Goal: Task Accomplishment & Management: Use online tool/utility

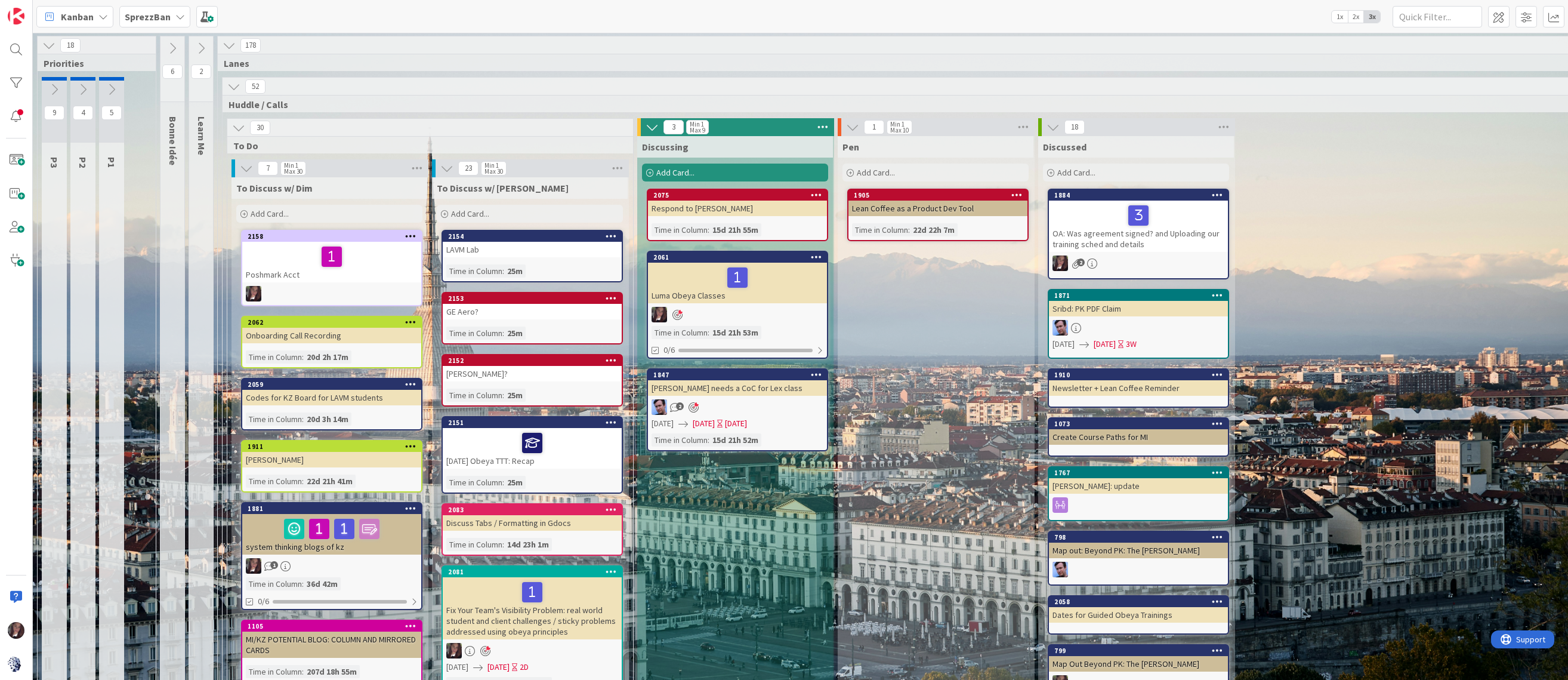
click at [503, 217] on div "Add Card..." at bounding box center [529, 214] width 186 height 18
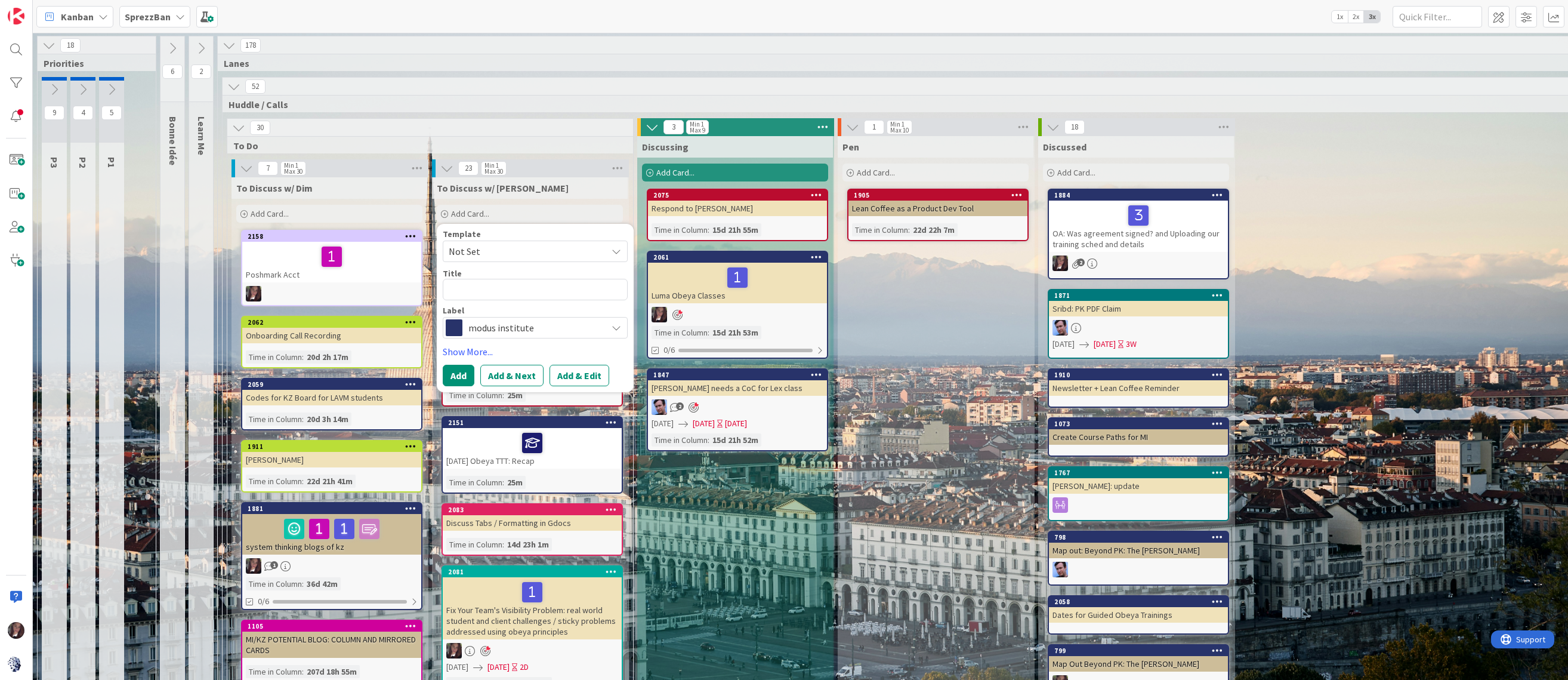
type textarea "x"
type textarea "J"
type textarea "x"
type textarea "Ji"
type textarea "x"
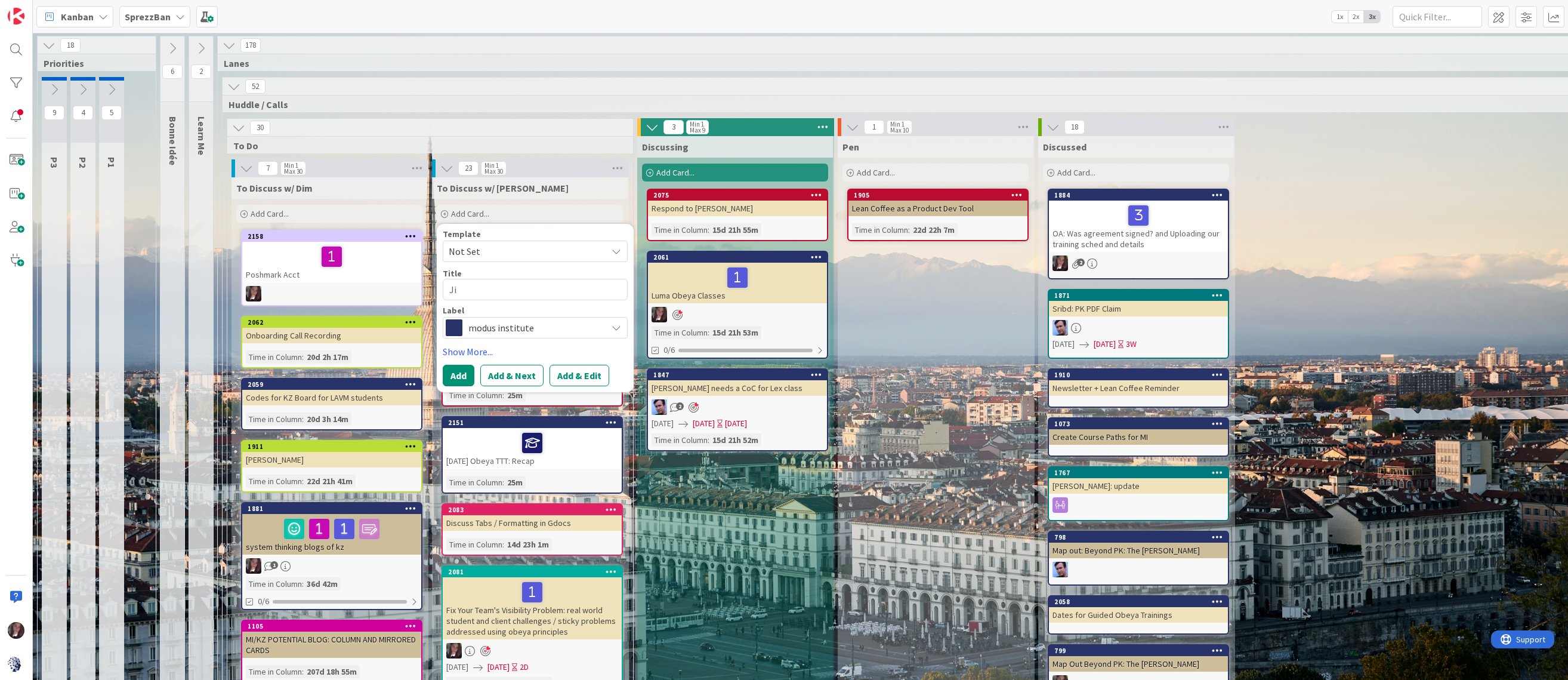
type textarea "Jim"
type textarea "x"
type textarea "Jim"
type textarea "x"
type textarea "Jim M"
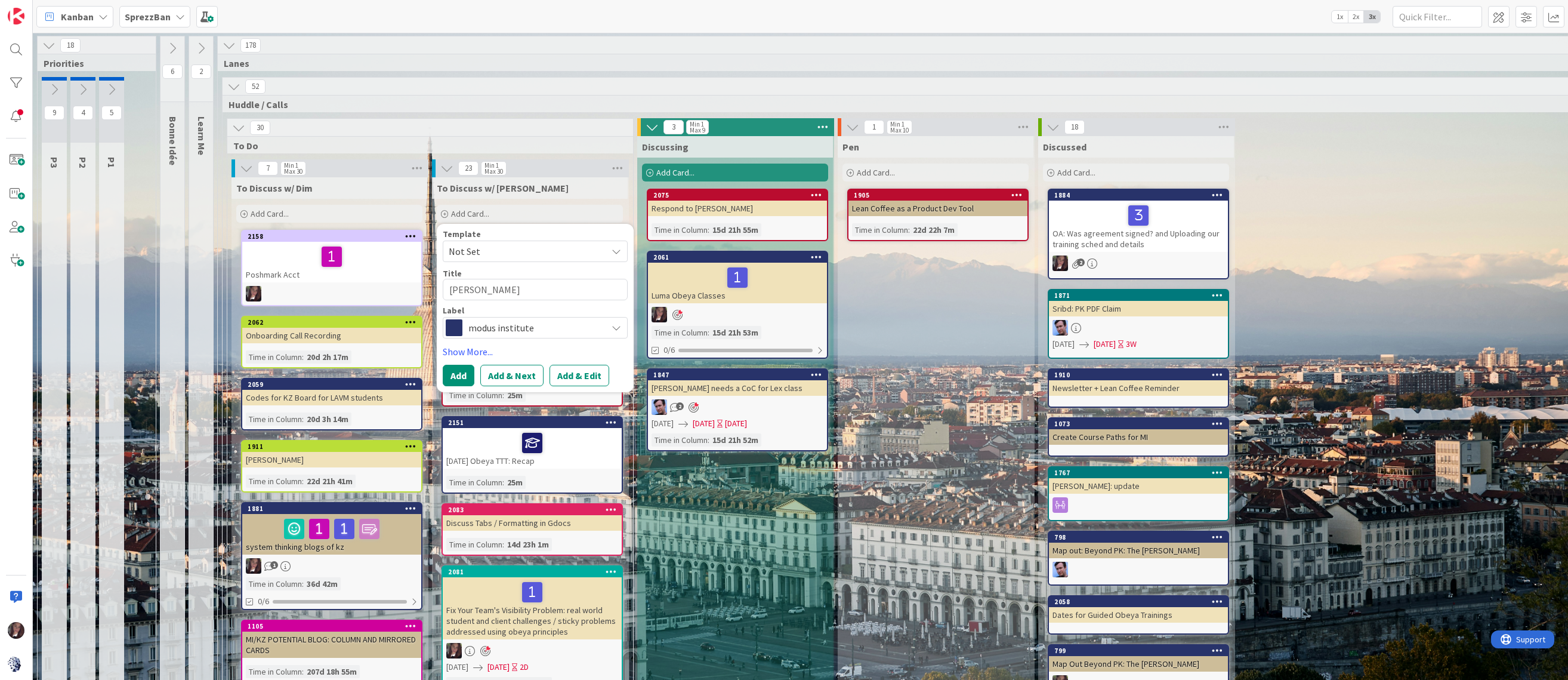
type textarea "x"
type textarea "Jim Mu"
type textarea "x"
type textarea "Jim Mul"
type textarea "x"
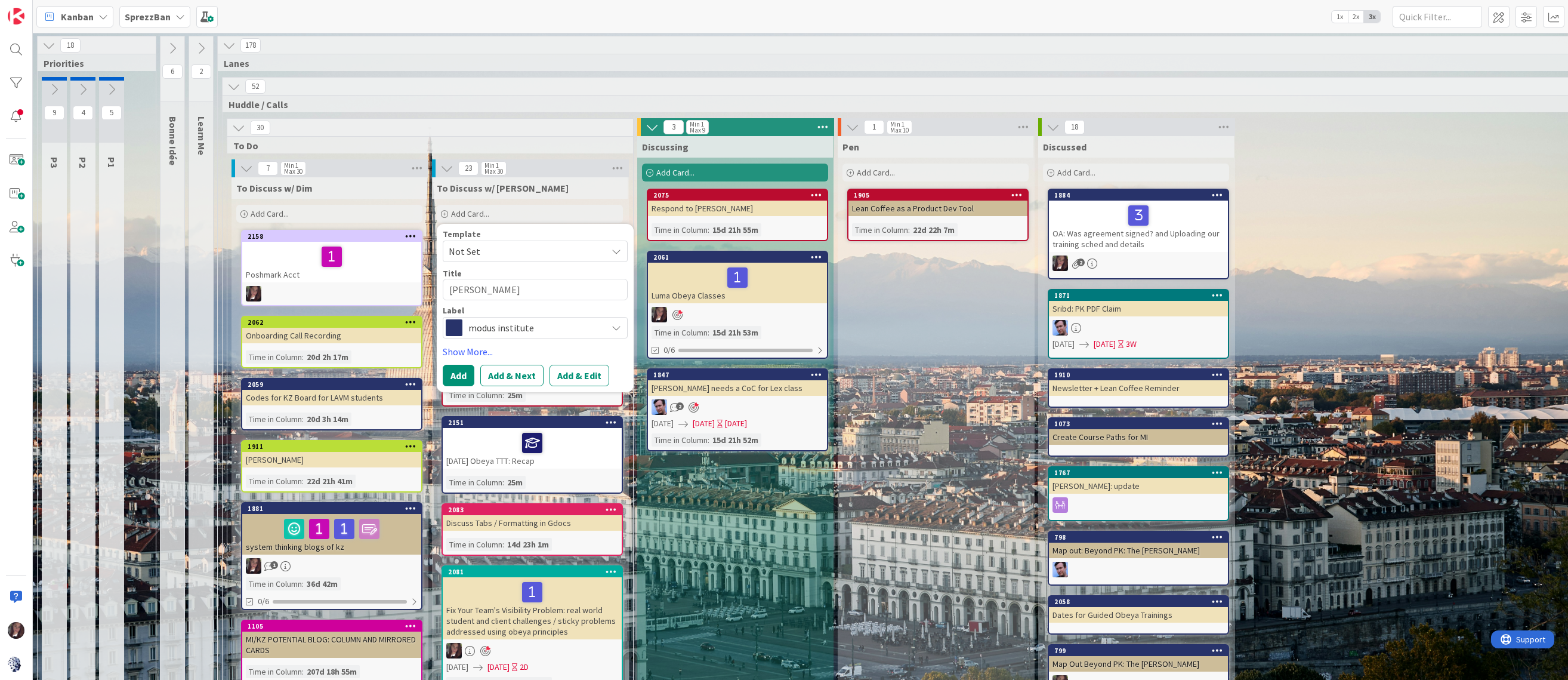
type textarea "Jim Mull"
type textarea "x"
type textarea "Jim Mulls"
type textarea "x"
type textarea "Jim Mulls"
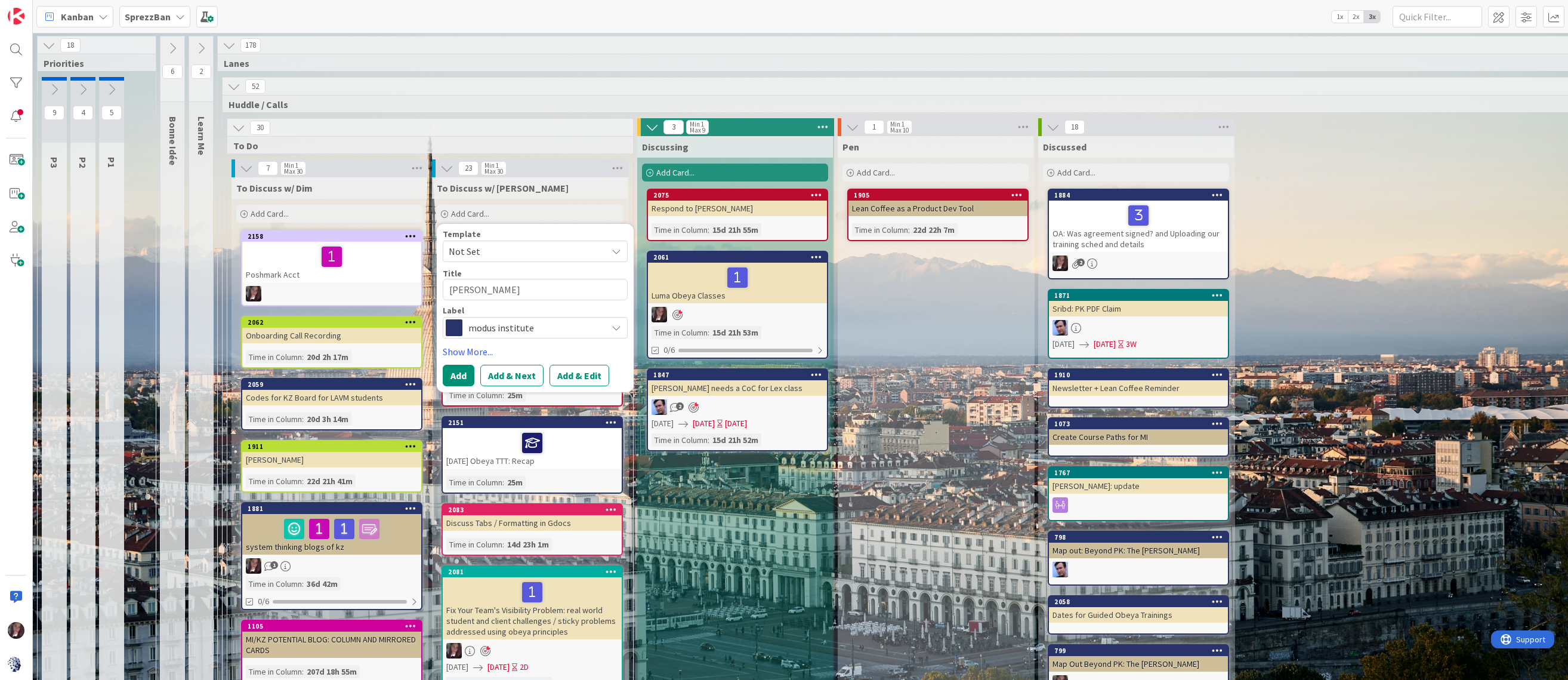
type textarea "x"
type textarea "Jim Mulls B"
type textarea "x"
type textarea "Jim Mulls Bu"
type textarea "x"
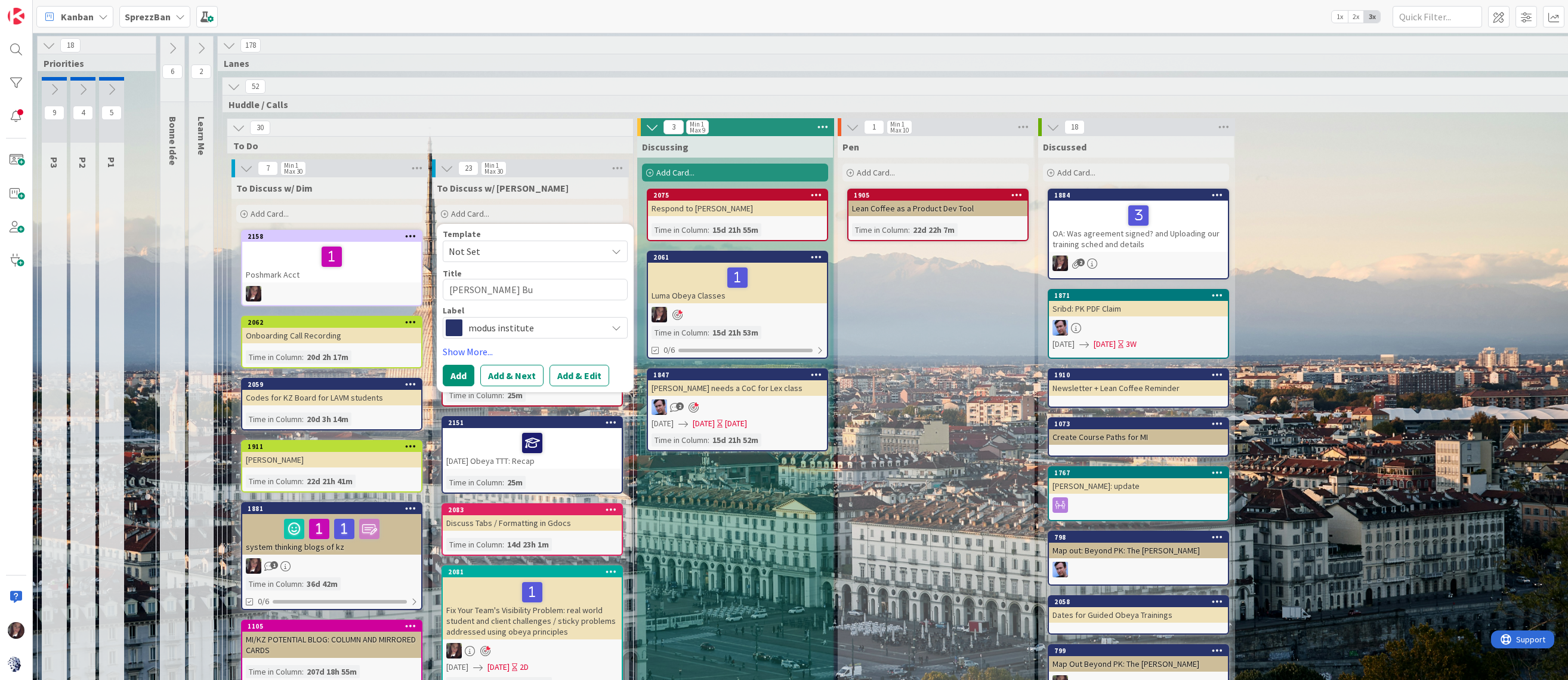
type textarea "Jim Mulls Buc"
type textarea "x"
type textarea "Jim Mulls Buck"
type textarea "x"
type textarea "Jim Mulls Bucke"
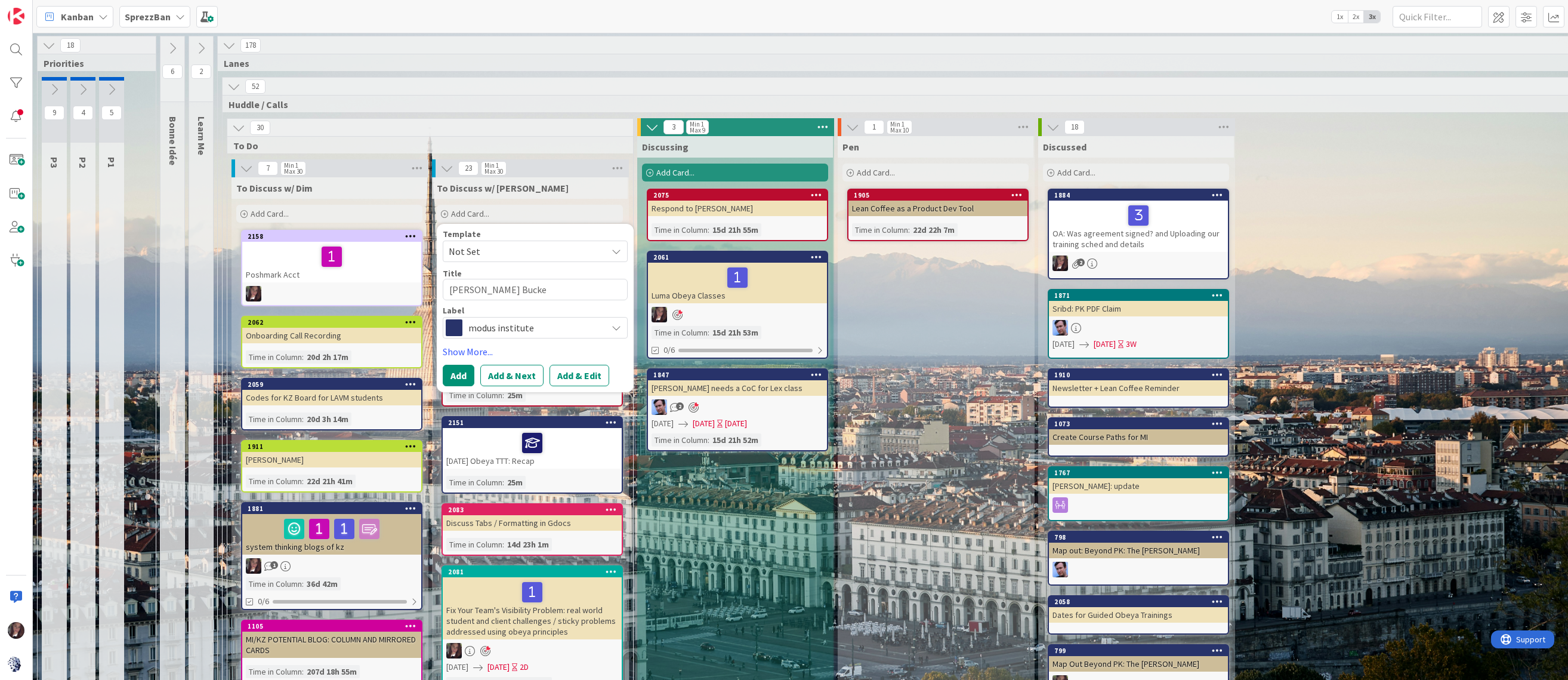
type textarea "x"
type textarea "Jim Mulls Bucket"
type textarea "x"
type textarea "Jim Mulls Buckets"
type textarea "x"
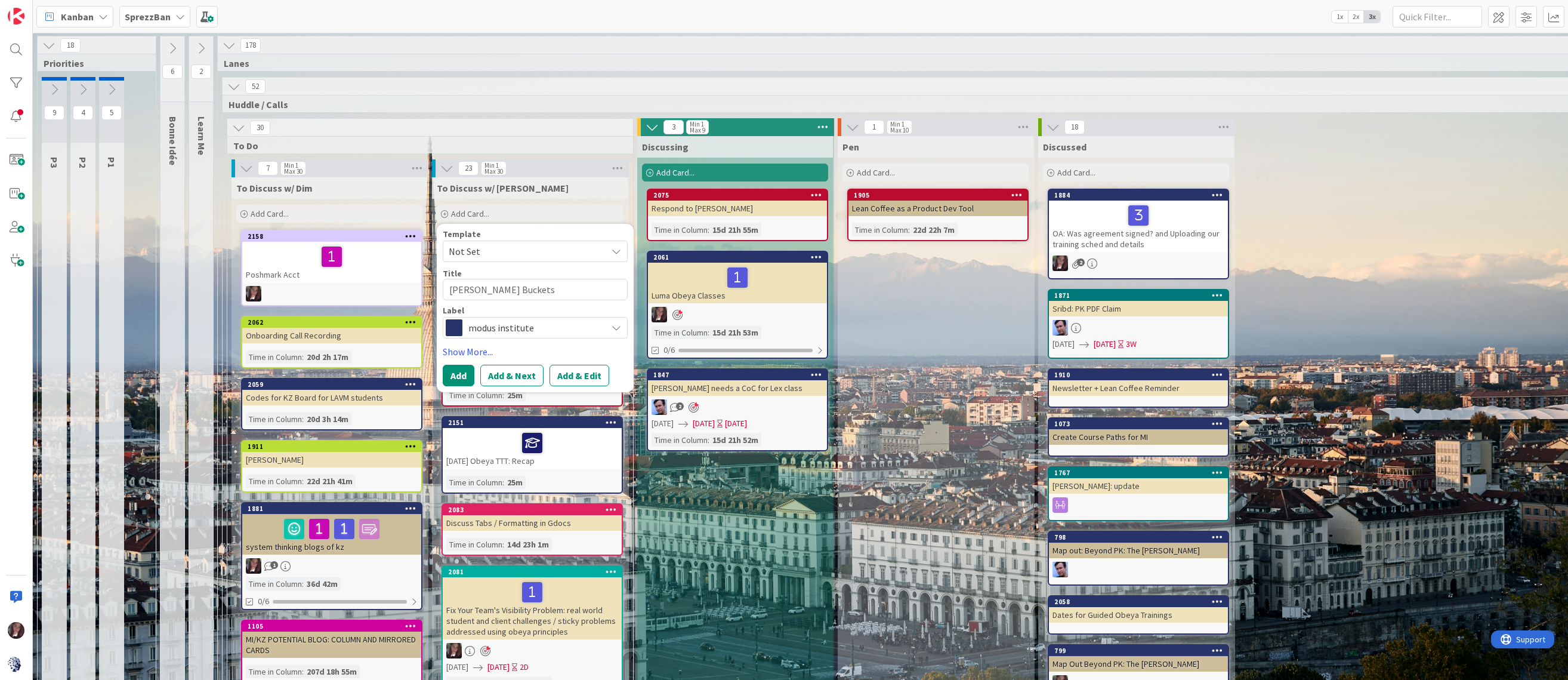
type textarea "Jim Mulls Buckets"
type textarea "x"
type textarea "Jim Mulls Buckets T"
type textarea "x"
type textarea "Jim Mulls Buckets Ti"
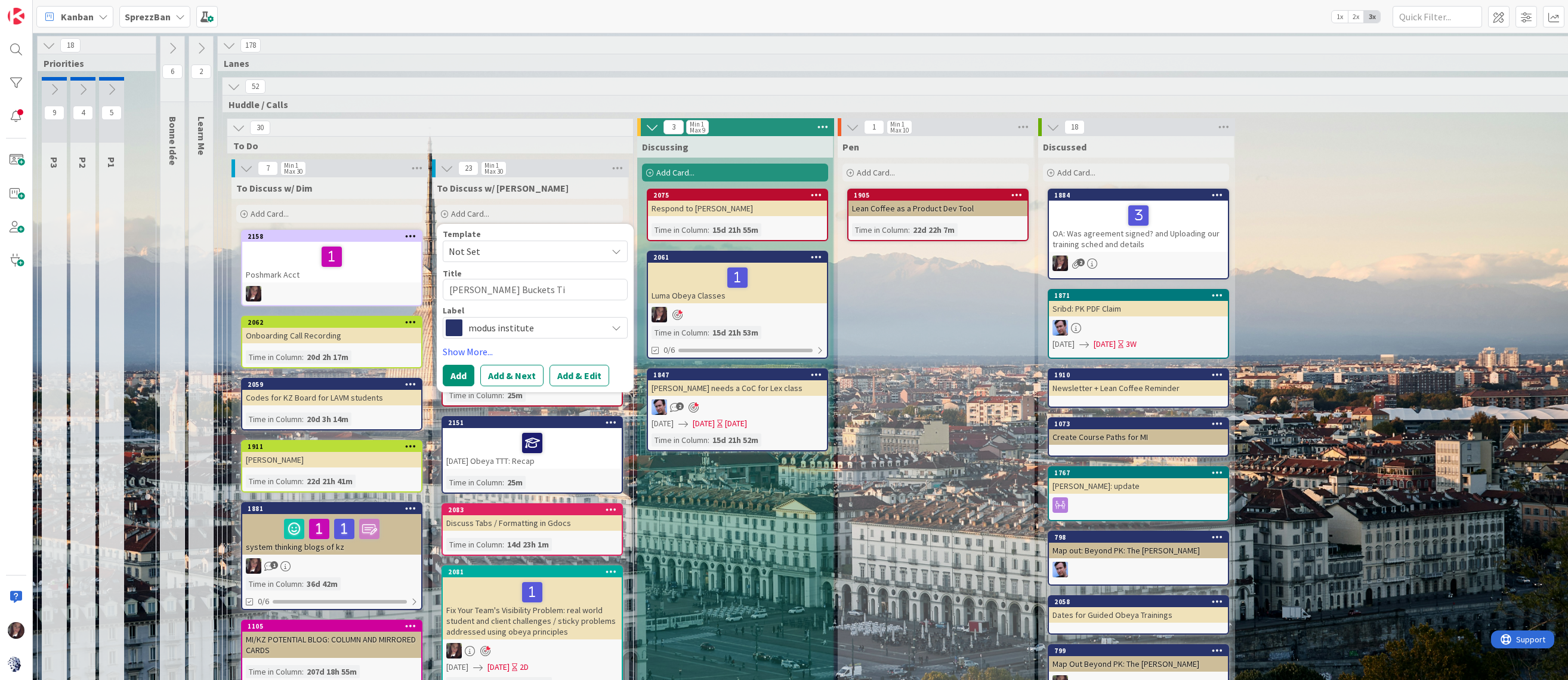
type textarea "x"
type textarea "Jim Mulls Buckets Tic"
type textarea "x"
type textarea "Jim Mulls Buckets Tick"
type textarea "x"
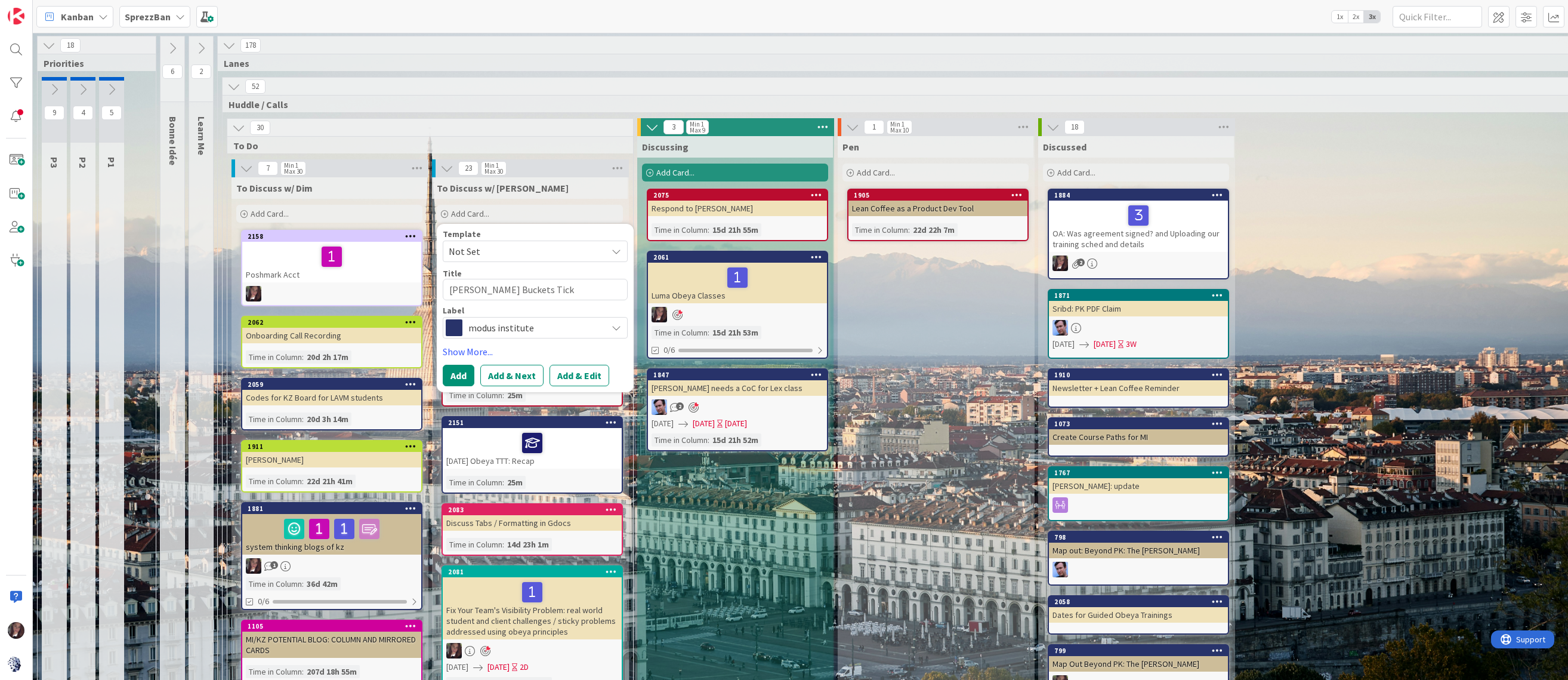
type textarea "Jim Mulls Buckets Ticke"
type textarea "x"
type textarea "Jim Mulls Buckets Ticket"
type textarea "x"
type textarea "Jim Mulls Buckets Ticket"
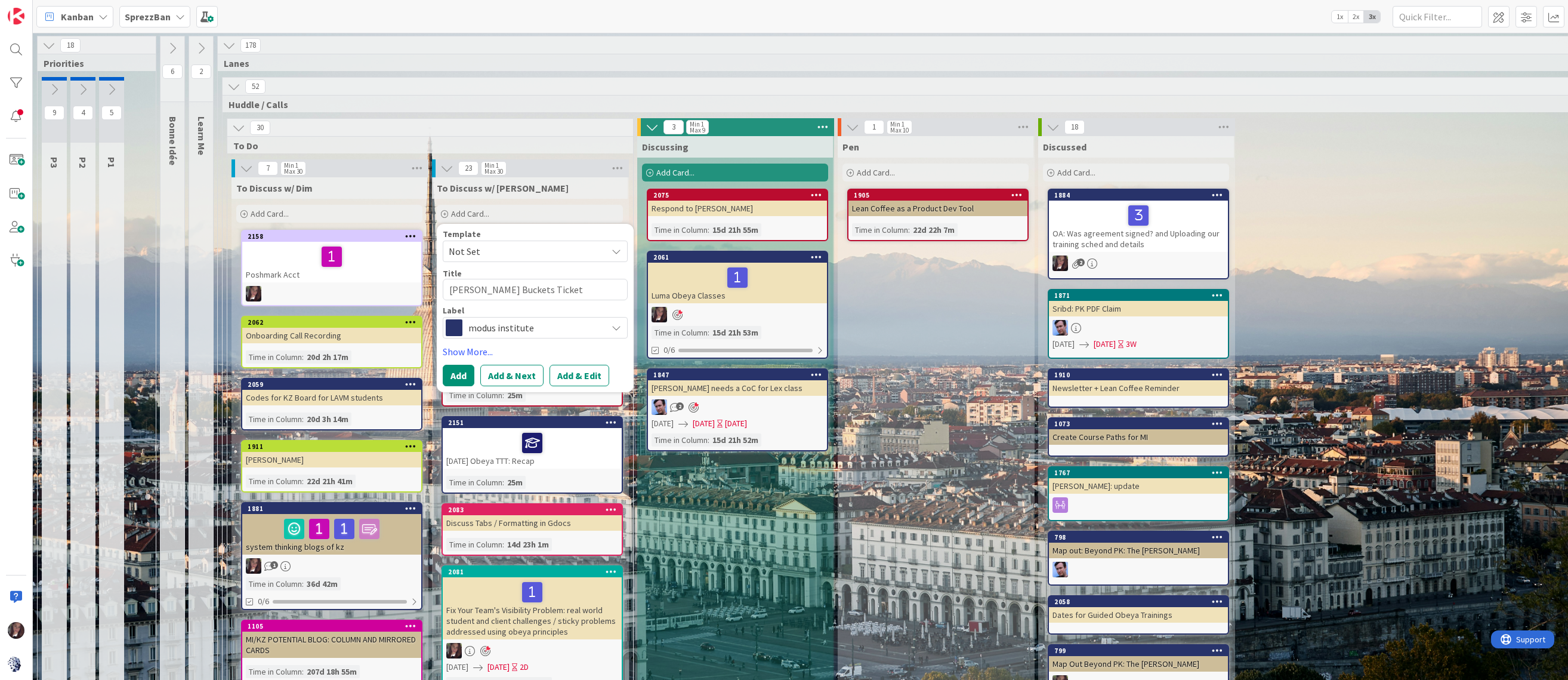
type textarea "x"
type textarea "Jim Mulls Buckets Ticket f"
type textarea "x"
type textarea "Jim Mulls Buckets Ticket fo"
type textarea "x"
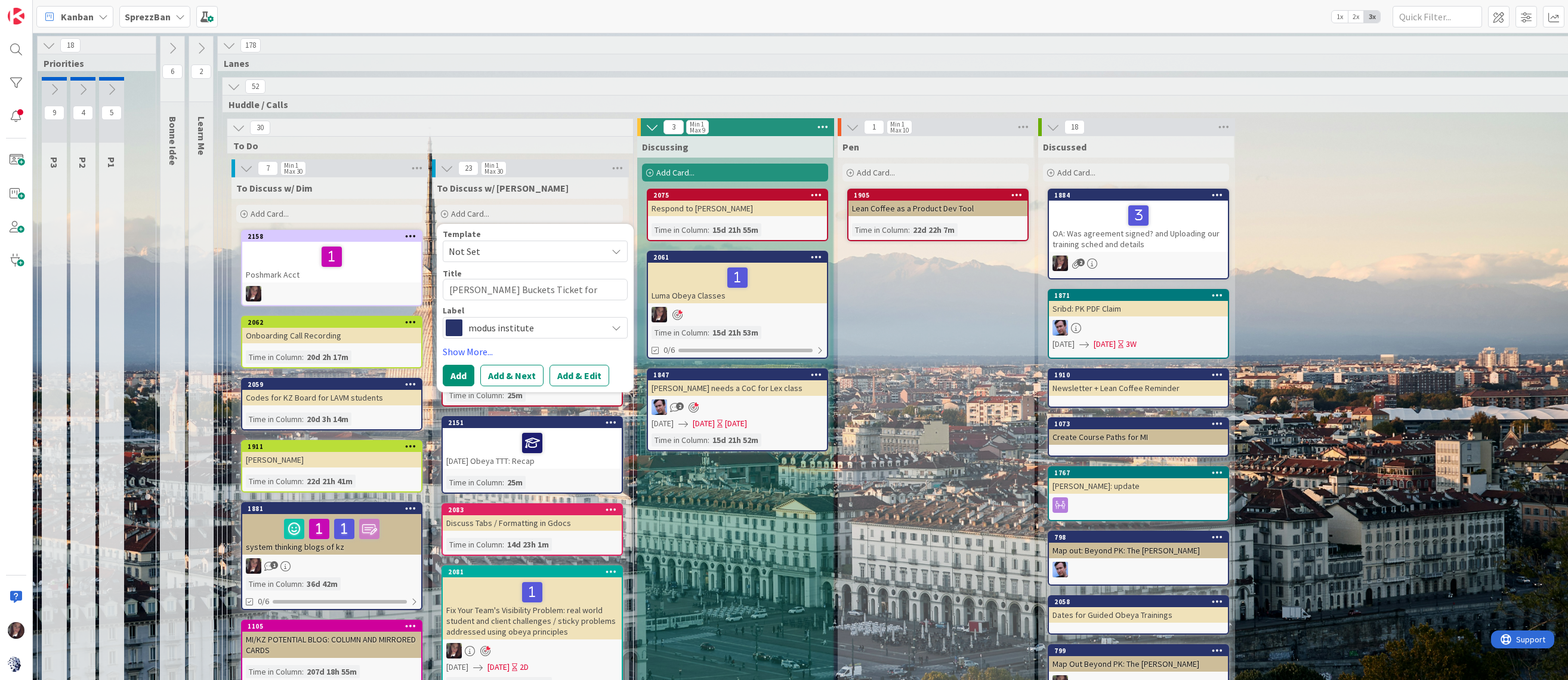
type textarea "Jim Mulls Buckets Ticket for"
type textarea "x"
type textarea "Jim Mulls Buckets Ticket for K"
type textarea "x"
type textarea "Jim Mulls Buckets Ticket for KZ"
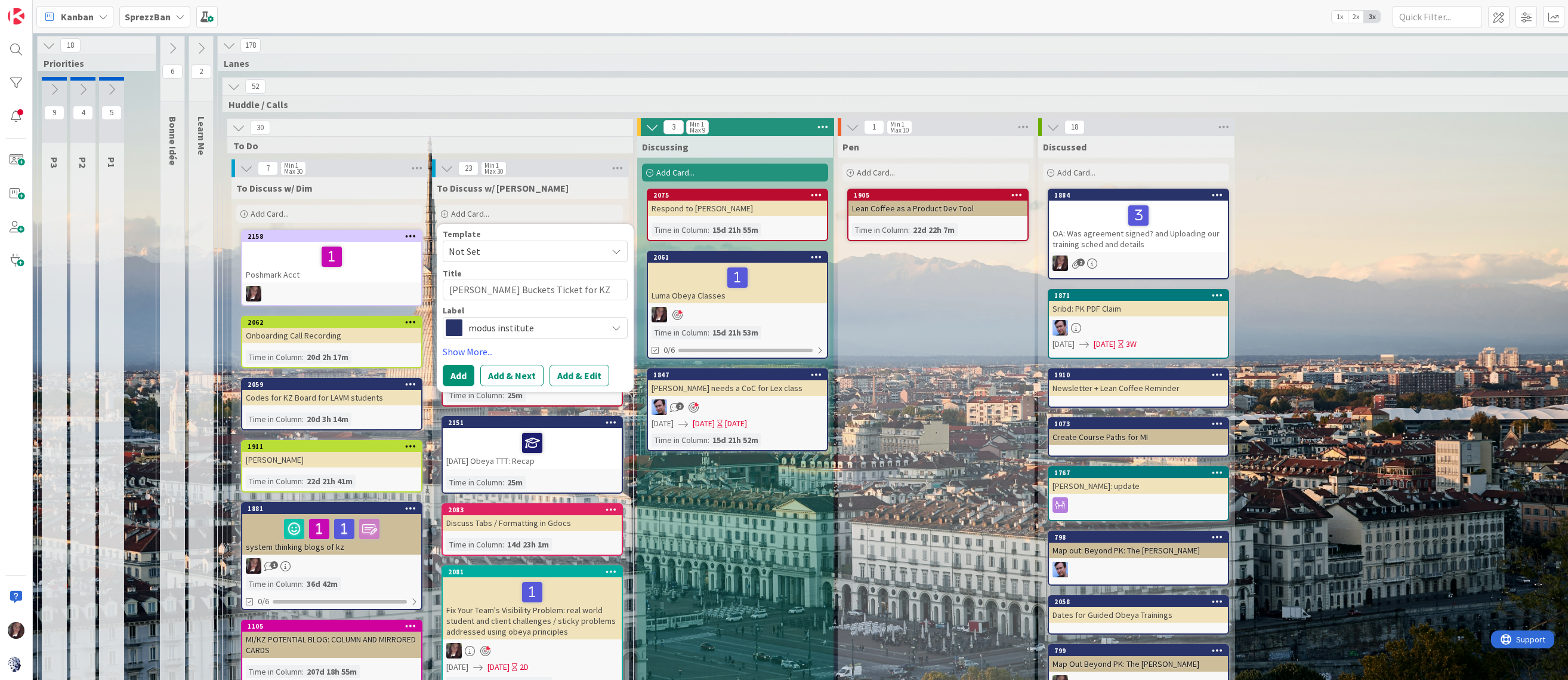
type textarea "x"
type textarea "Jim Mulls Buckets Ticket for KZ"
type textarea "x"
type textarea "Jim Mulls Buckets Ticket for KZ a"
type textarea "x"
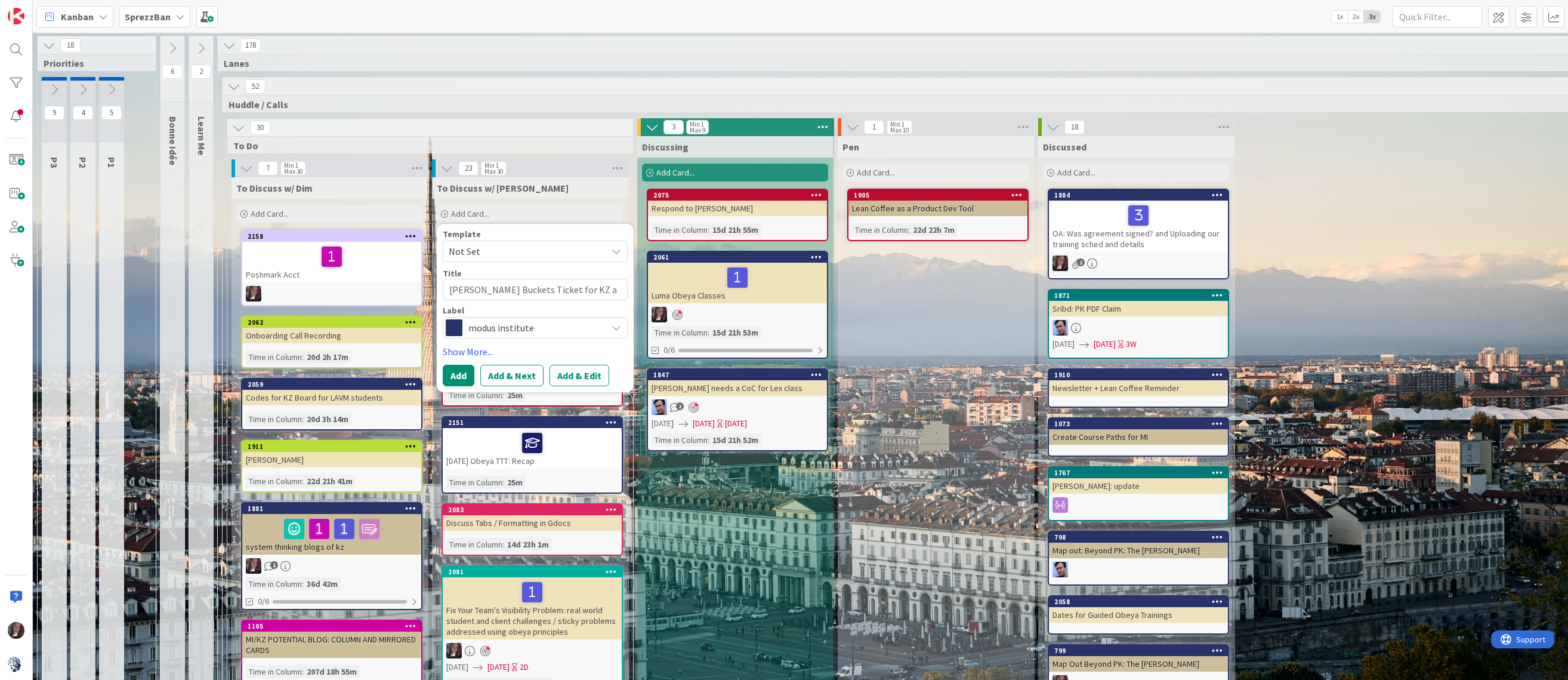
type textarea "Jim Mulls Buckets Ticket for KZ an"
type textarea "x"
type textarea "Jim Mulls Buckets Ticket for KZ and"
type textarea "x"
type textarea "Jim Mulls Buckets Ticket for KZ and"
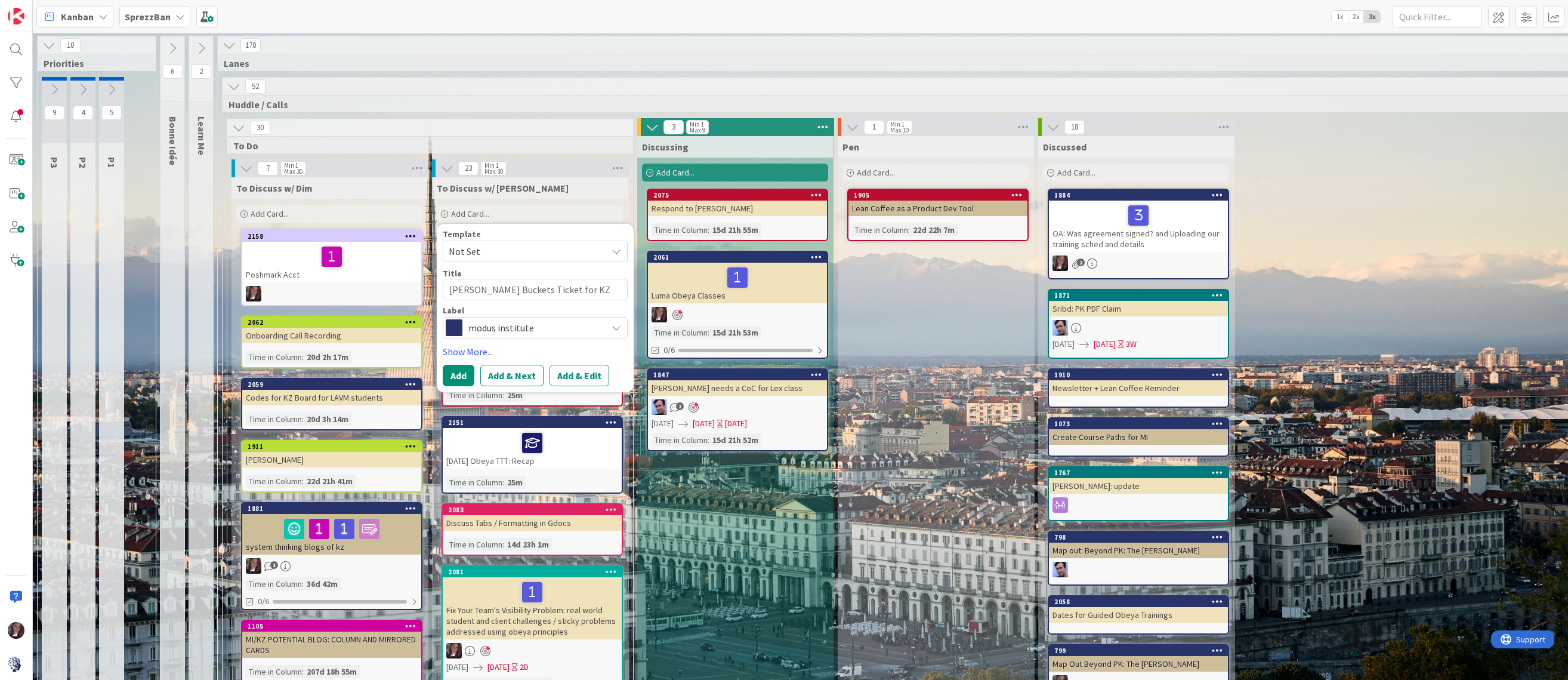
type textarea "x"
type textarea "Jim Mulls Buckets Ticket for KZ and L"
type textarea "x"
type textarea "Jim Mulls Buckets Ticket for KZ and LA"
type textarea "x"
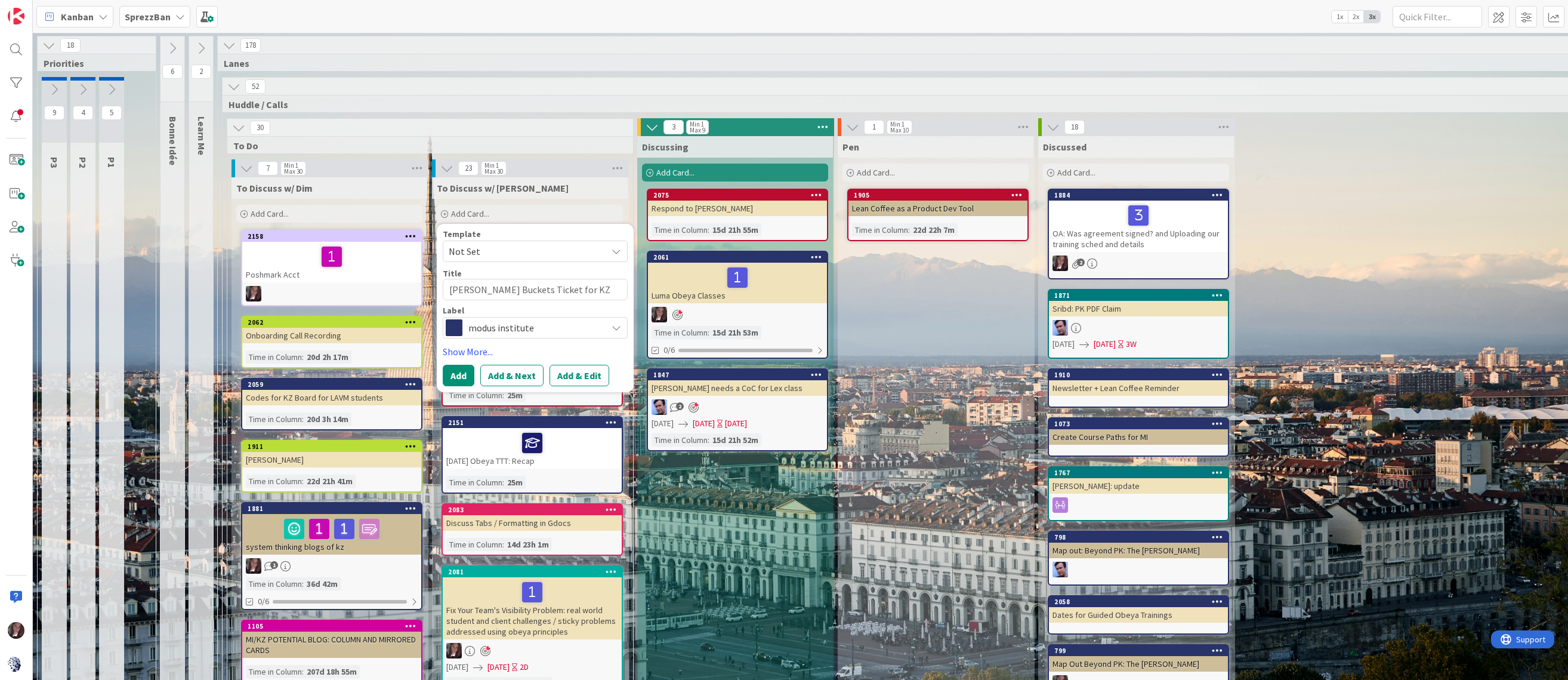
type textarea "Jim Mulls Buckets Ticket for KZ and LAV"
type textarea "x"
type textarea "Jim Mulls Buckets Ticket for KZ and LAVM"
type textarea "x"
type textarea "Jim Mulls Buckets Ticket for KZ and MLAVM"
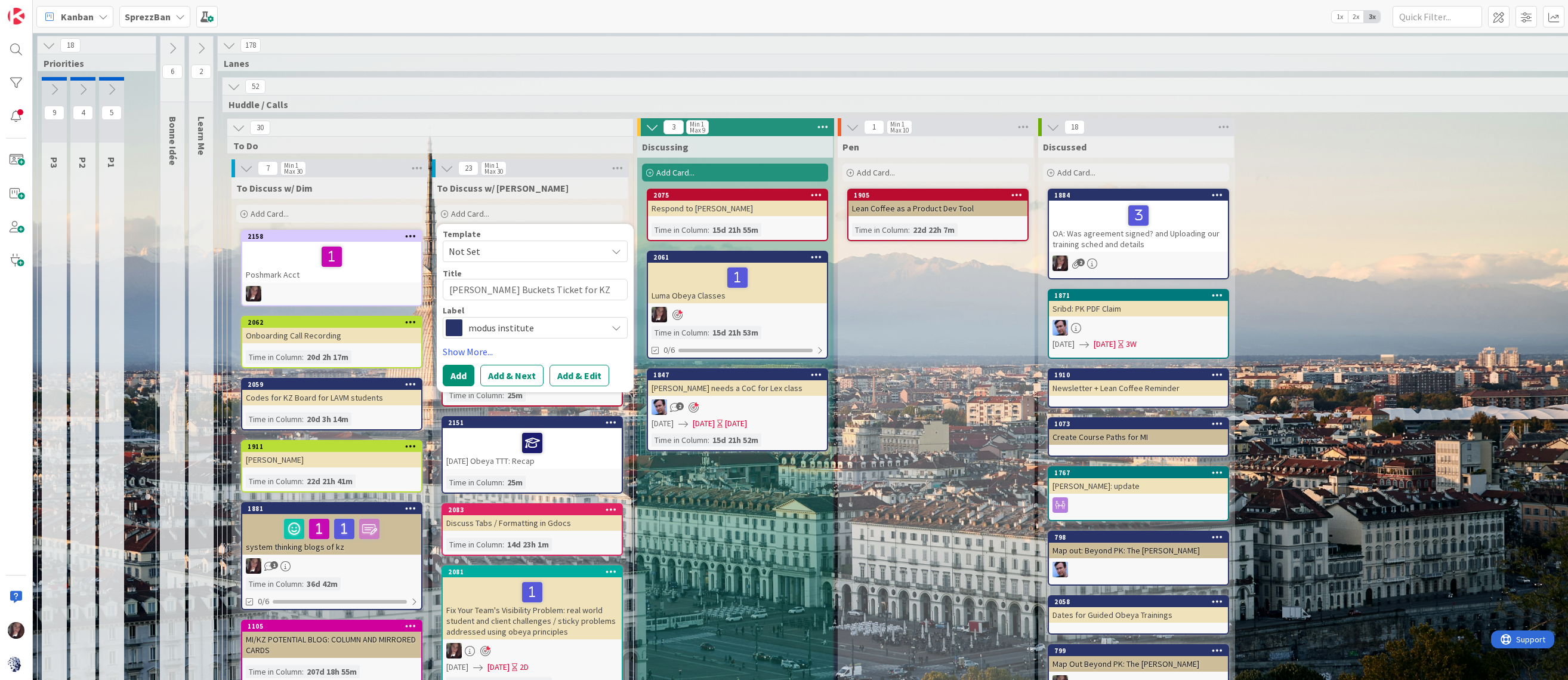
type textarea "x"
type textarea "Jim Mulls Buckets Ticket for KZ and MI LAVM"
type textarea "x"
type textarea "Jim Mulls Buckets Ticket for KZ and MI /LAVM"
type textarea "x"
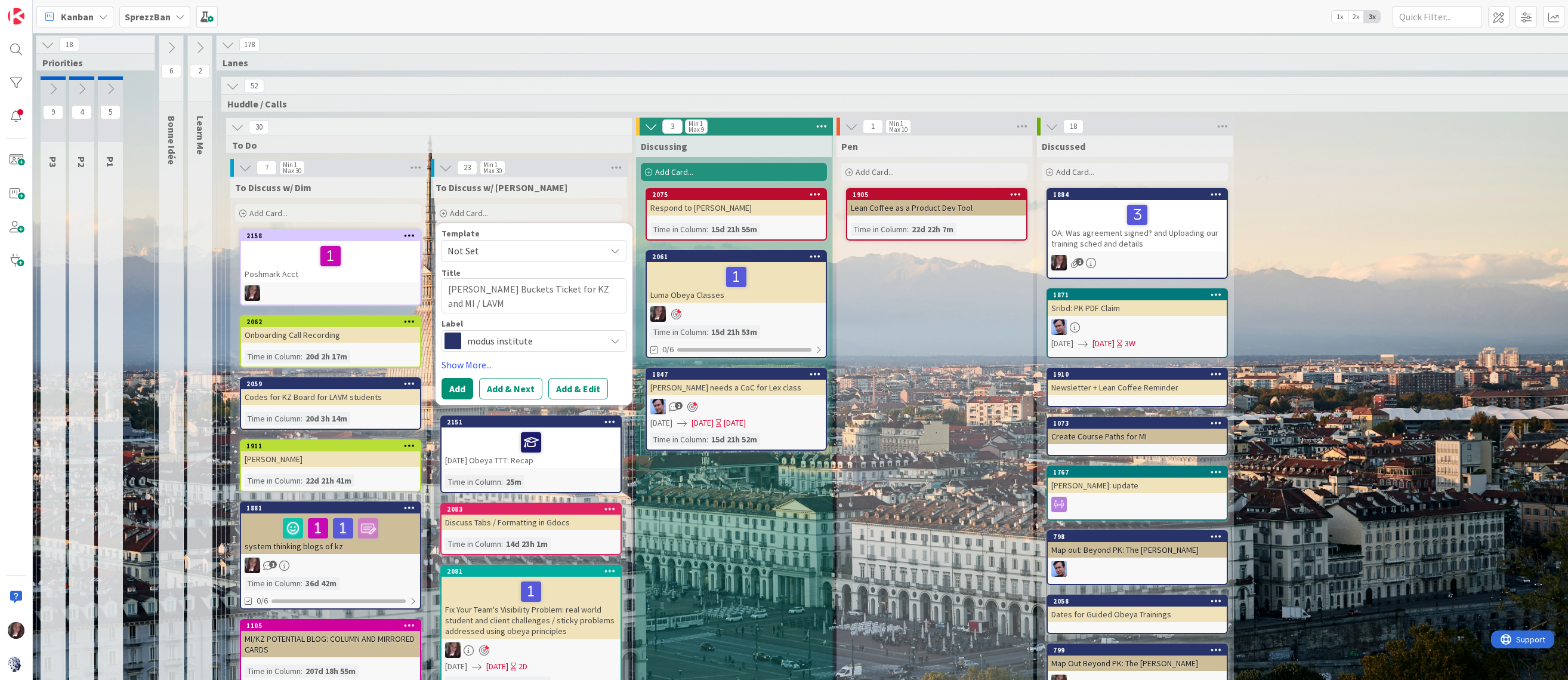
scroll to position [0, 2]
type textarea "[PERSON_NAME] Buckets Ticket for KZ and MI / LAVM"
click at [565, 387] on button "Add & Edit" at bounding box center [578, 388] width 60 height 21
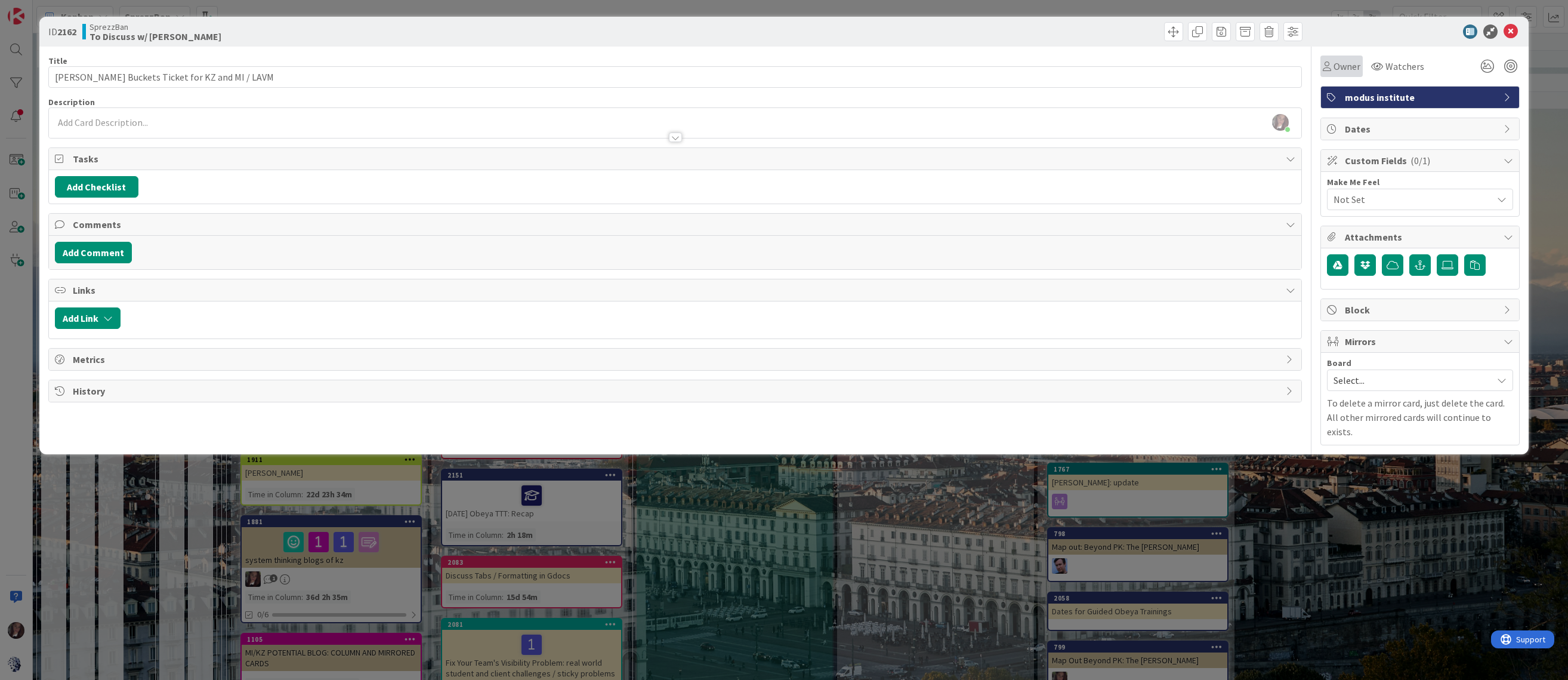
click at [1340, 66] on span "Owner" at bounding box center [1347, 66] width 27 height 14
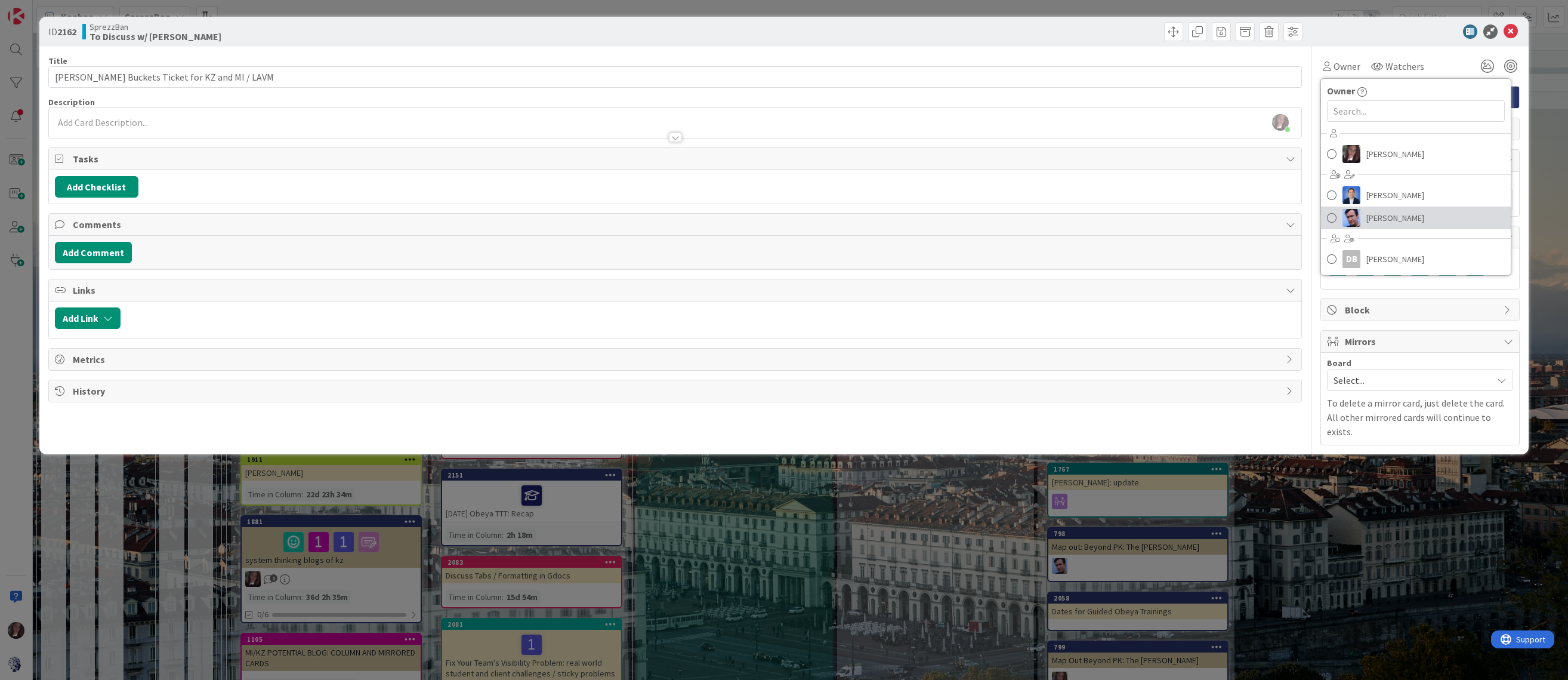
click at [1332, 216] on span at bounding box center [1332, 217] width 9 height 18
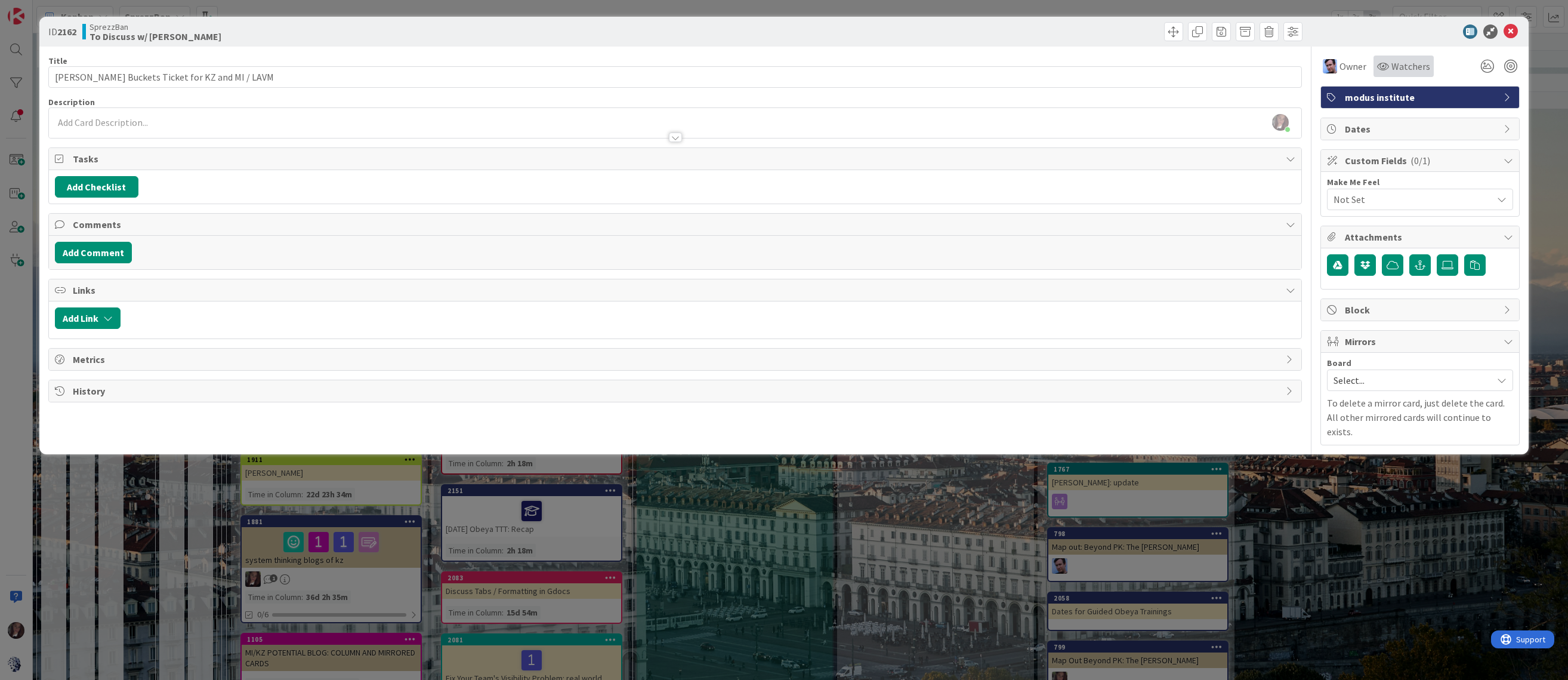
drag, startPoint x: 1395, startPoint y: 66, endPoint x: 1390, endPoint y: 65, distance: 5.1
click at [1395, 66] on span "Watchers" at bounding box center [1410, 66] width 39 height 14
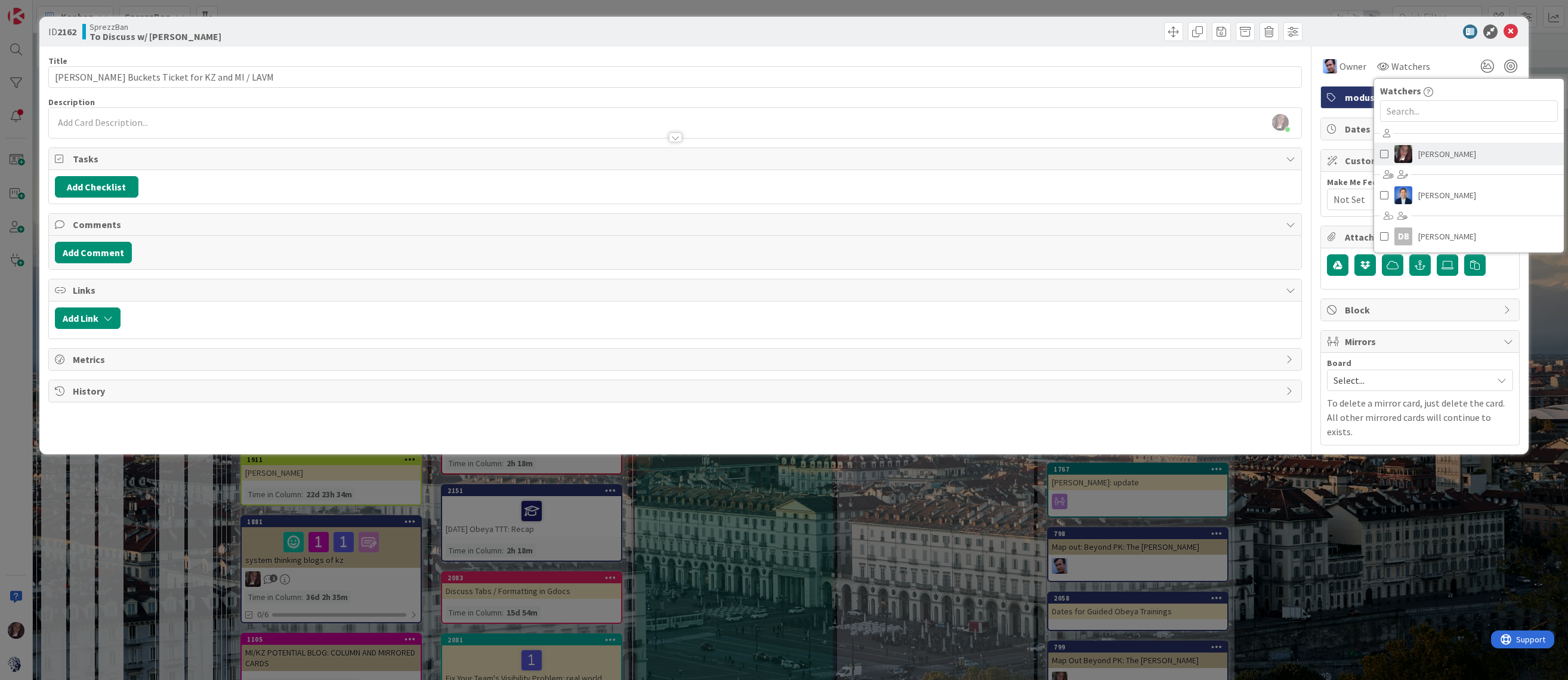
drag, startPoint x: 1380, startPoint y: 151, endPoint x: 1384, endPoint y: 167, distance: 16.5
click at [1380, 151] on span at bounding box center [1384, 154] width 9 height 18
click at [1399, 195] on span at bounding box center [1397, 195] width 9 height 18
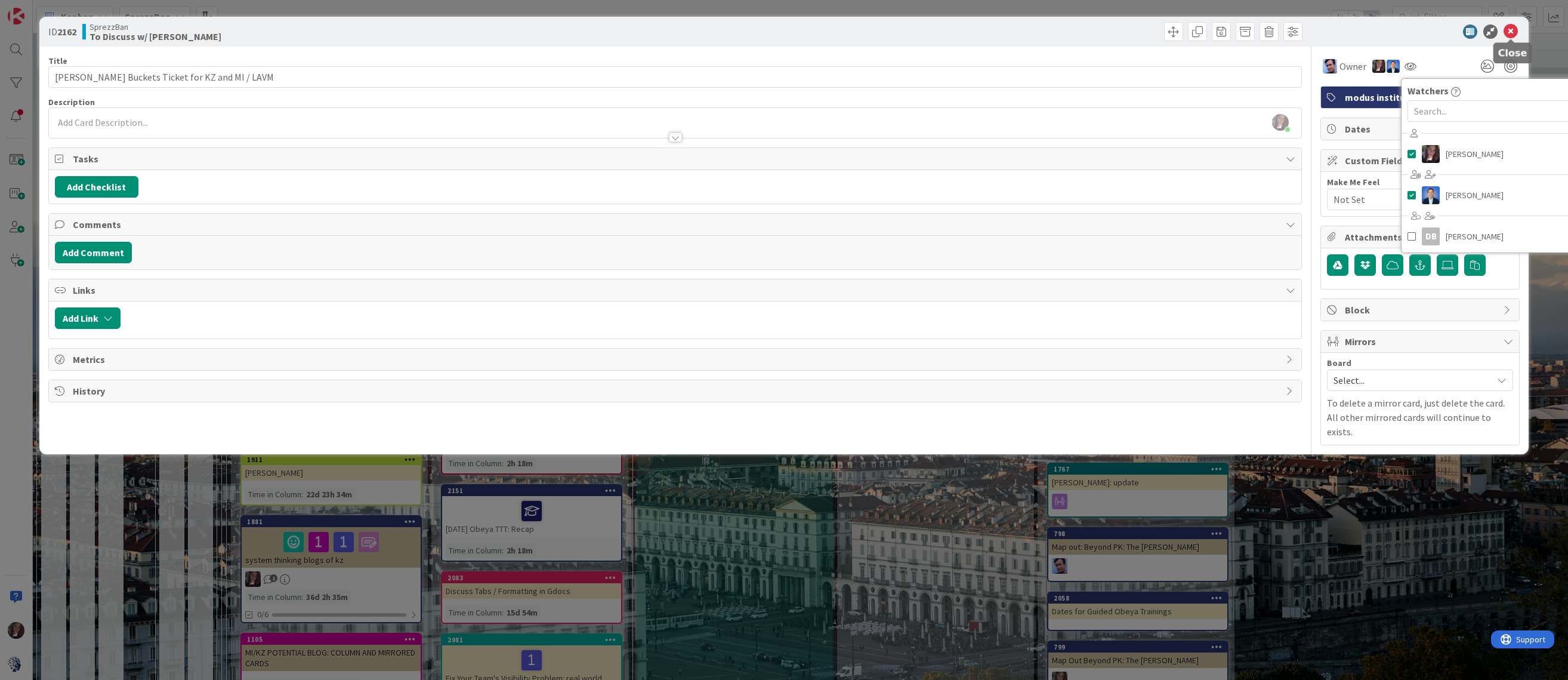
click at [1510, 26] on icon at bounding box center [1510, 32] width 14 height 14
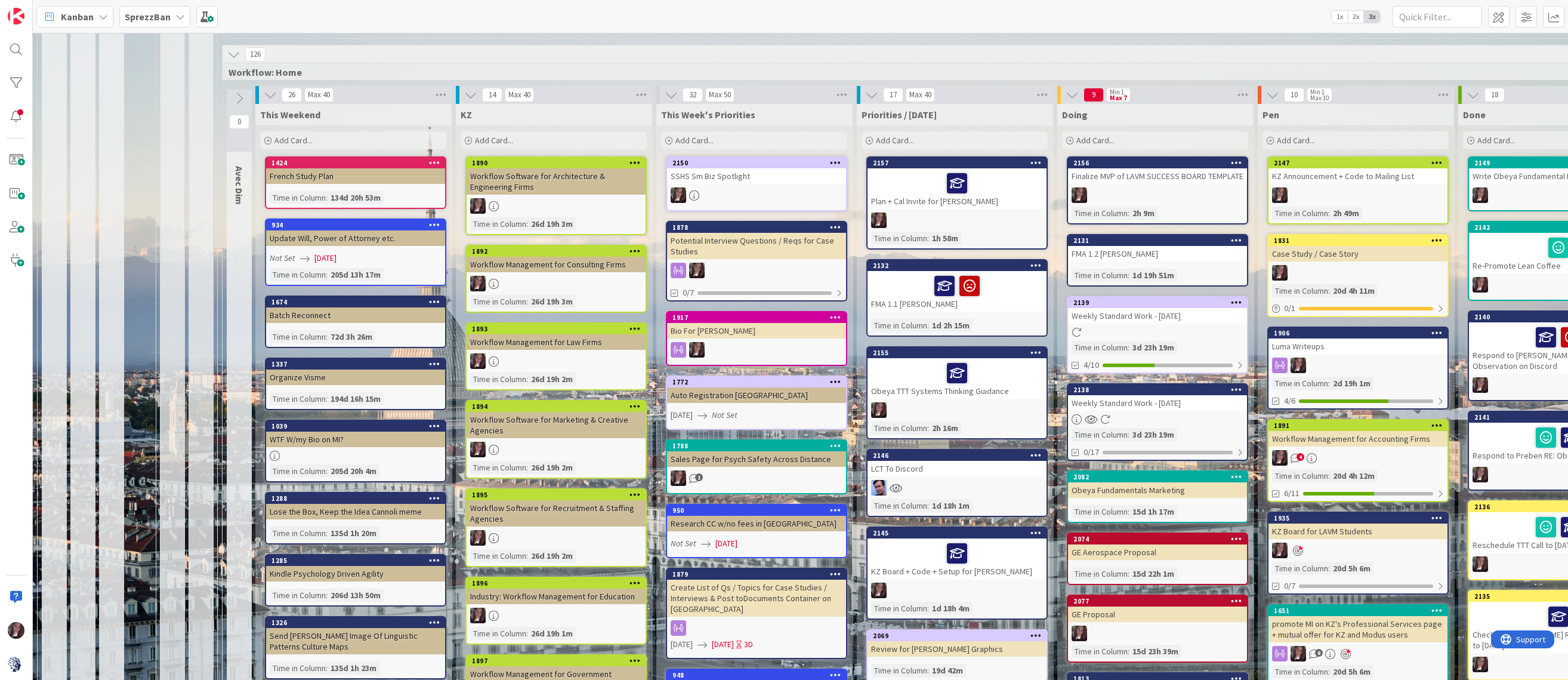
scroll to position [1006, 0]
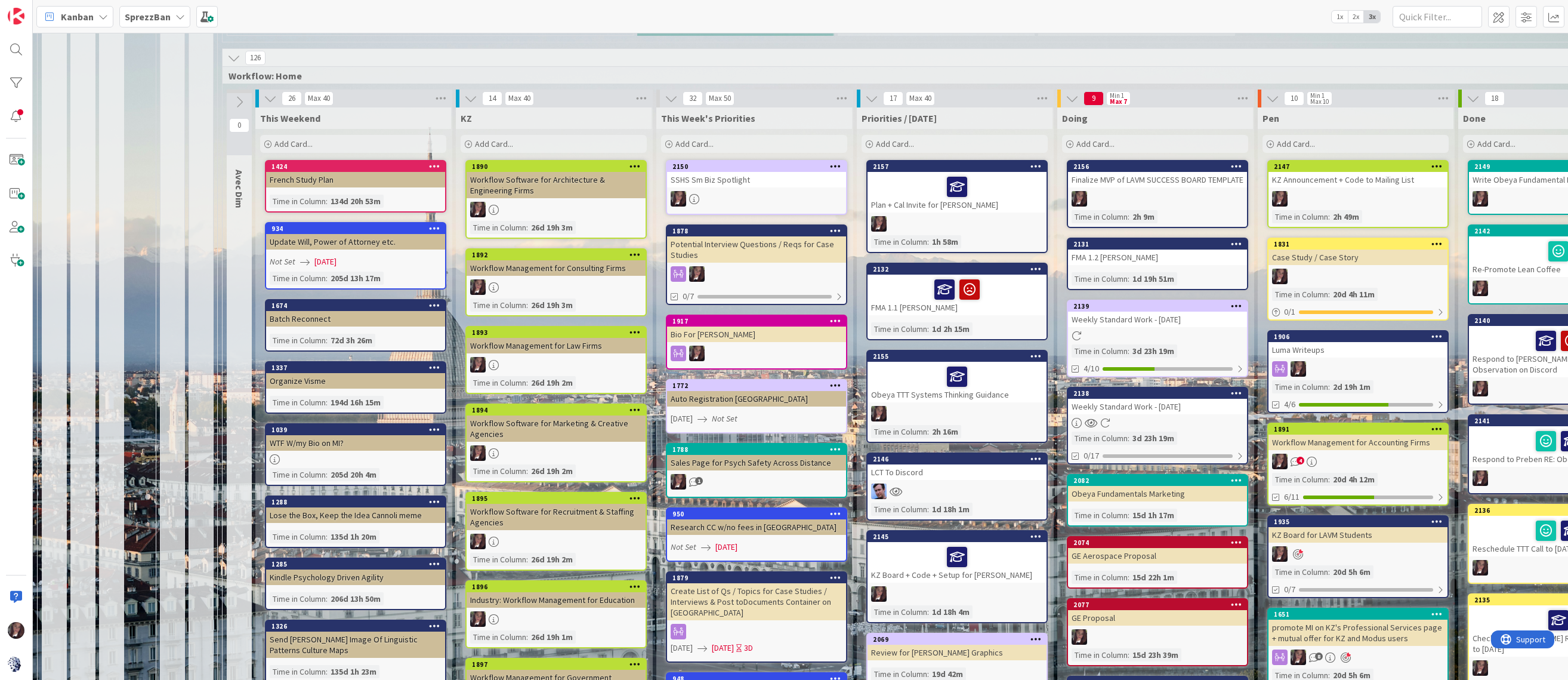
click at [1103, 139] on span "Add Card..." at bounding box center [1095, 144] width 38 height 11
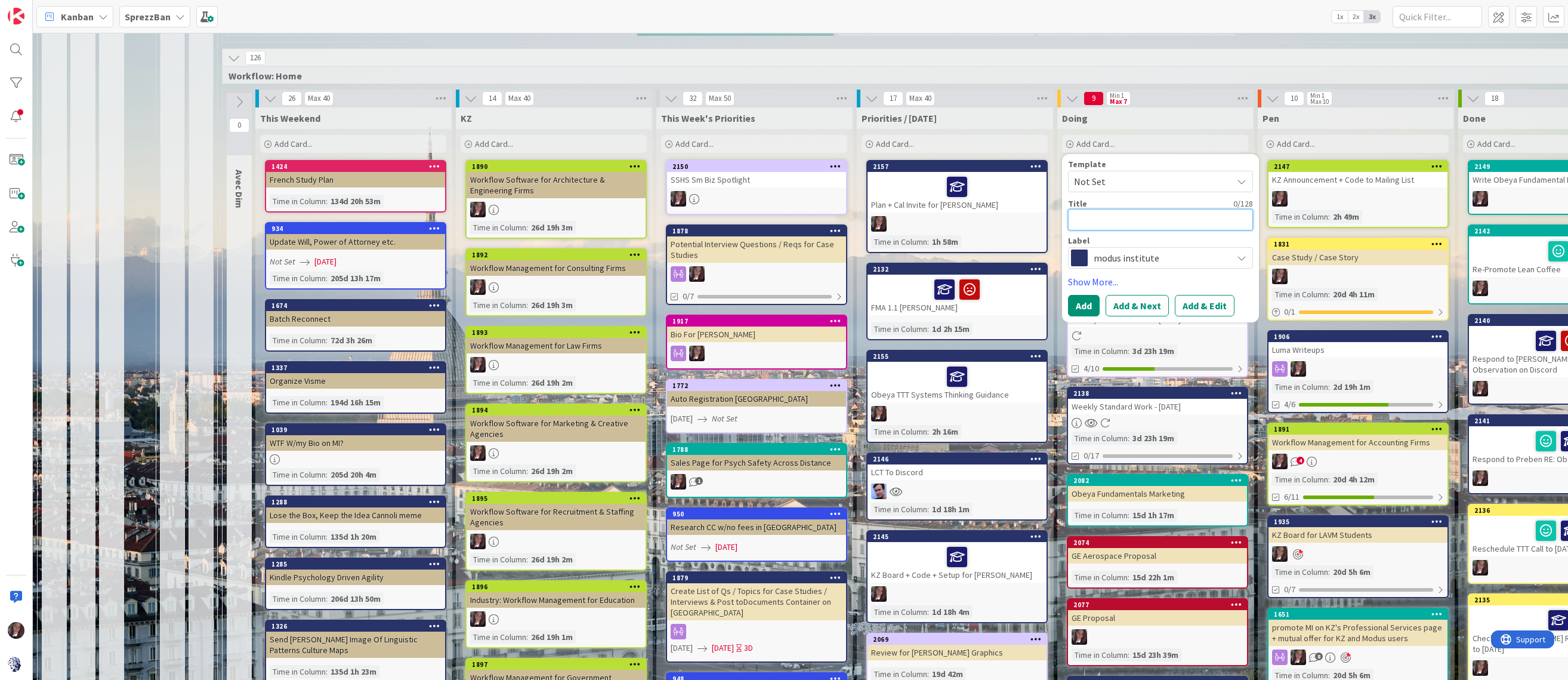
type textarea "x"
type textarea "M"
type textarea "x"
type textarea "Mo"
type textarea "x"
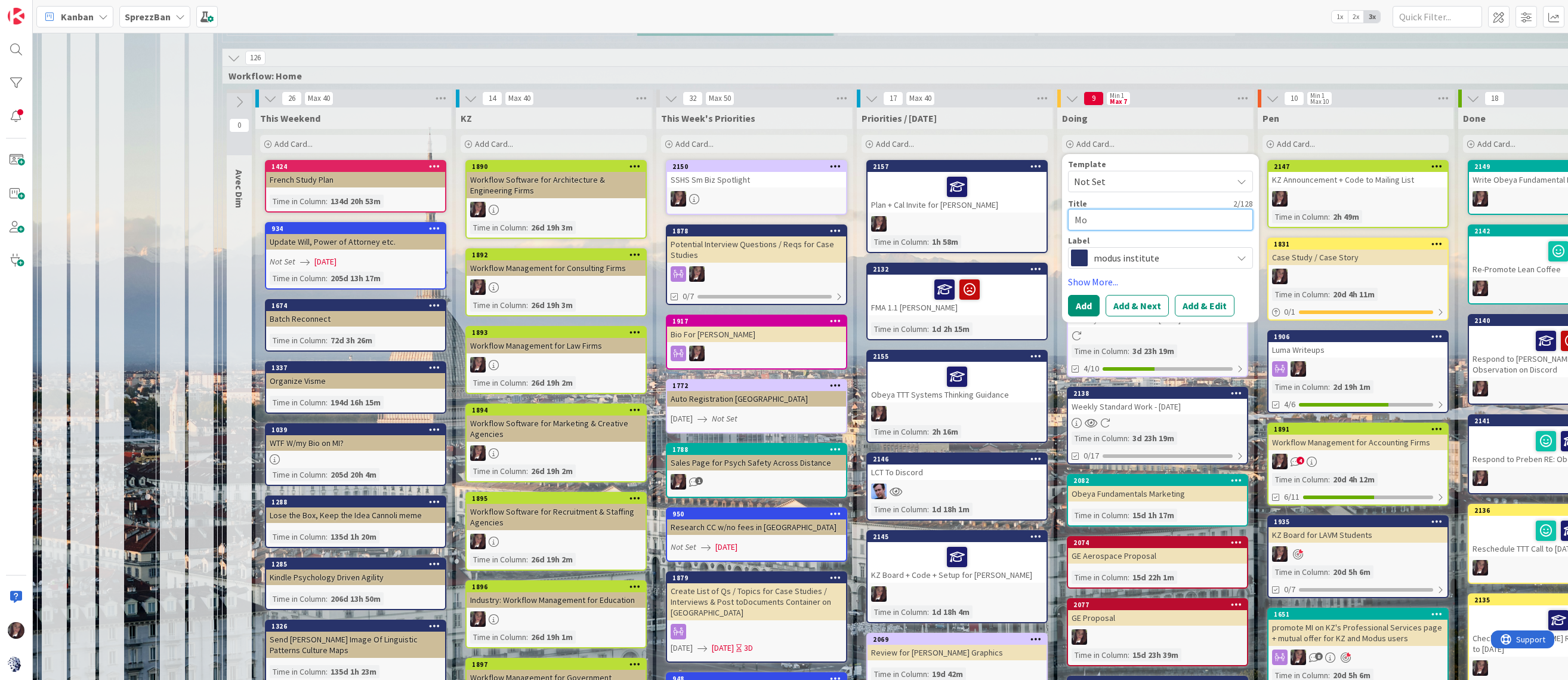
type textarea "Mod"
type textarea "x"
type textarea "Modu"
type textarea "x"
type textarea "Modus"
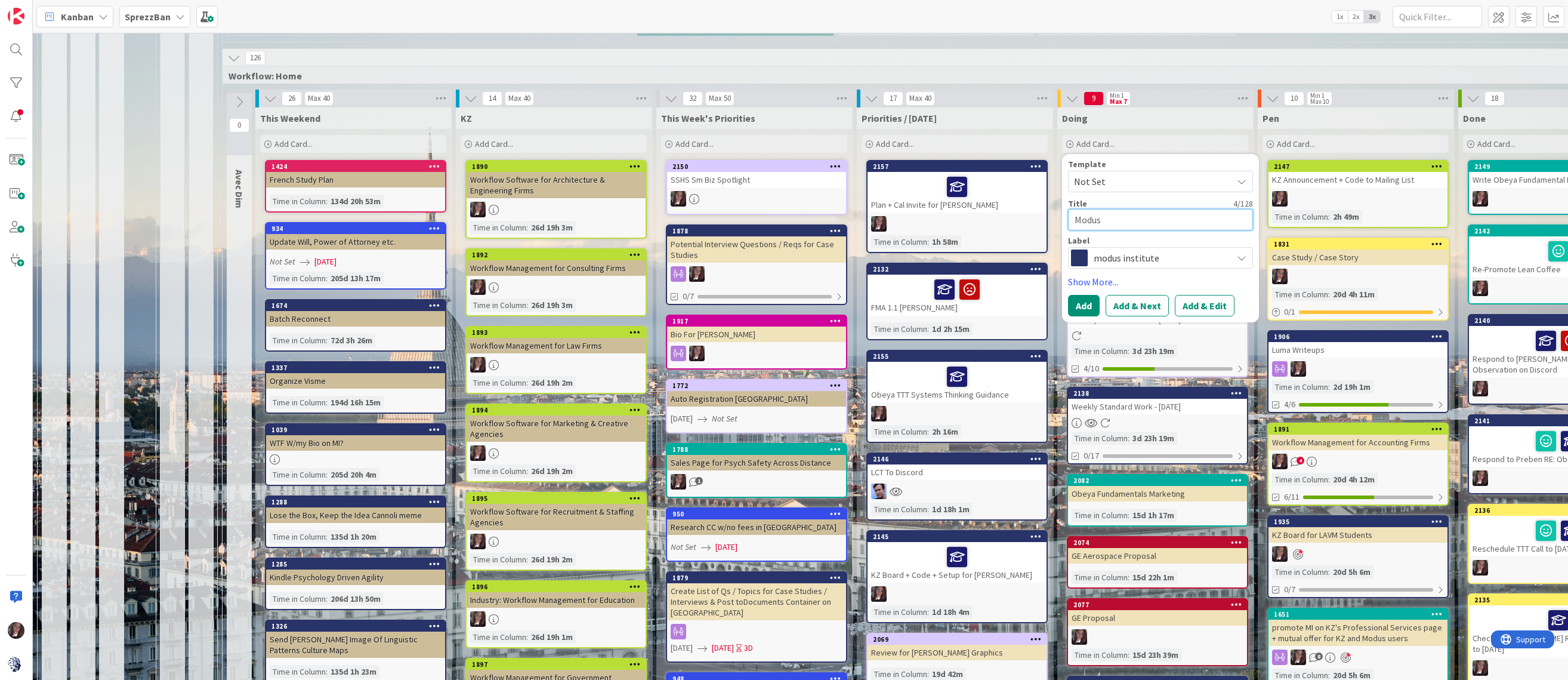
type textarea "x"
type textarea "Modus"
type textarea "x"
type textarea "Modus B"
type textarea "x"
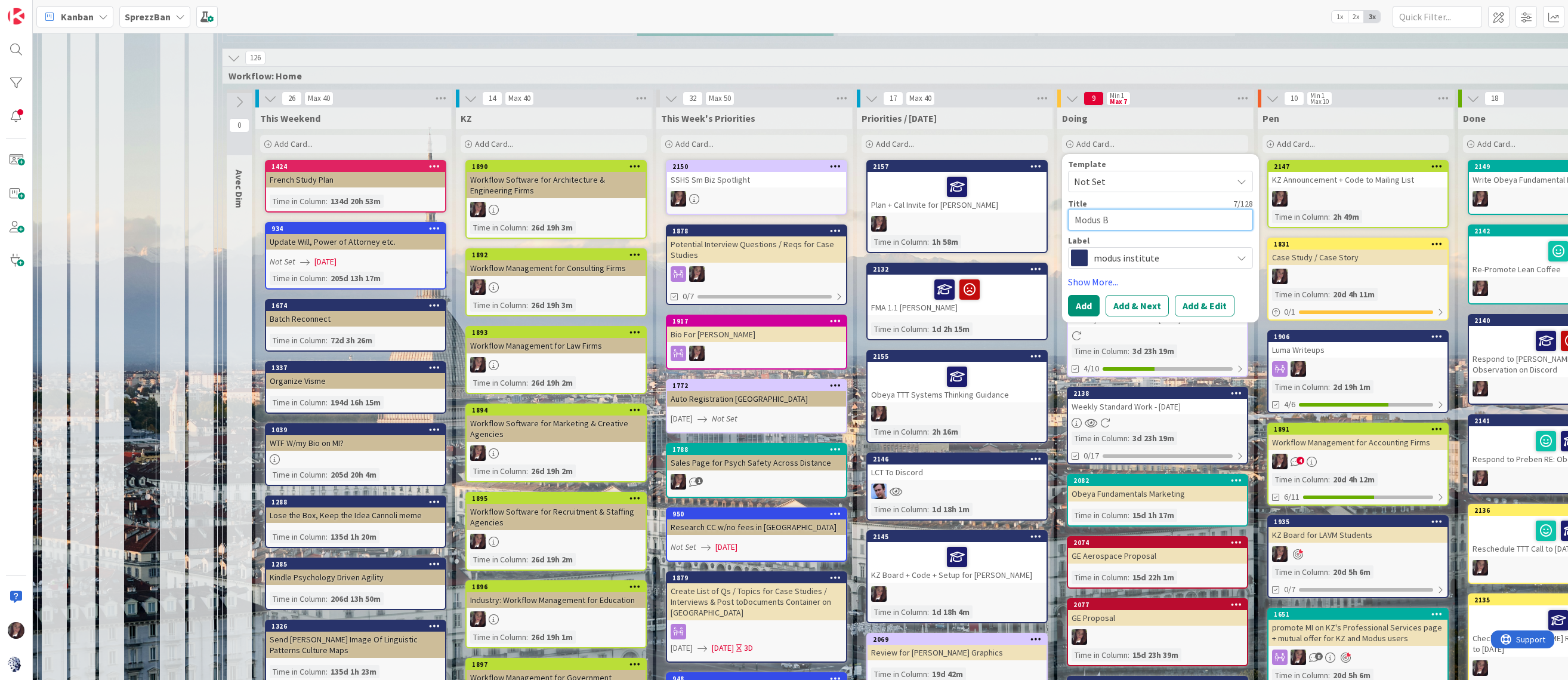
type textarea "Modus Br"
type textarea "x"
type textarea "Modus Bra"
type textarea "x"
type textarea "Modus Bran"
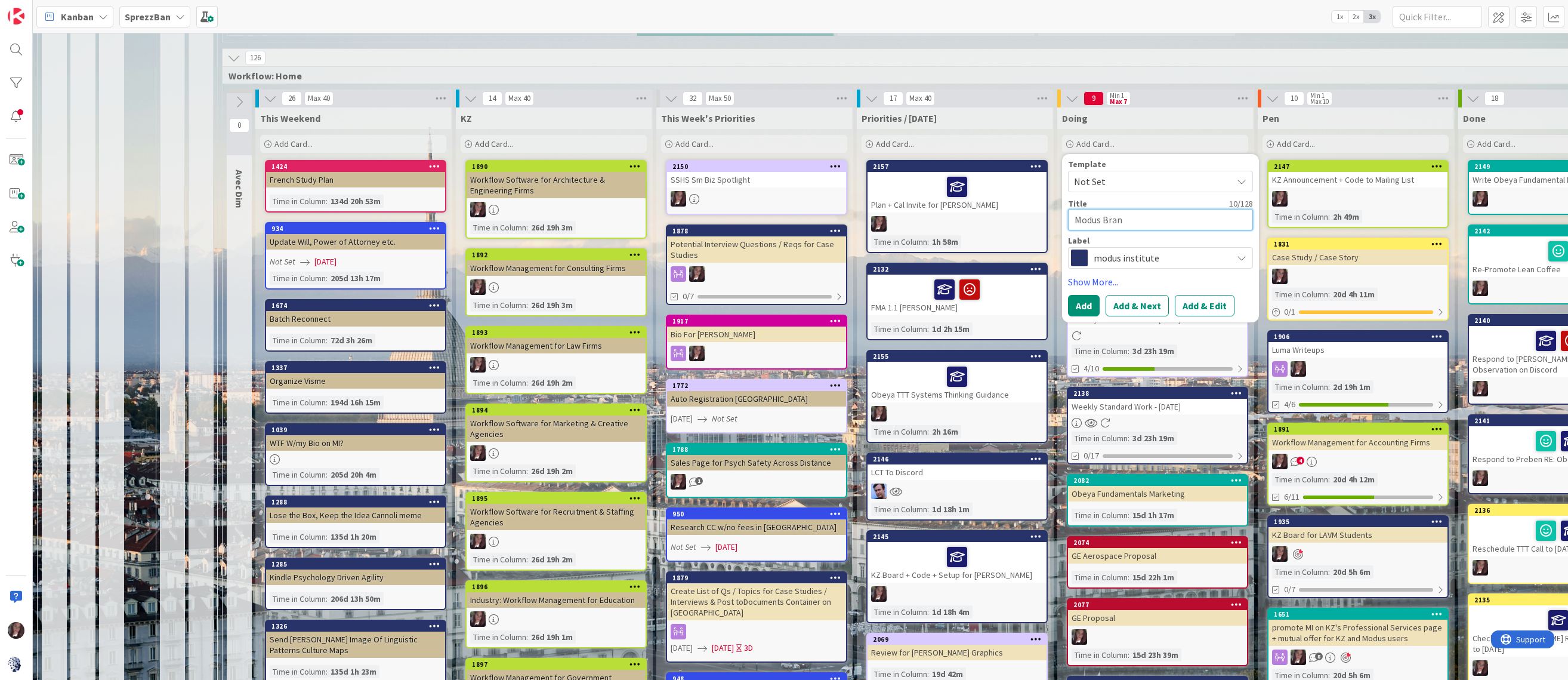
type textarea "x"
type textarea "Modus Brand"
type textarea "x"
type textarea "Modus Brande"
type textarea "x"
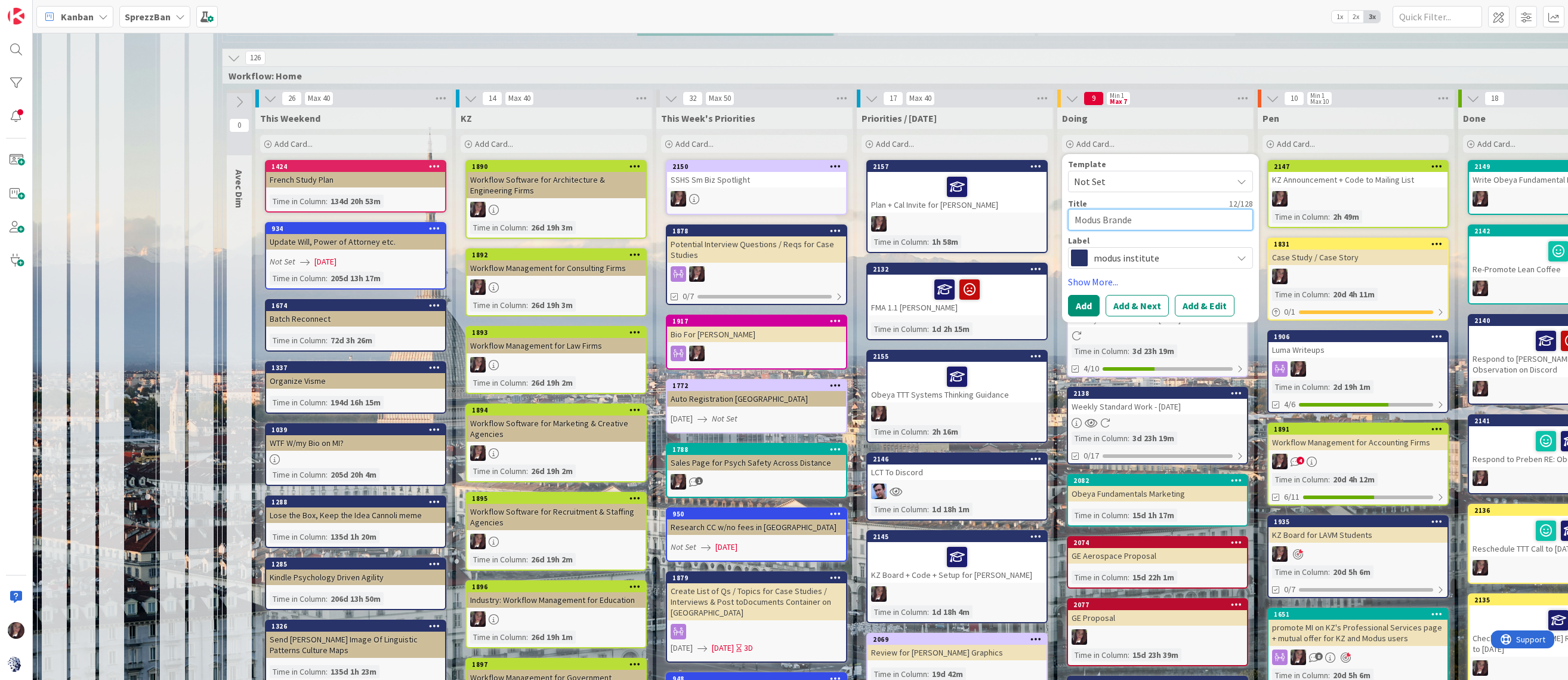
type textarea "Modus Branded"
type textarea "x"
type textarea "Modus Branded"
type textarea "x"
type textarea "Modus Branded T"
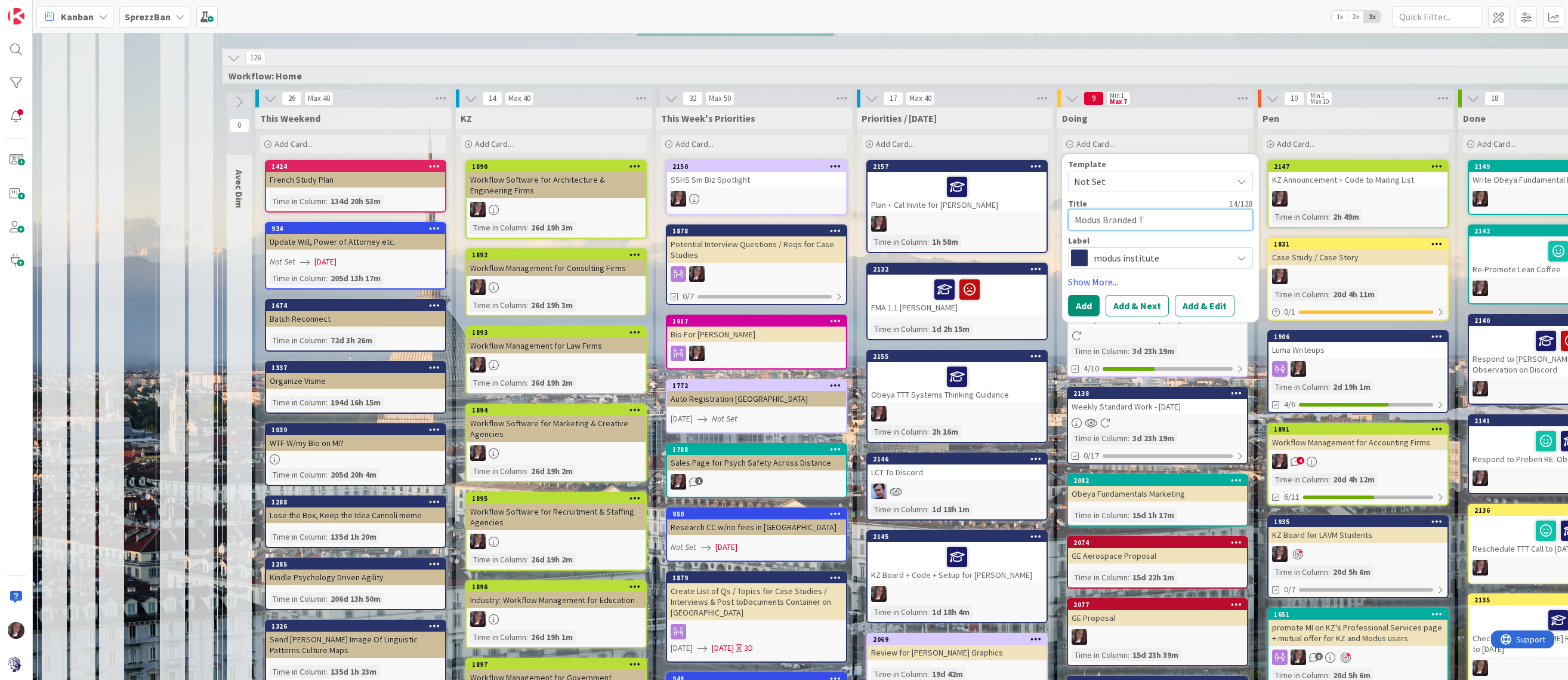
type textarea "x"
type textarea "Modus Branded Te"
type textarea "x"
type textarea "Modus Branded Tem"
type textarea "x"
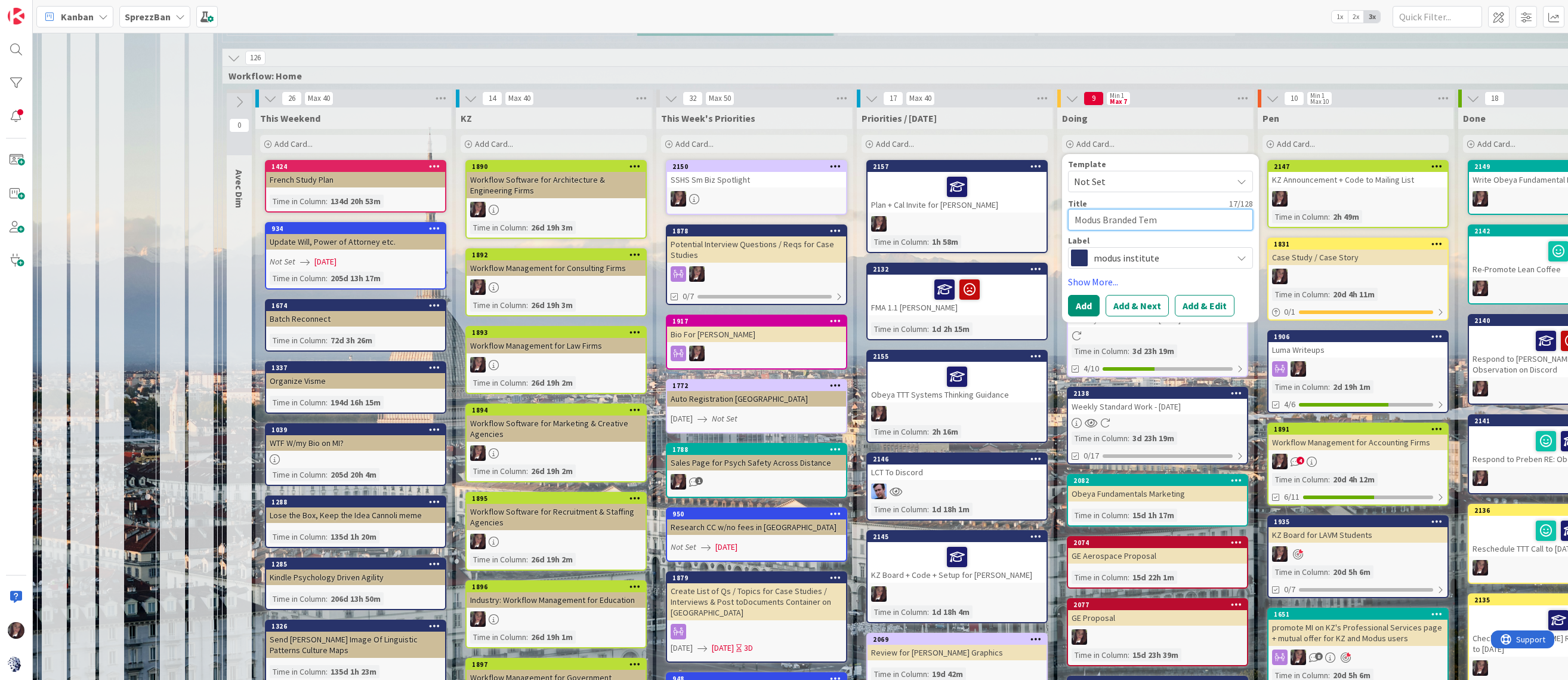
type textarea "Modus Branded Temp"
type textarea "x"
type textarea "Modus Branded Templ"
type textarea "x"
type textarea "Modus Branded Templa"
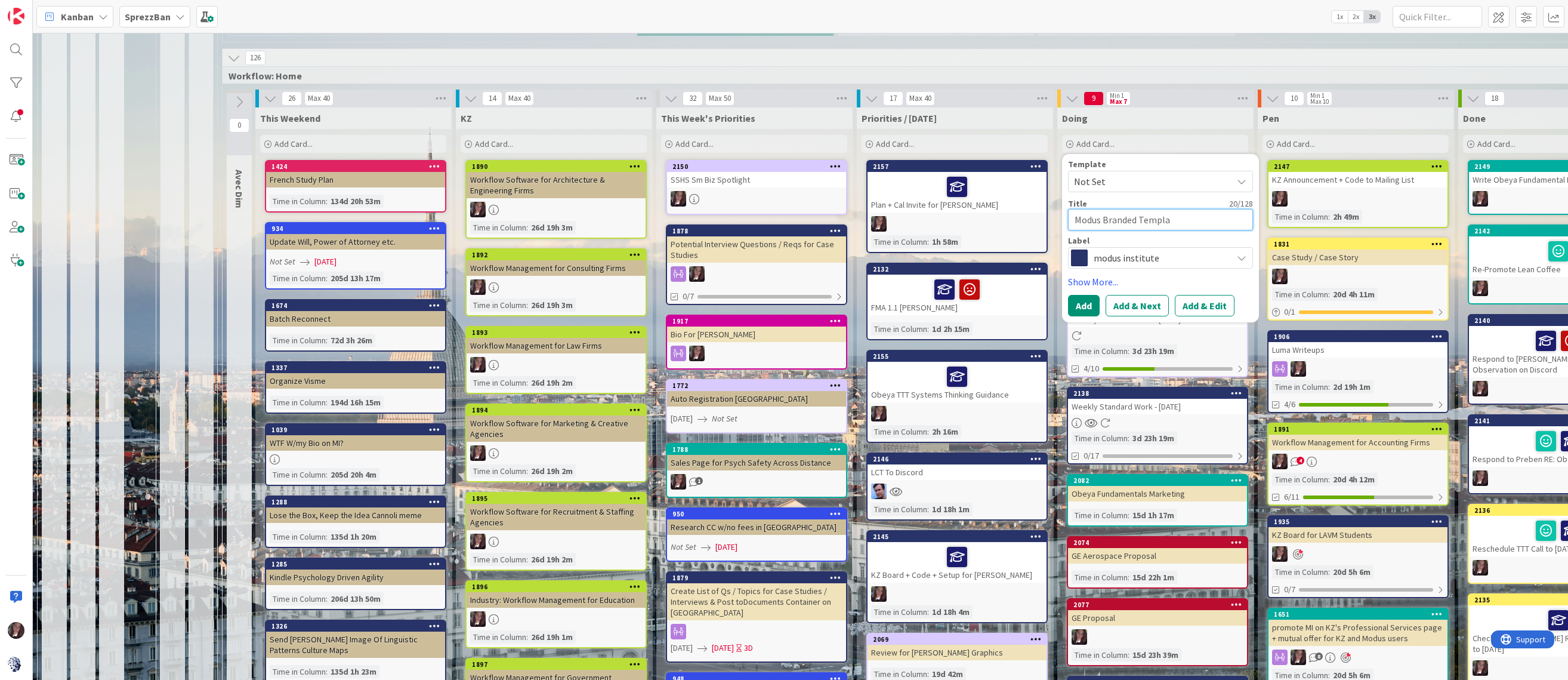
type textarea "x"
type textarea "Modus Branded Templat"
type textarea "x"
type textarea "Modus Branded Template"
type textarea "x"
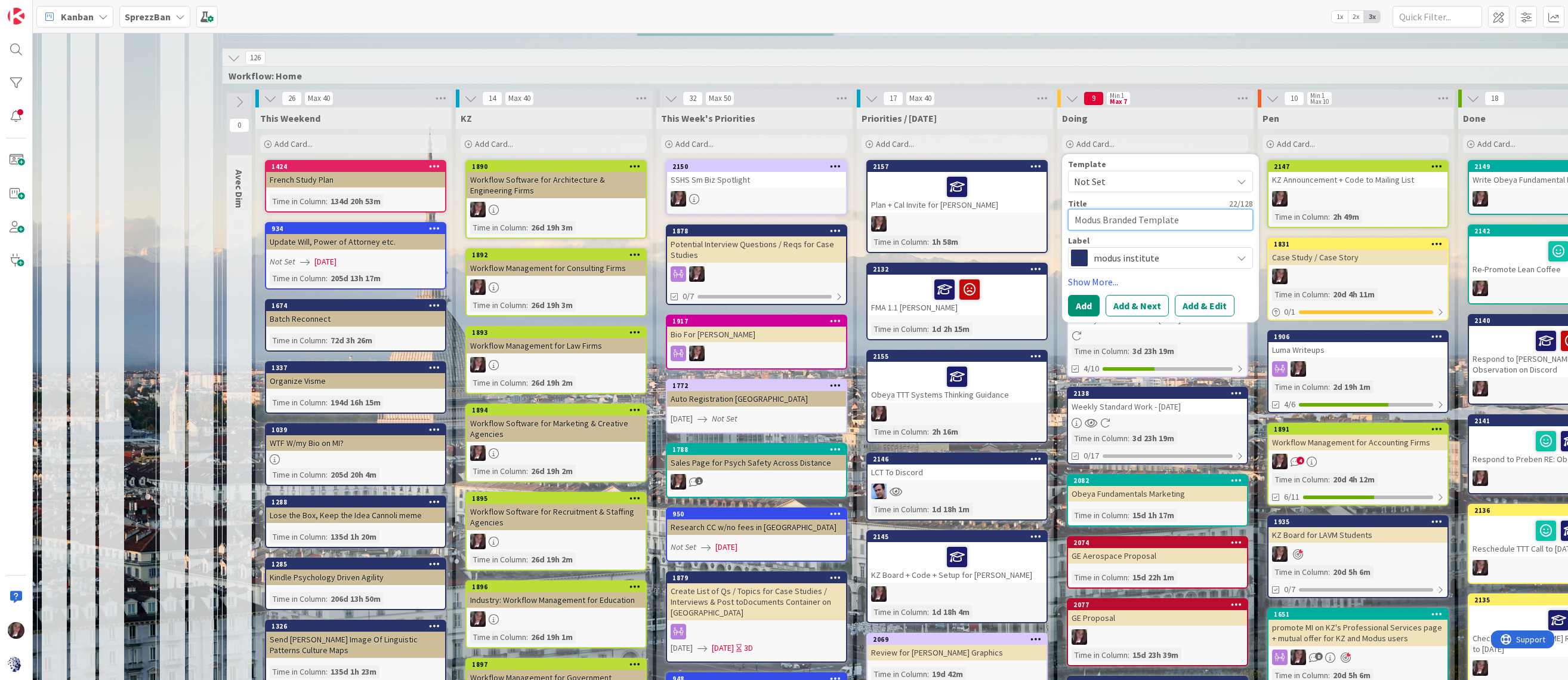
type textarea "Modus Branded Templates"
type textarea "x"
type textarea "Modus Branded Templates"
type textarea "x"
type textarea "Modus Branded Templates i"
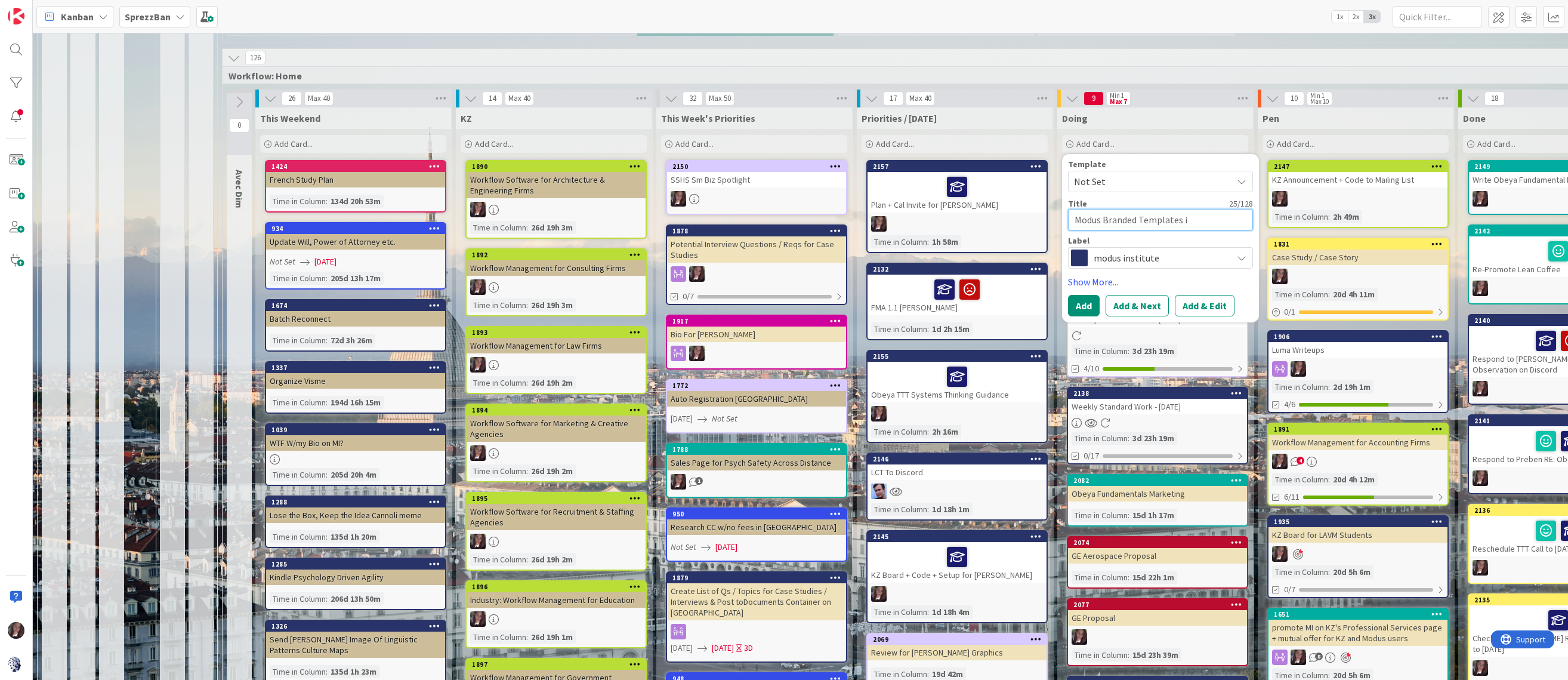
type textarea "x"
type textarea "Modus Branded Templates in"
type textarea "x"
type textarea "Modus Branded Templates in"
type textarea "x"
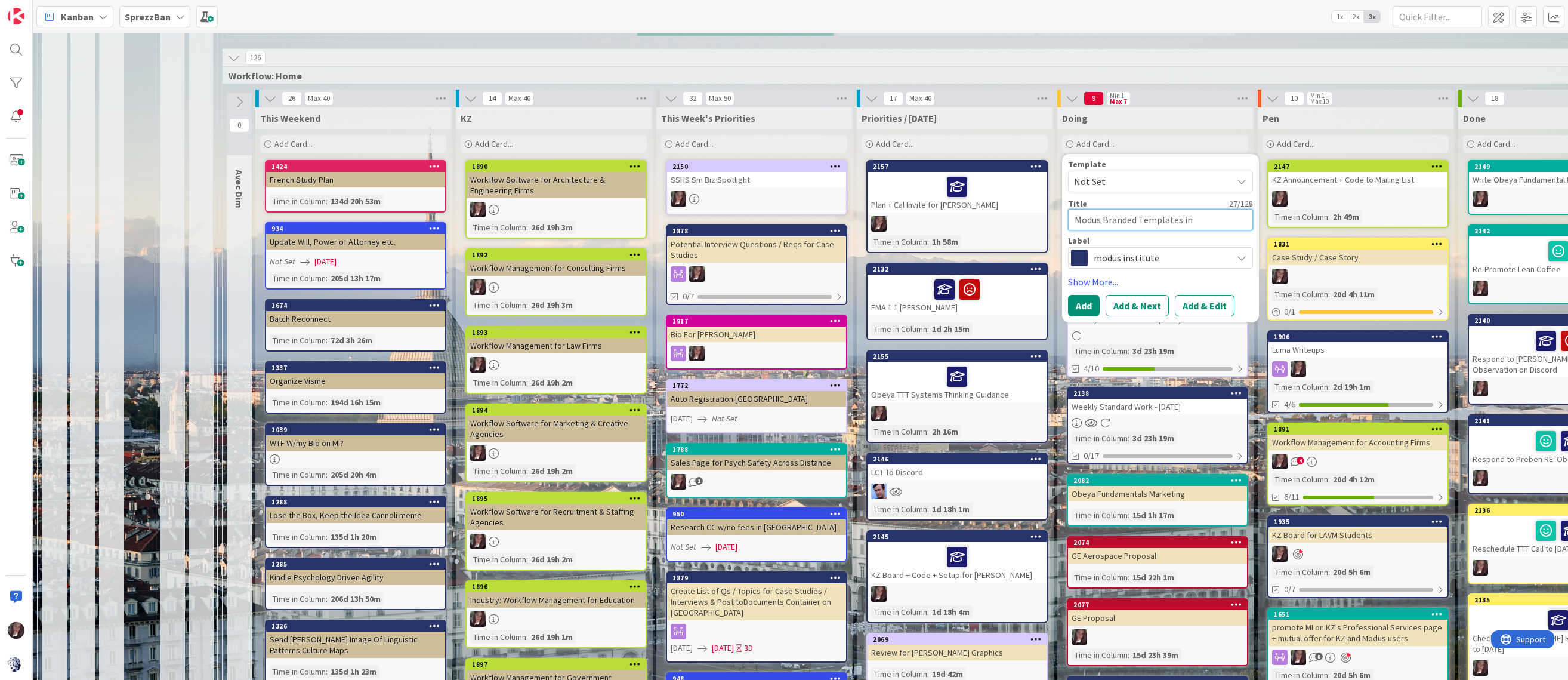
type textarea "Modus Branded Templates in K"
type textarea "x"
type textarea "Modus Branded Templates in KZ"
click at [1191, 295] on button "Add & Edit" at bounding box center [1205, 305] width 60 height 21
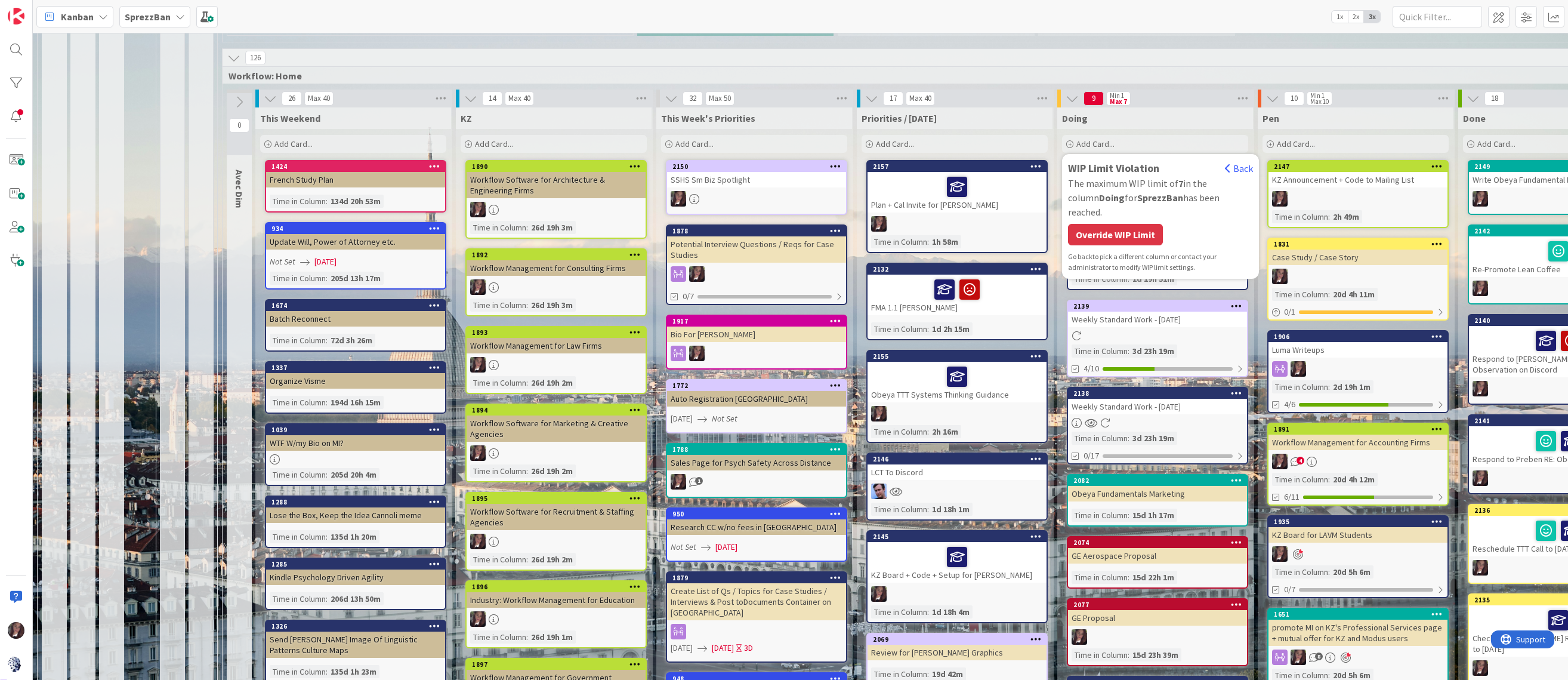
type textarea "x"
click at [1120, 224] on div "Override WIP Limit" at bounding box center [1116, 234] width 95 height 21
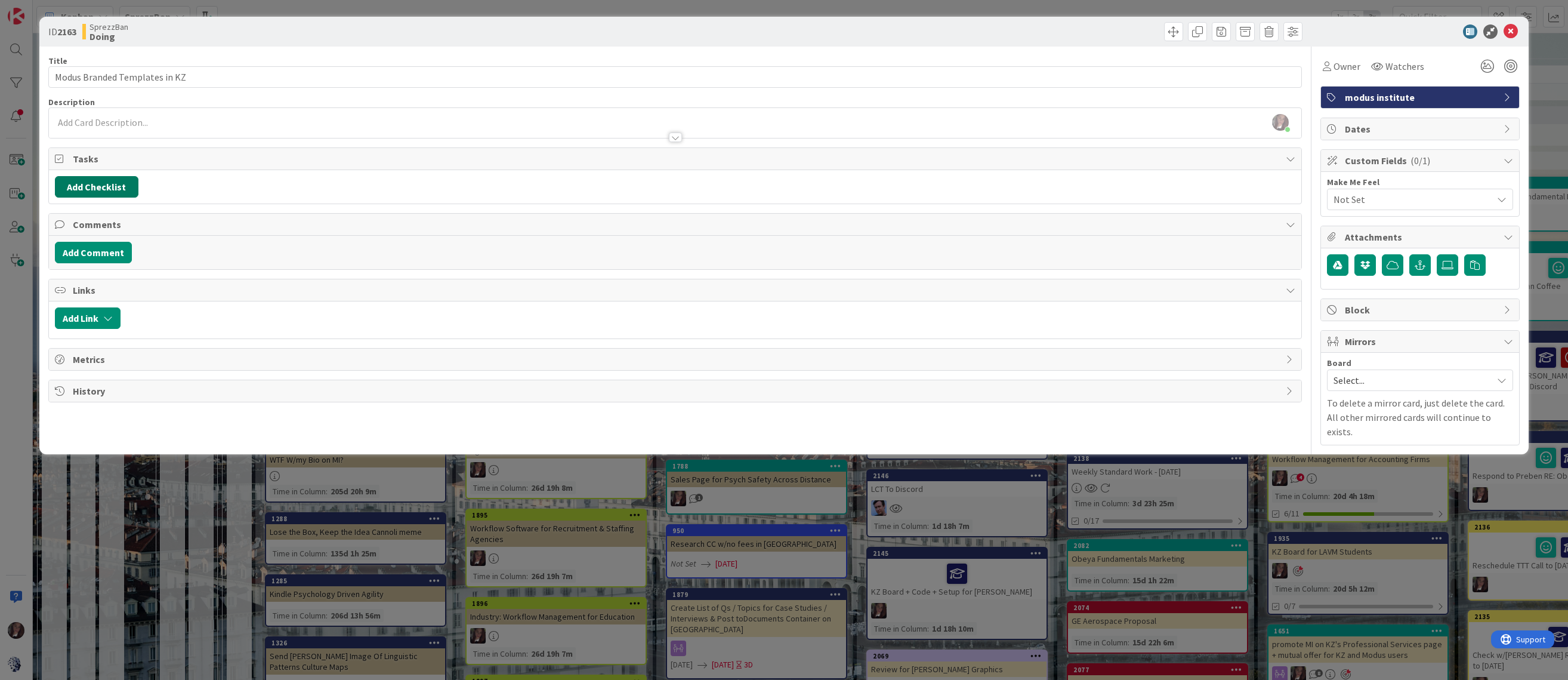
click at [92, 176] on button "Add Checklist" at bounding box center [97, 186] width 84 height 21
type input "list"
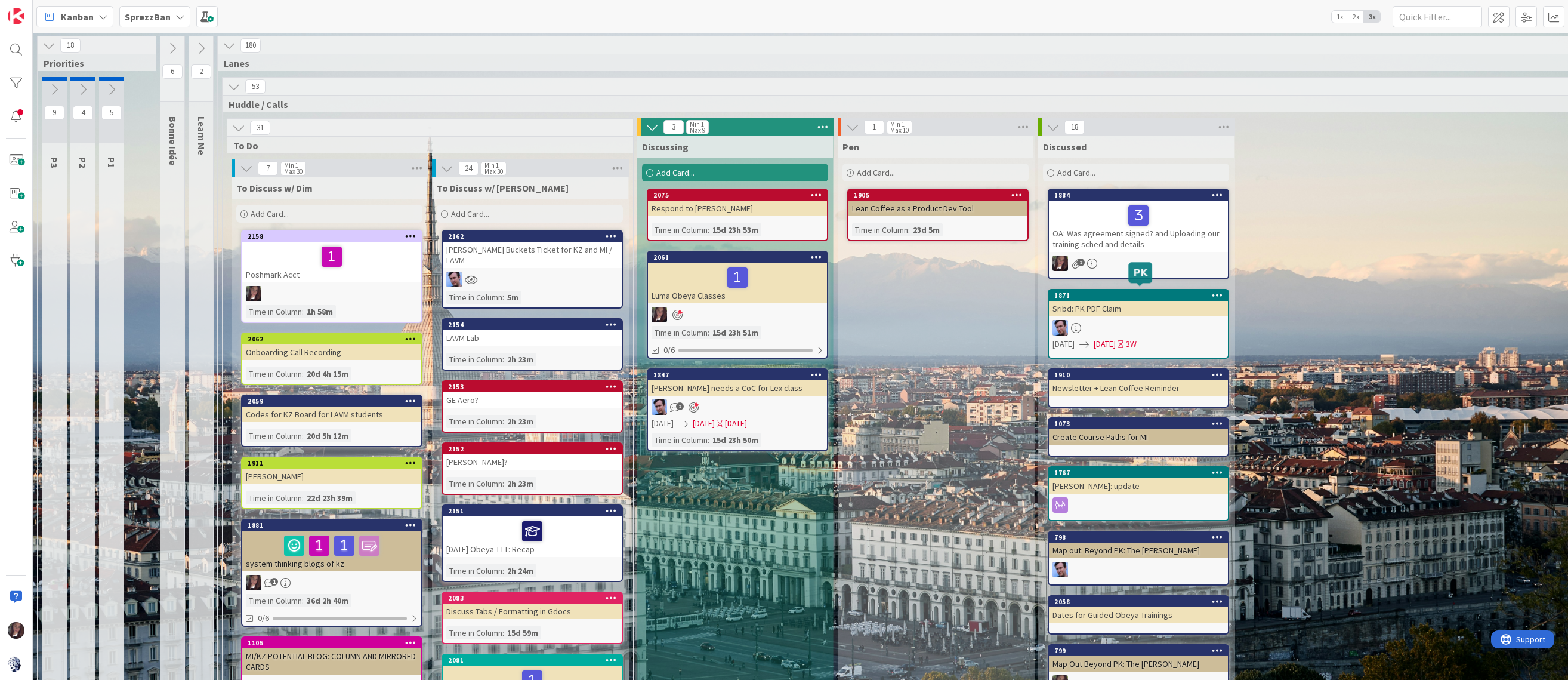
scroll to position [4, 1]
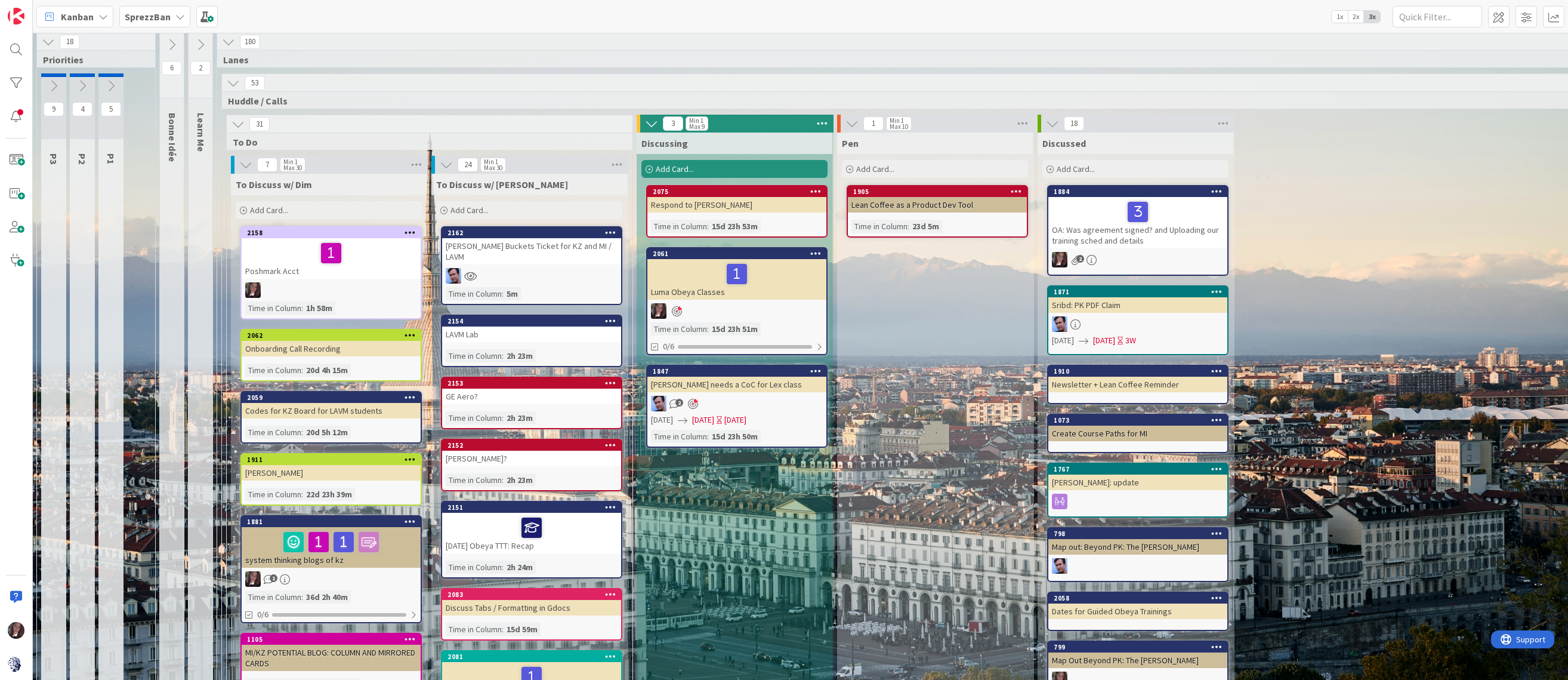
click at [477, 210] on span "Add Card..." at bounding box center [470, 210] width 38 height 11
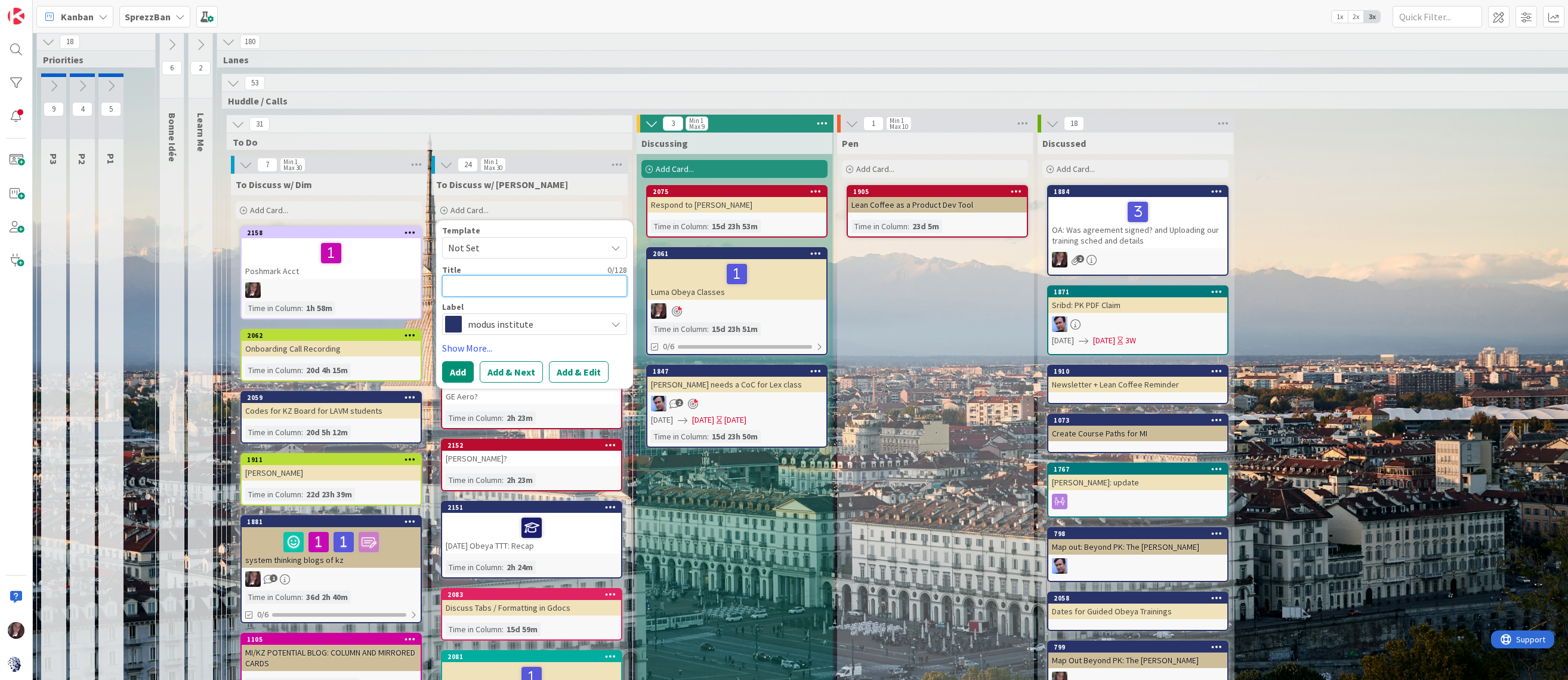
type textarea "5"
type textarea "x"
type textarea "5"
type textarea "x"
type textarea "5 F"
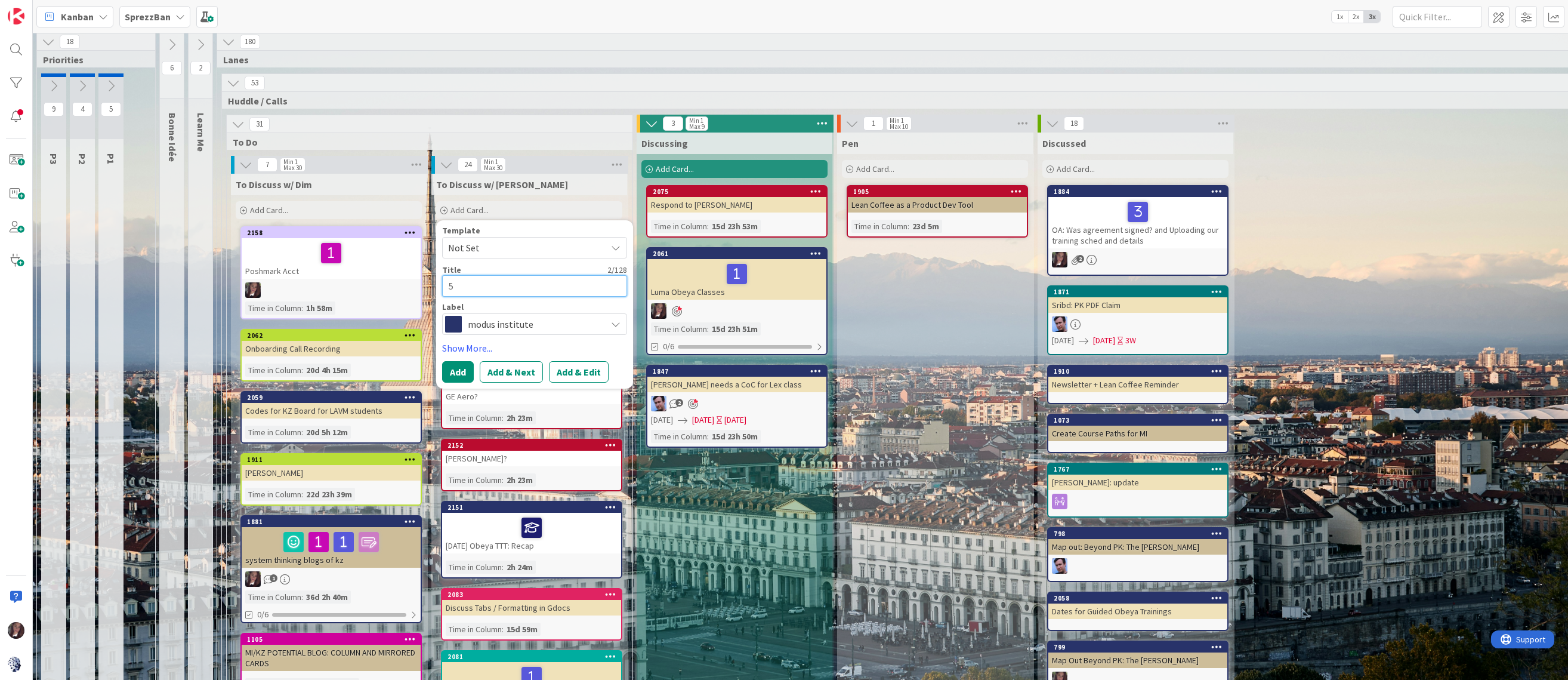
type textarea "x"
type textarea "5 Fr"
type textarea "x"
type textarea "5 Fre"
type textarea "x"
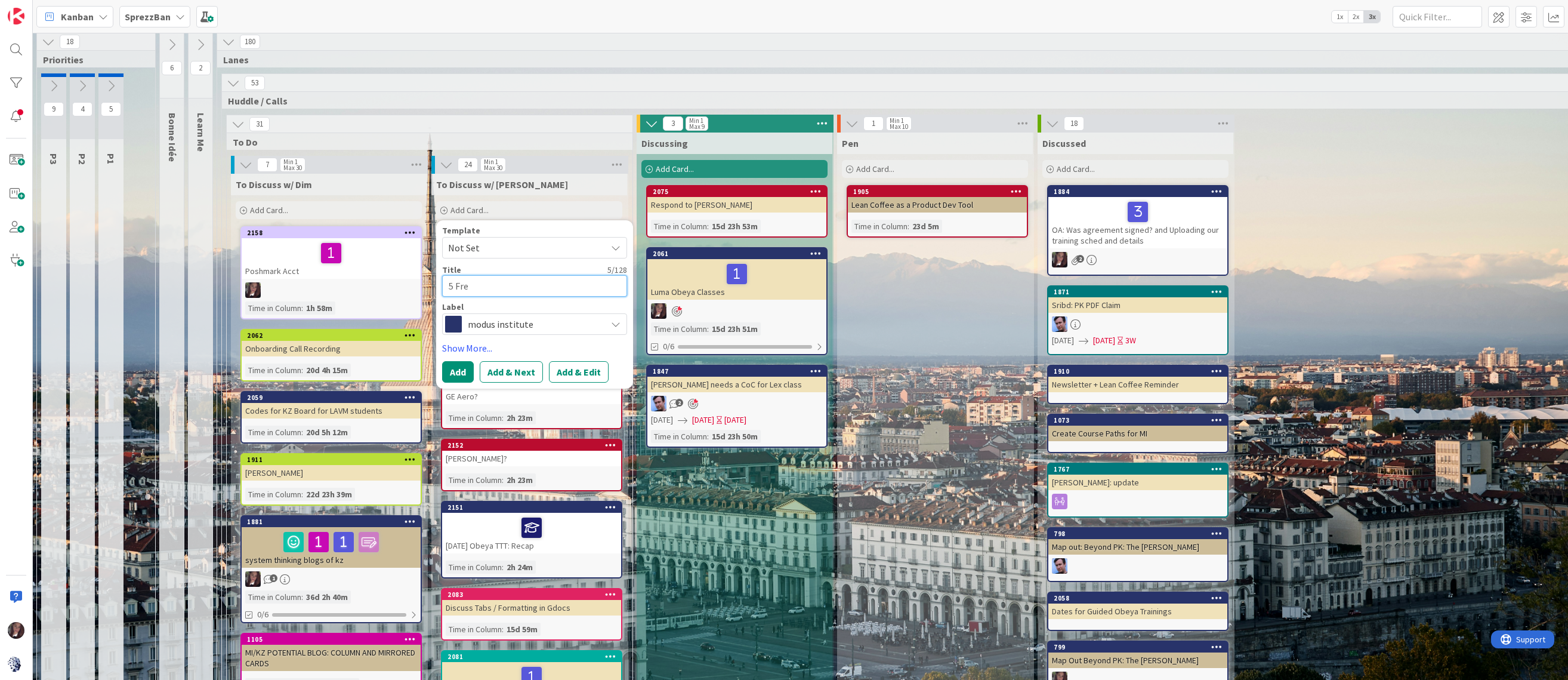
type textarea "5 Free"
type textarea "x"
type textarea "5 Free"
type textarea "x"
type textarea "5 Free T"
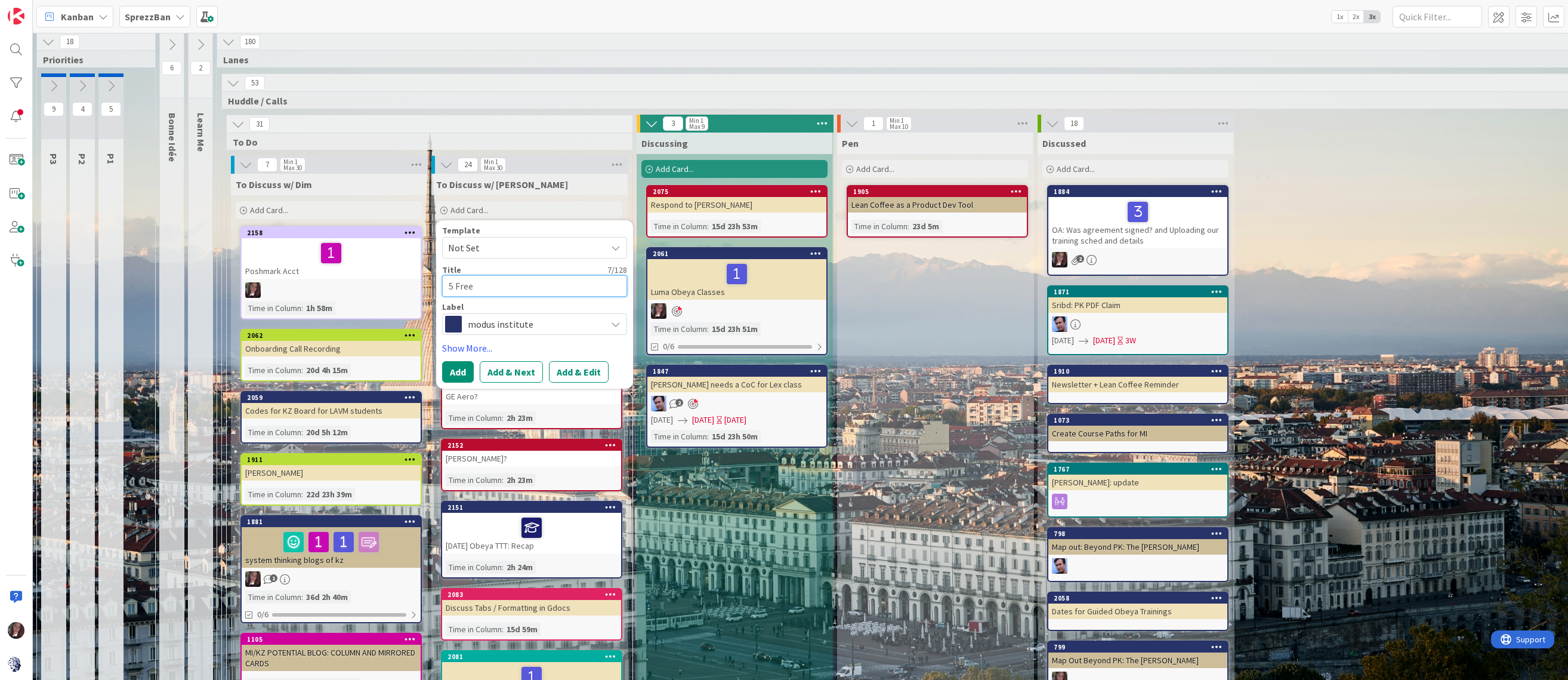
type textarea "x"
type textarea "5 Free Th"
type textarea "x"
type textarea "5 Free Thi"
type textarea "x"
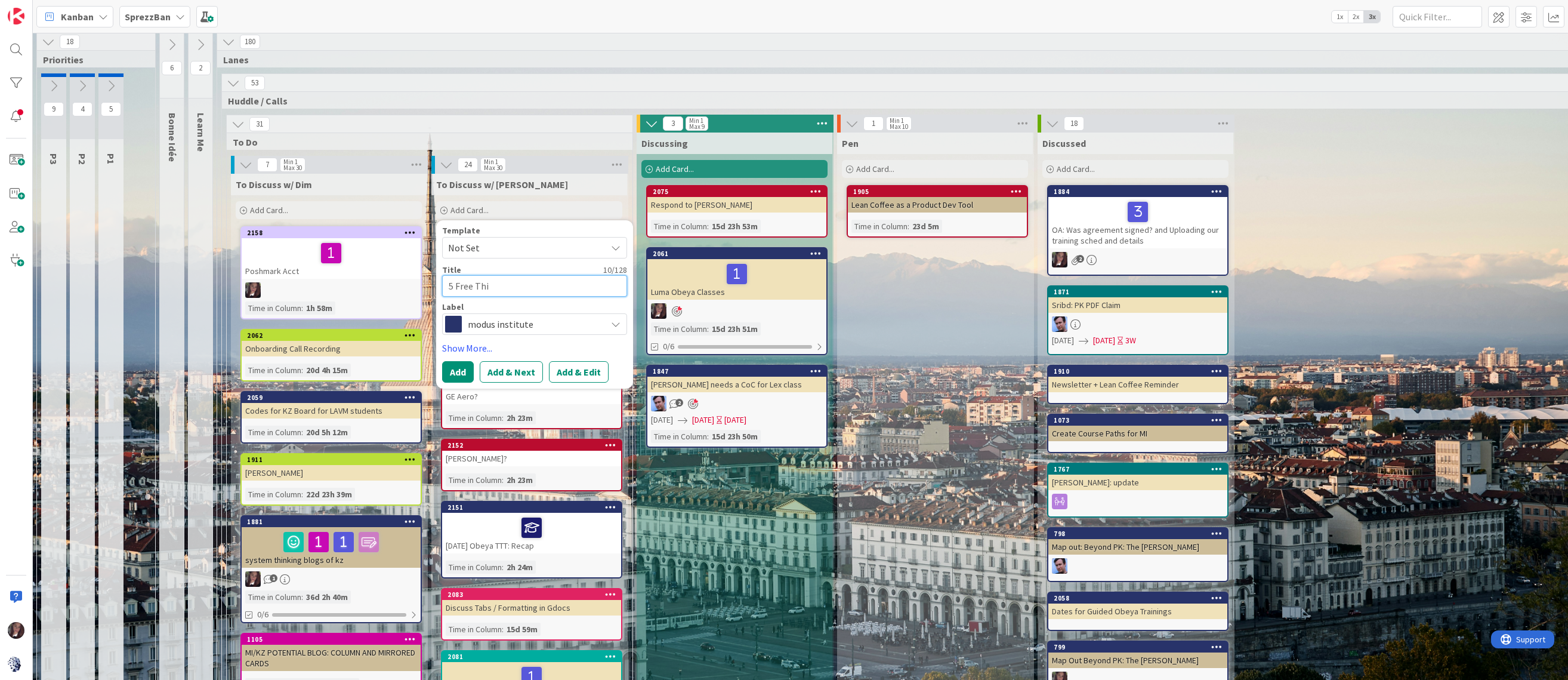
type textarea "5 Free Thin"
type textarea "x"
type textarea "5 Free Thing"
type textarea "x"
type textarea "5 Free Things"
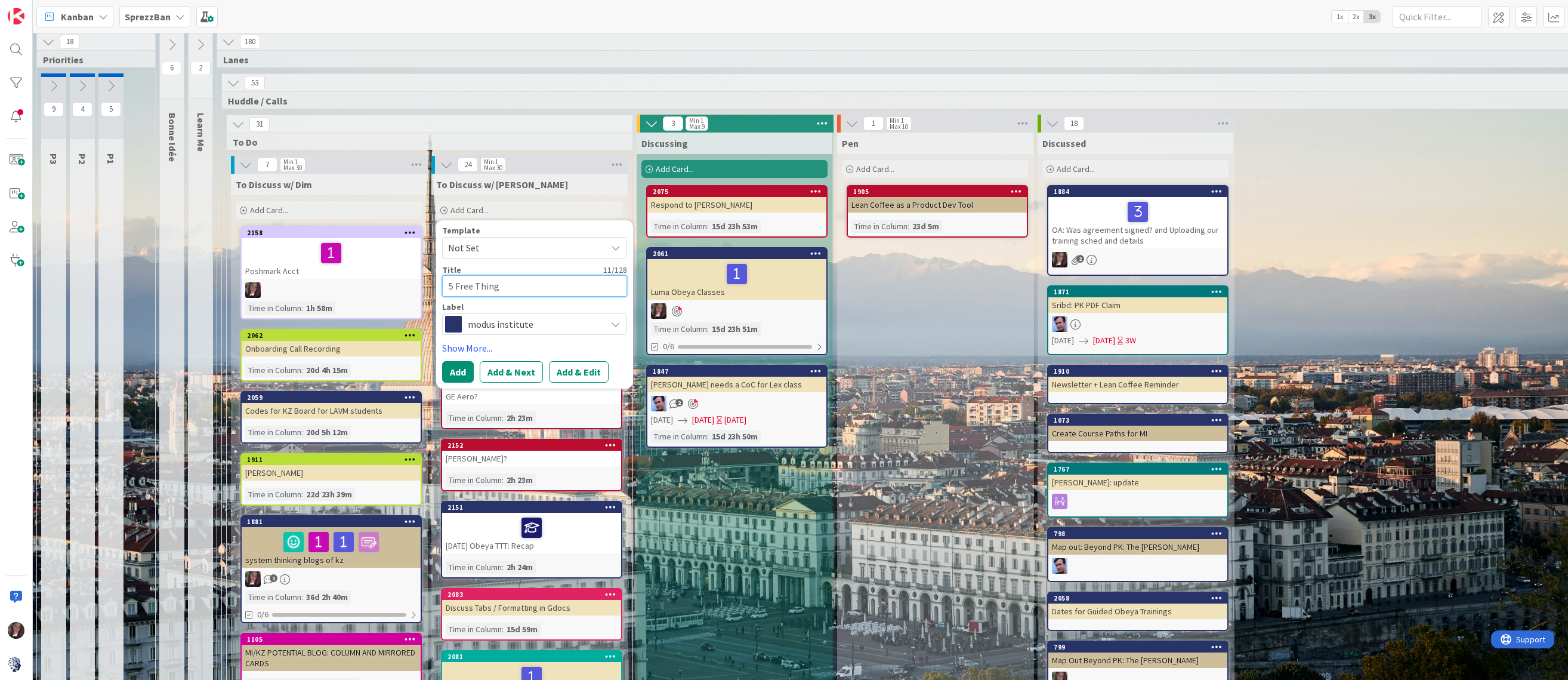
type textarea "x"
type textarea "5 Free Things"
type textarea "x"
type textarea "5 Free Things Y"
type textarea "x"
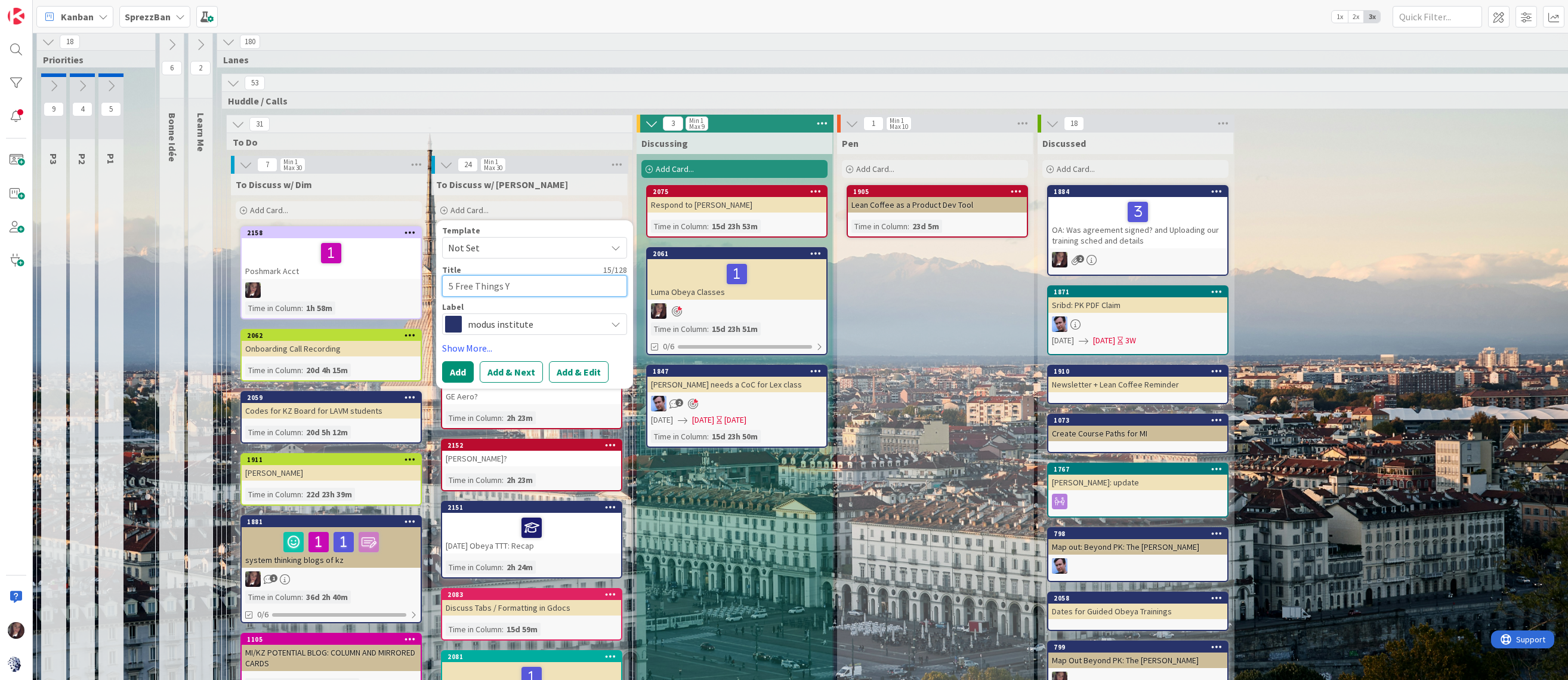
type textarea "5 Free Things Yo"
type textarea "x"
type textarea "5 Free Things You"
type textarea "x"
type textarea "5 Free Things You"
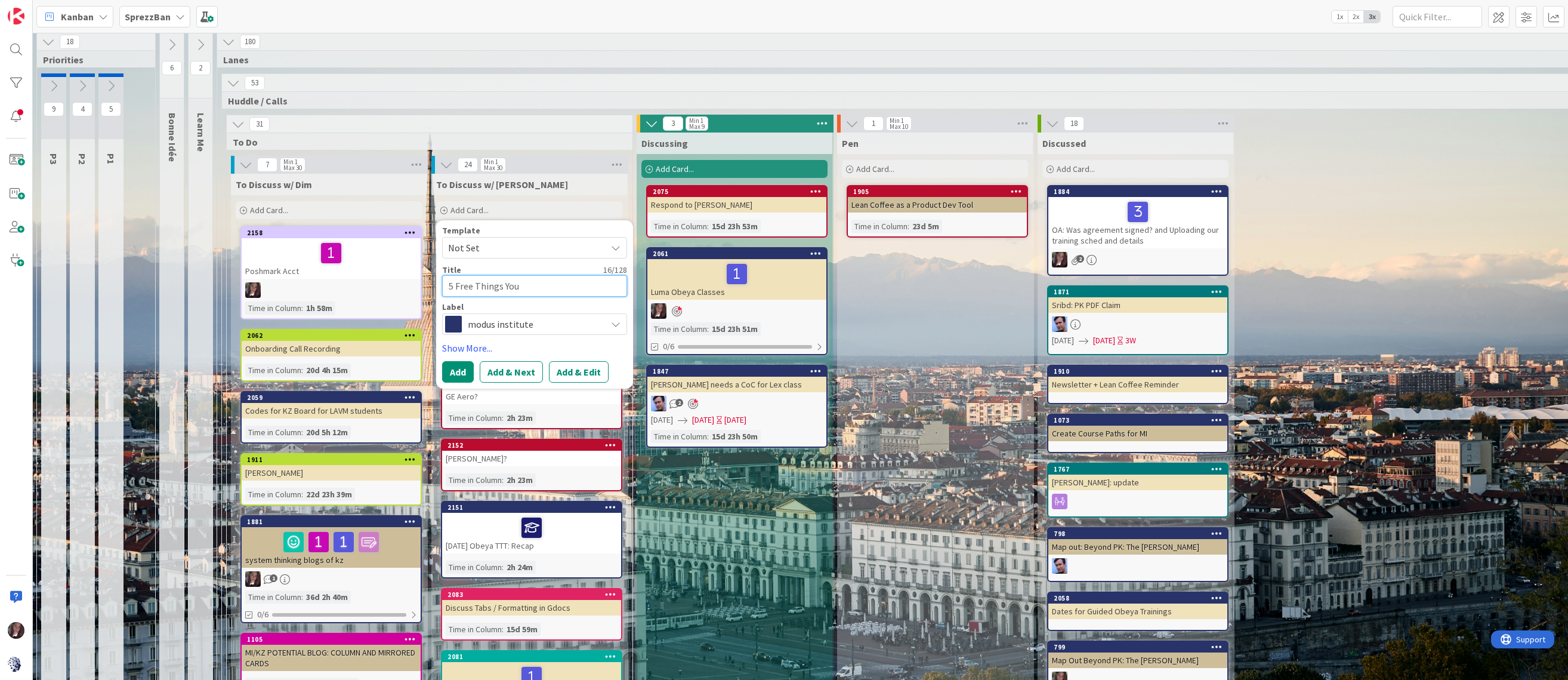
type textarea "x"
type textarea "5 Free Things You C"
type textarea "x"
type textarea "5 Free Things You Ca"
type textarea "x"
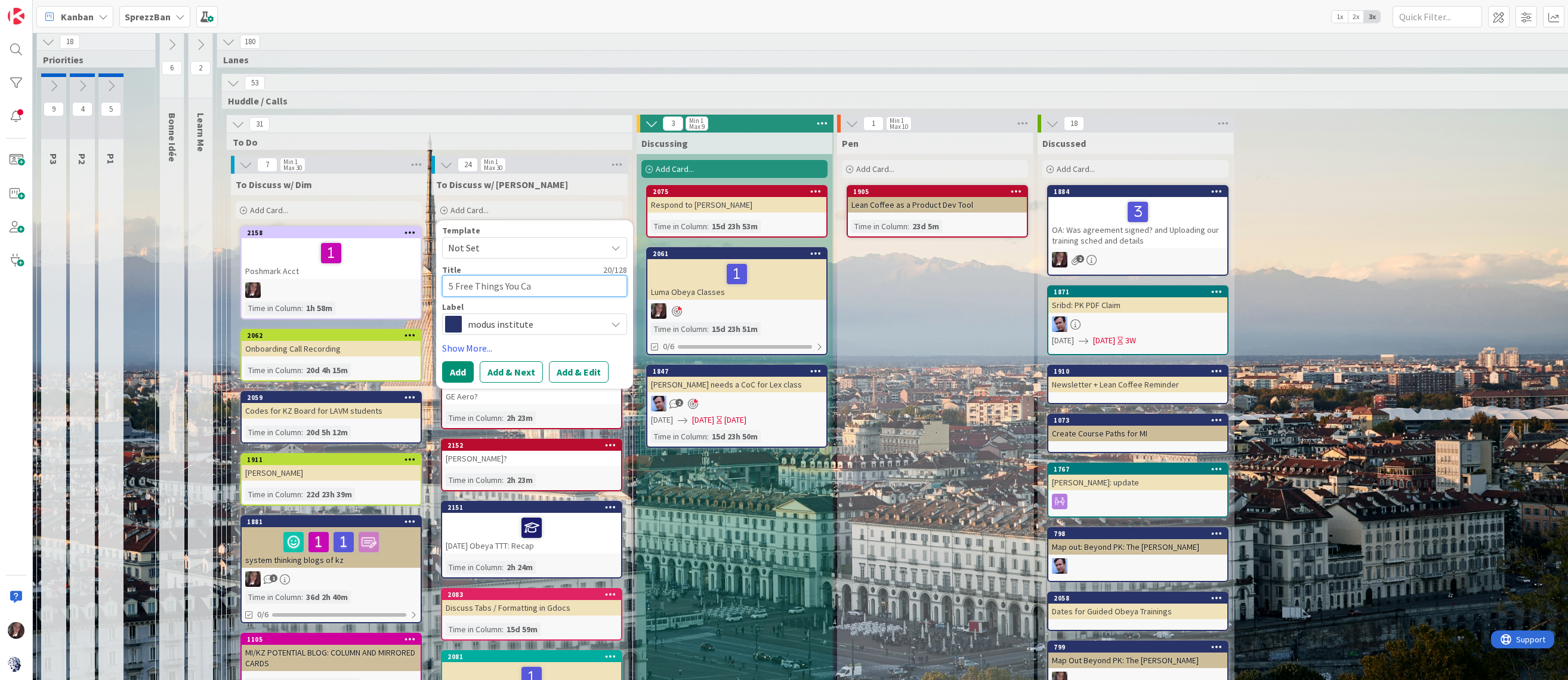
type textarea "5 Free Things You Can"
type textarea "x"
type textarea "5 Free Things You Can"
type textarea "x"
type textarea "5 Free Things You Can T"
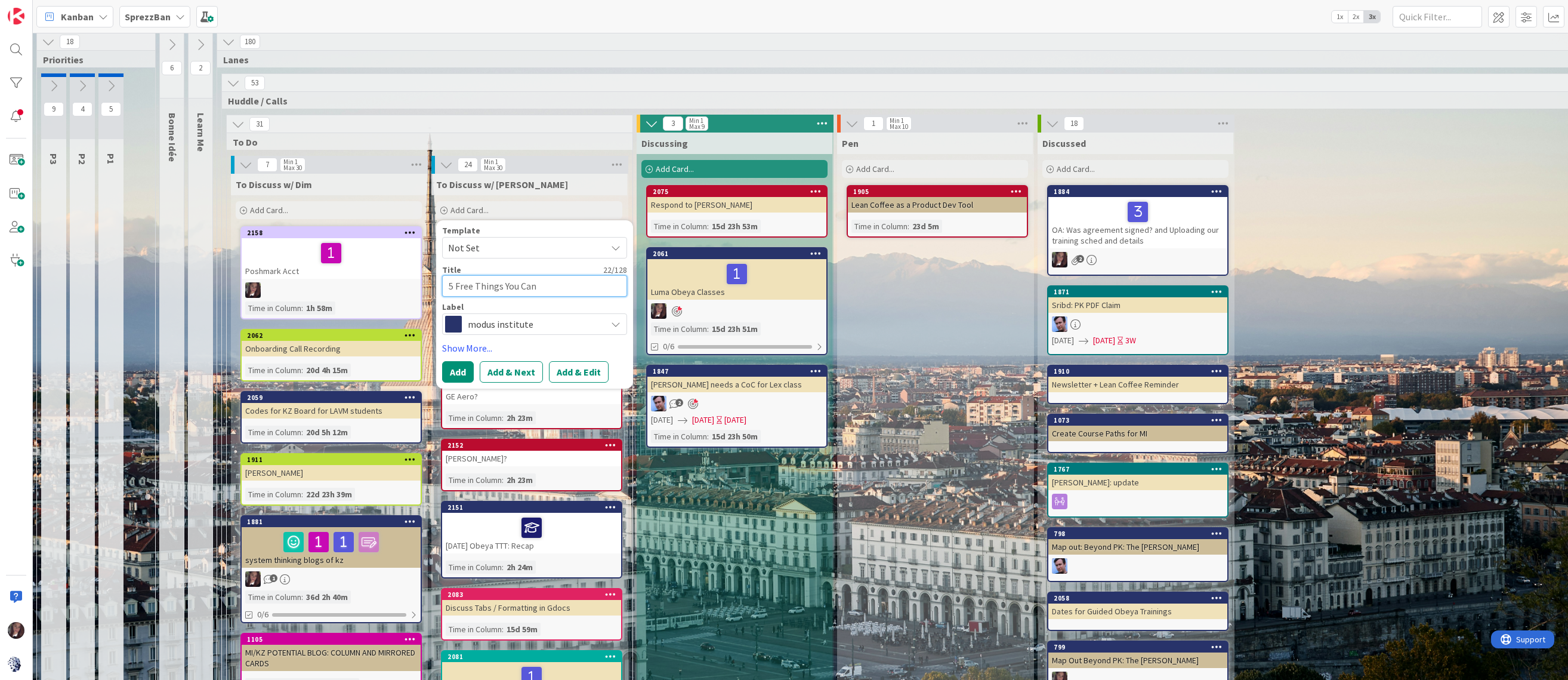
type textarea "x"
type textarea "5 Free Things You Can Ta"
type textarea "x"
type textarea "5 Free Things You Can Tak"
type textarea "x"
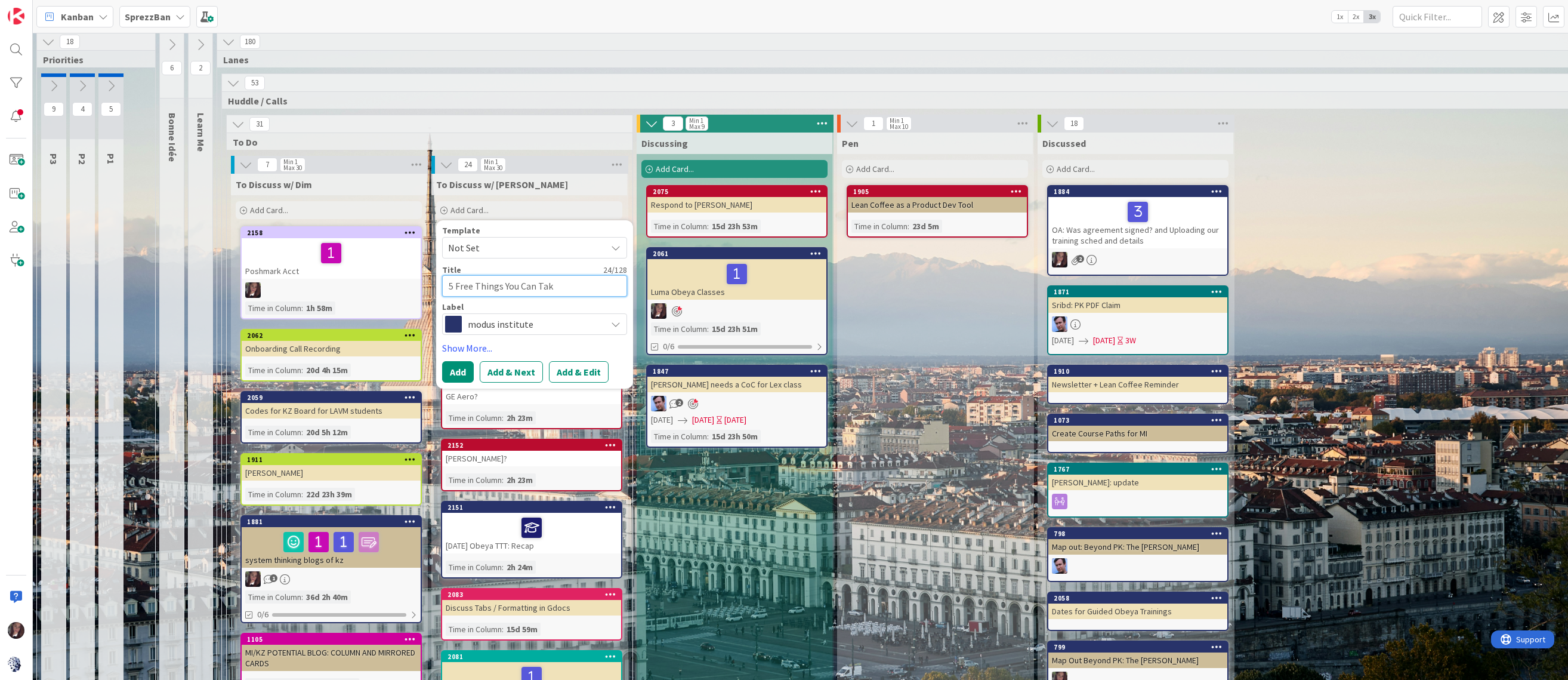
type textarea "5 Free Things You Can Take"
type textarea "x"
type textarea "5 Free Things You Can Take"
type textarea "x"
type textarea "5 Free Things You Can Take A"
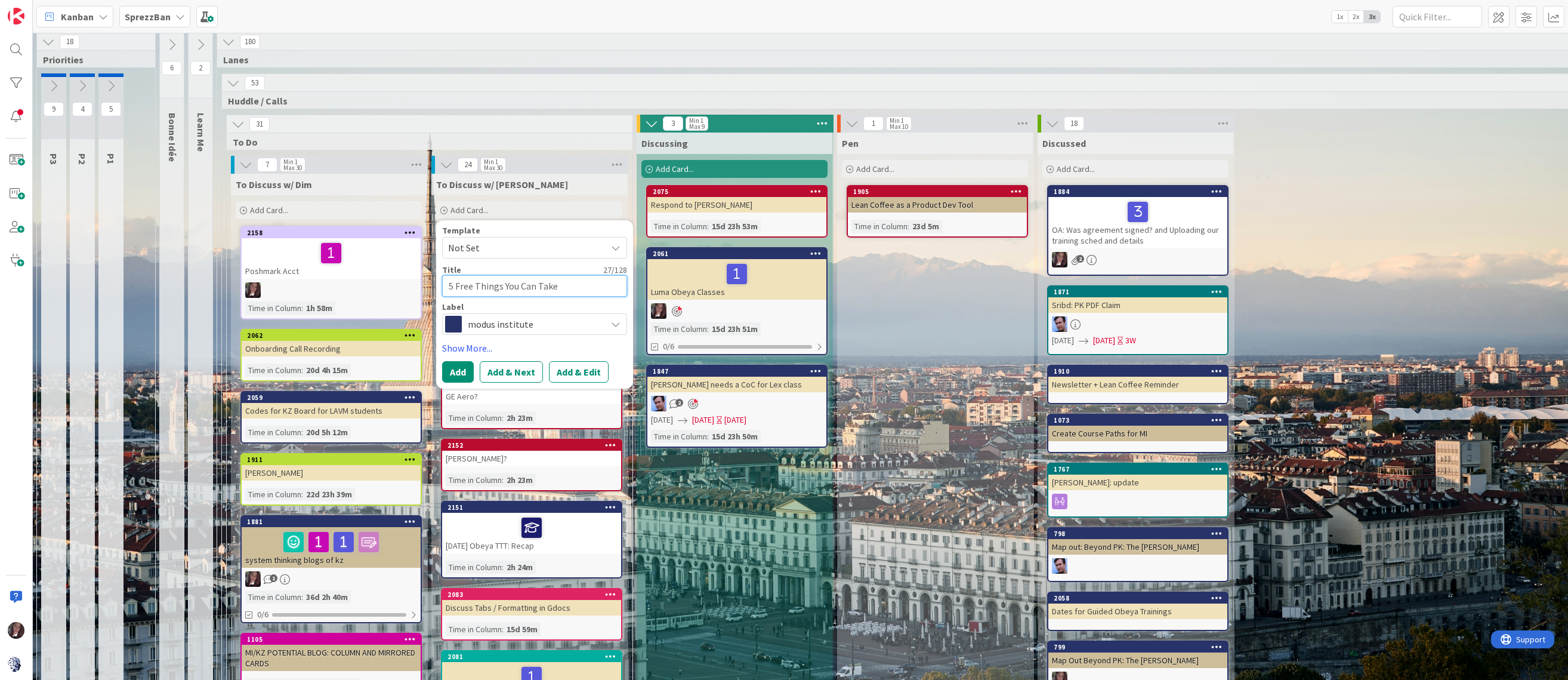
type textarea "x"
type textarea "5 Free Things You Can Take Ad"
type textarea "x"
type textarea "5 Free Things You Can Take Adv"
type textarea "x"
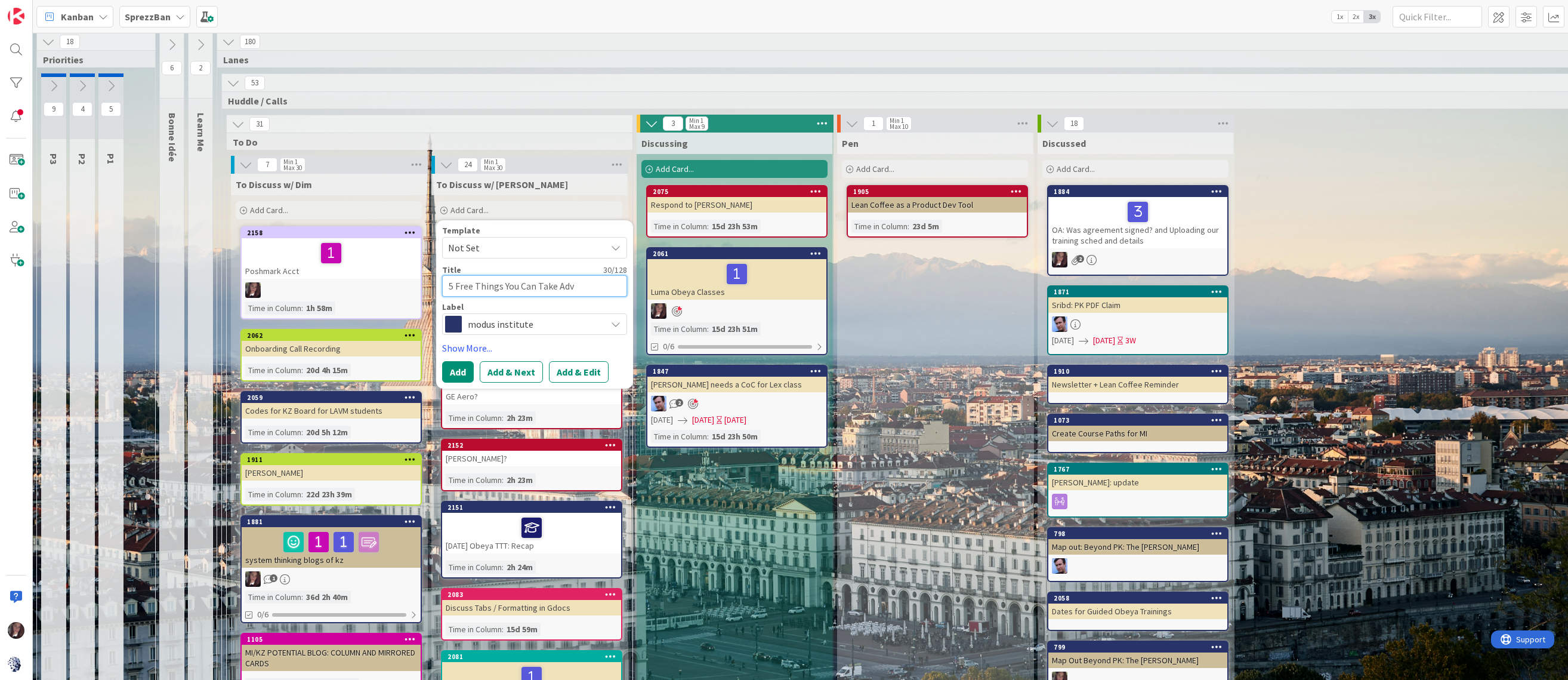
type textarea "5 Free Things You Can Take Adva"
type textarea "x"
type textarea "5 Free Things You Can Take Advan"
type textarea "x"
type textarea "5 Free Things You Can Take Advant"
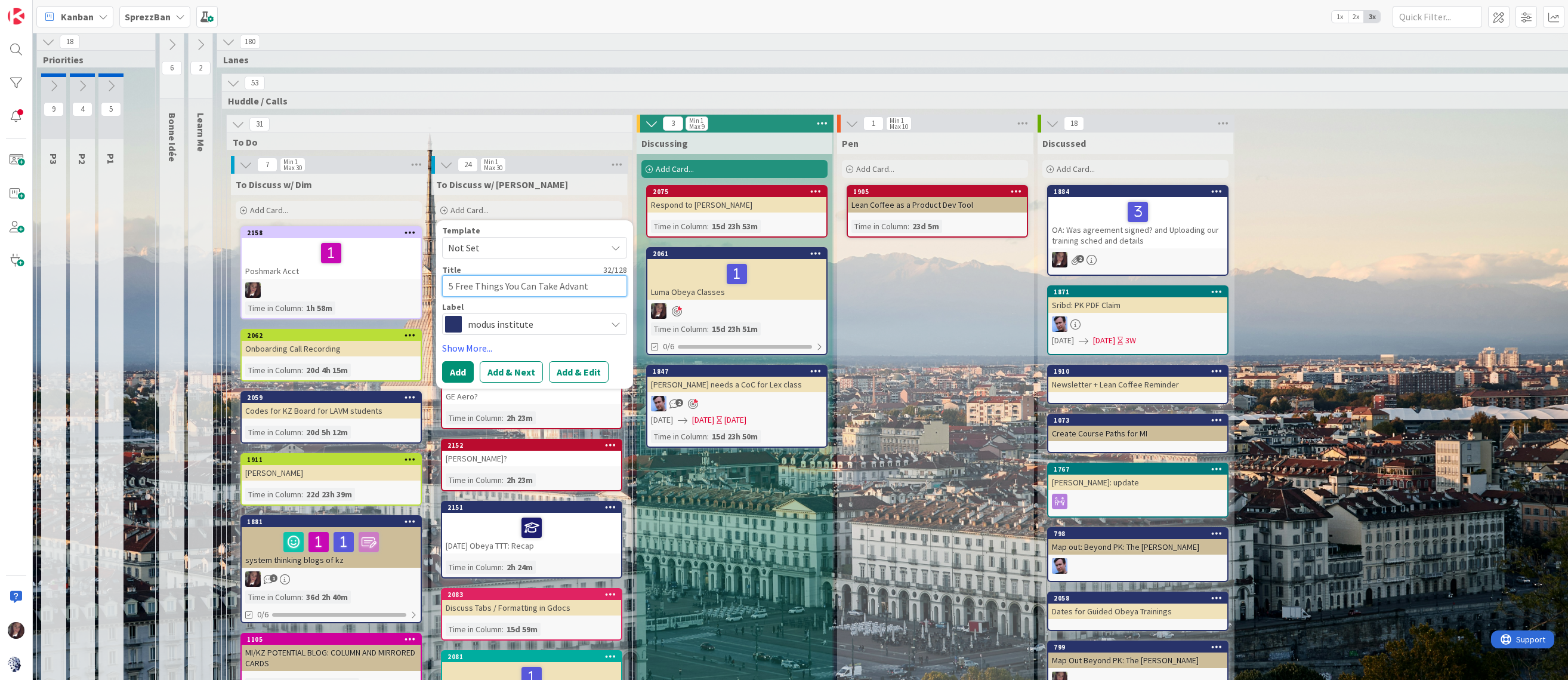
type textarea "x"
type textarea "5 Free Things You Can Take Advanta"
type textarea "x"
type textarea "5 Free Things You Can Take Advantag"
type textarea "x"
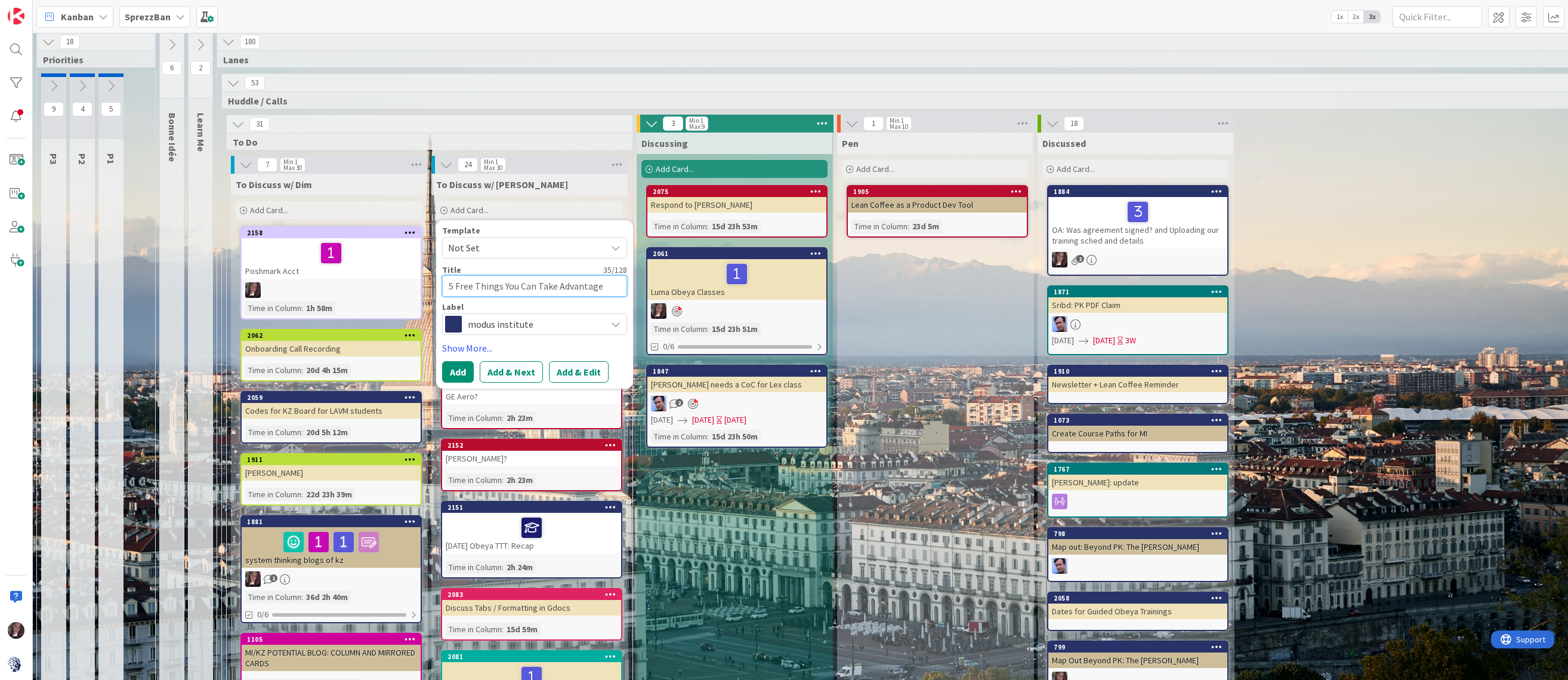
type textarea "5 Free Things You Can Take Advantage"
type textarea "x"
type textarea "5 Free Things You Can Take Advantage o"
type textarea "x"
type textarea "5 Free Things You Can Take Advantage of"
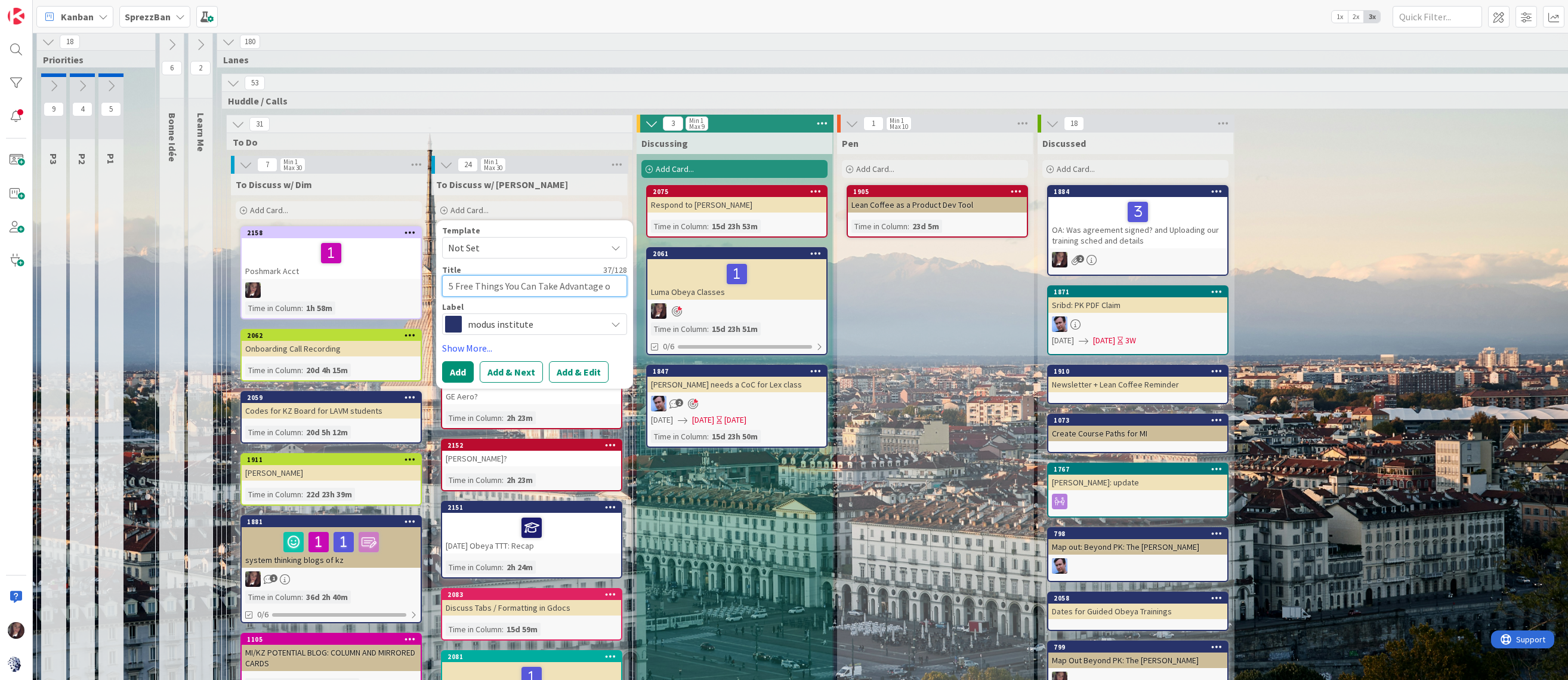
type textarea "x"
type textarea "5 Free Things You Can Take Advantage of"
type textarea "x"
type textarea "5 Free Things You Can Take Advantage of A"
type textarea "x"
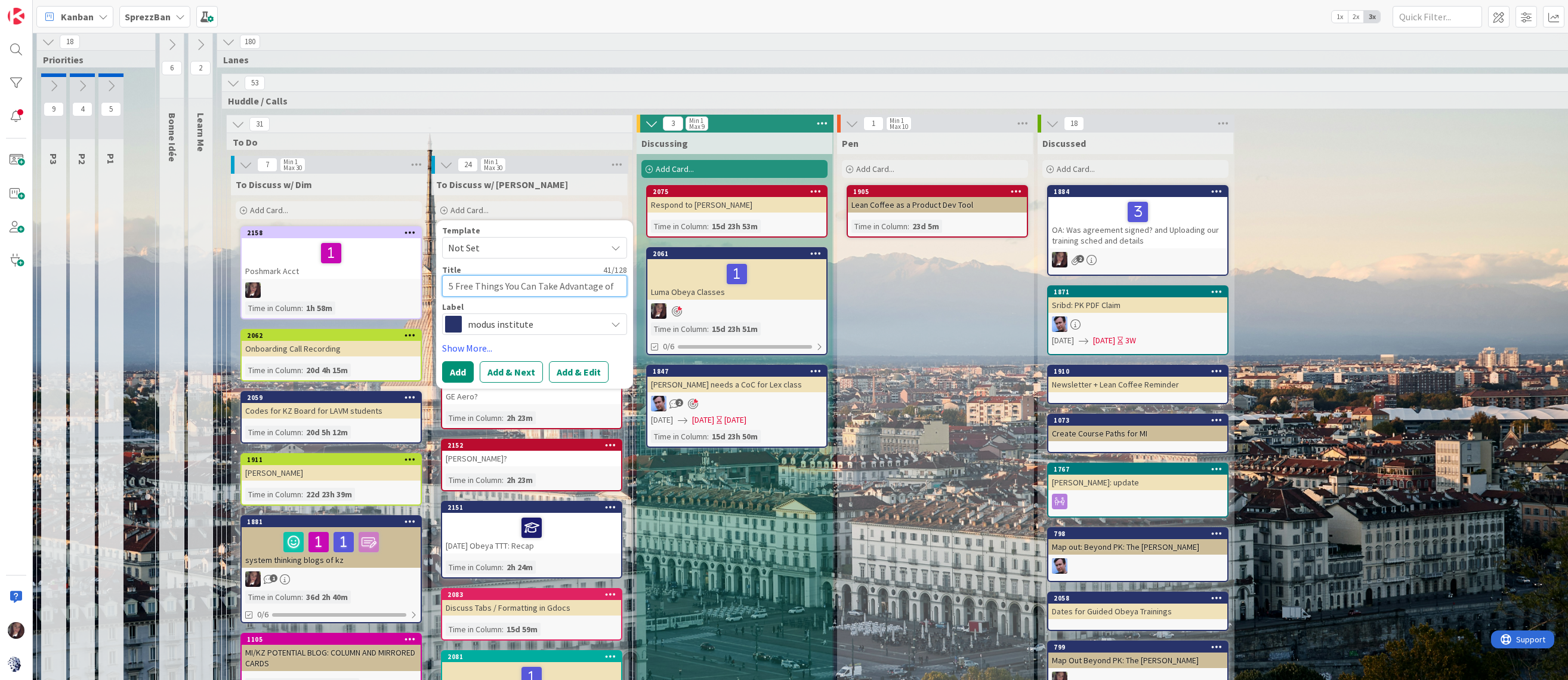
type textarea "5 Free Things You Can Take Advantage of Ay"
type textarea "x"
type textarea "5 Free Things You Can Take Advantage of Ay"
type textarea "x"
type textarea "5 Free Things You Can Take Advantage of Ay"
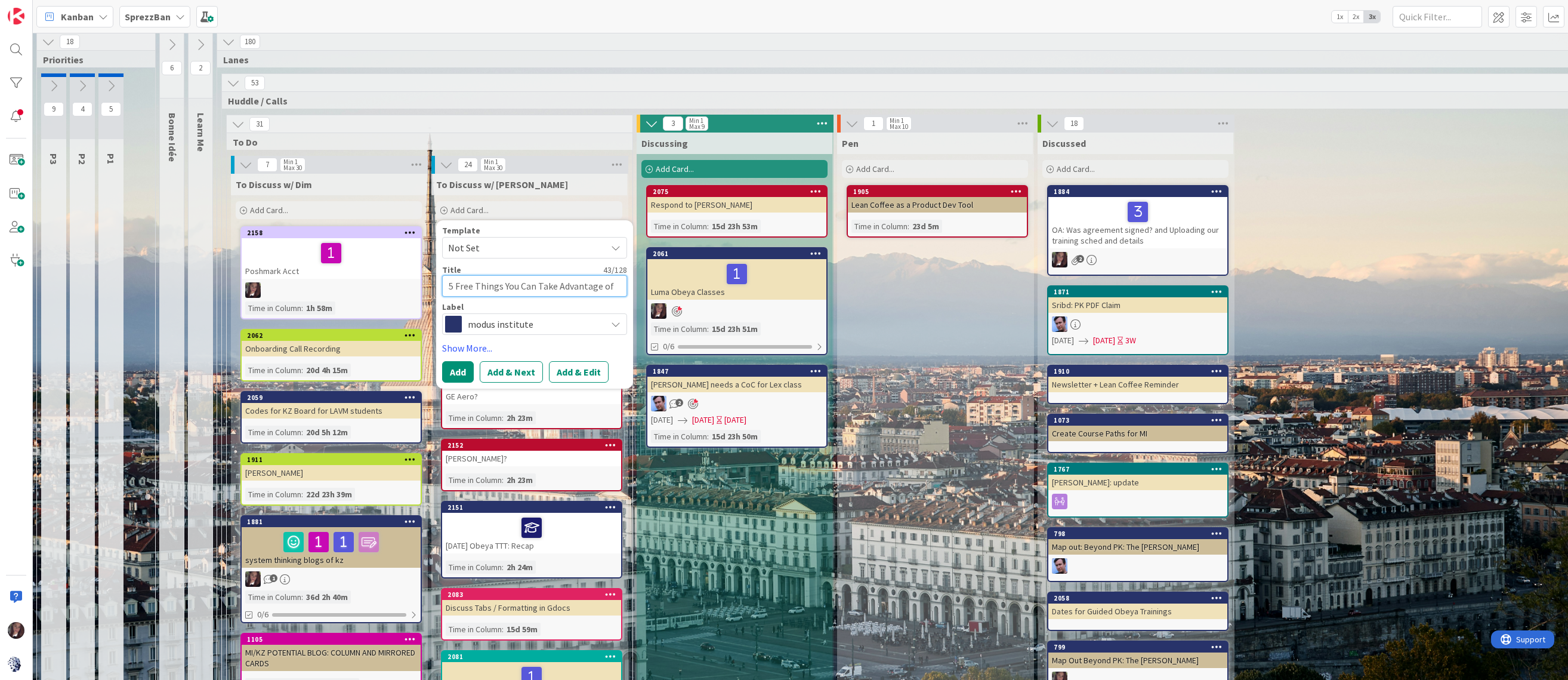
type textarea "x"
type textarea "5 Free Things You Can Take Advantage of A"
type textarea "x"
type textarea "5 Free Things You Can Take Advantage of At"
type textarea "x"
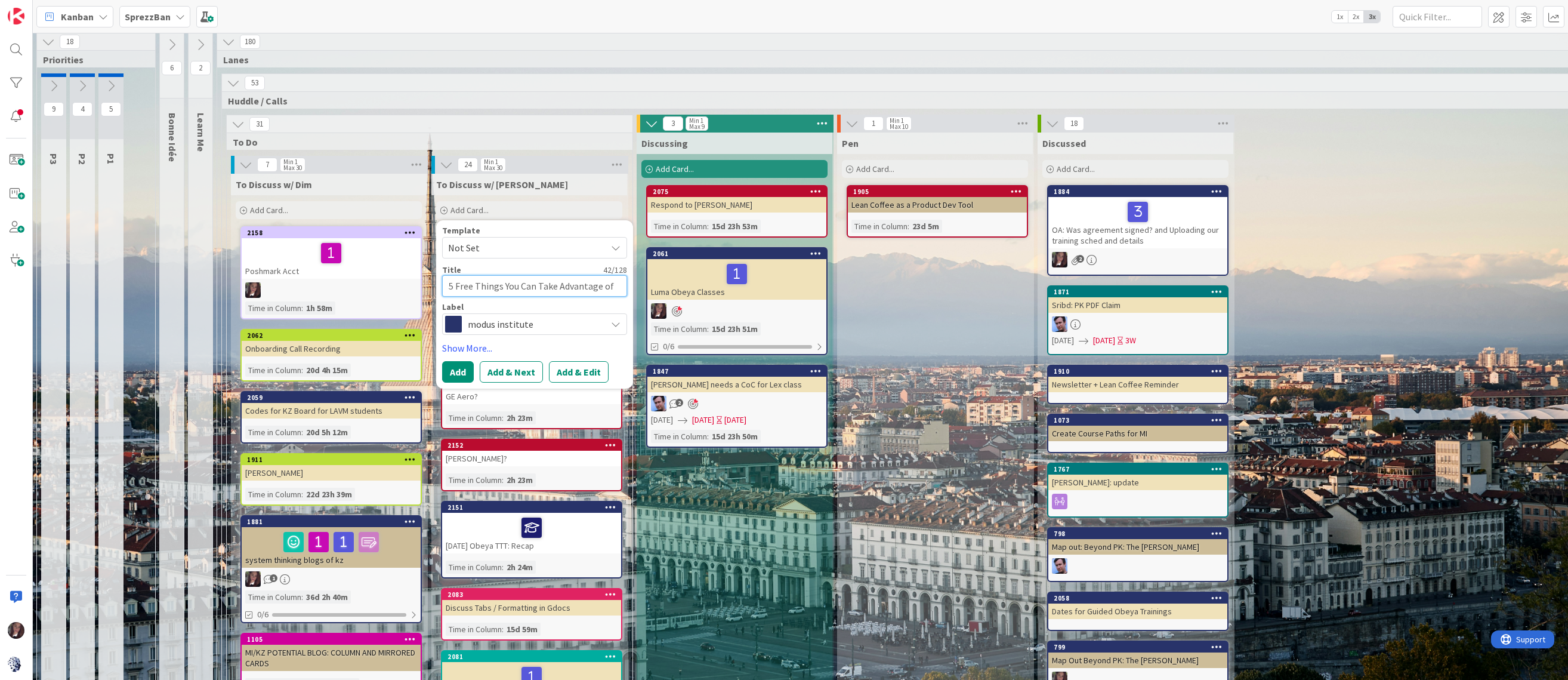
type textarea "5 Free Things You Can Take Advantage of At"
type textarea "x"
type textarea "5 Free Things You Can Take Advantage of At M"
type textarea "x"
type textarea "5 Free Things You Can Take Advantage of At [GEOGRAPHIC_DATA]"
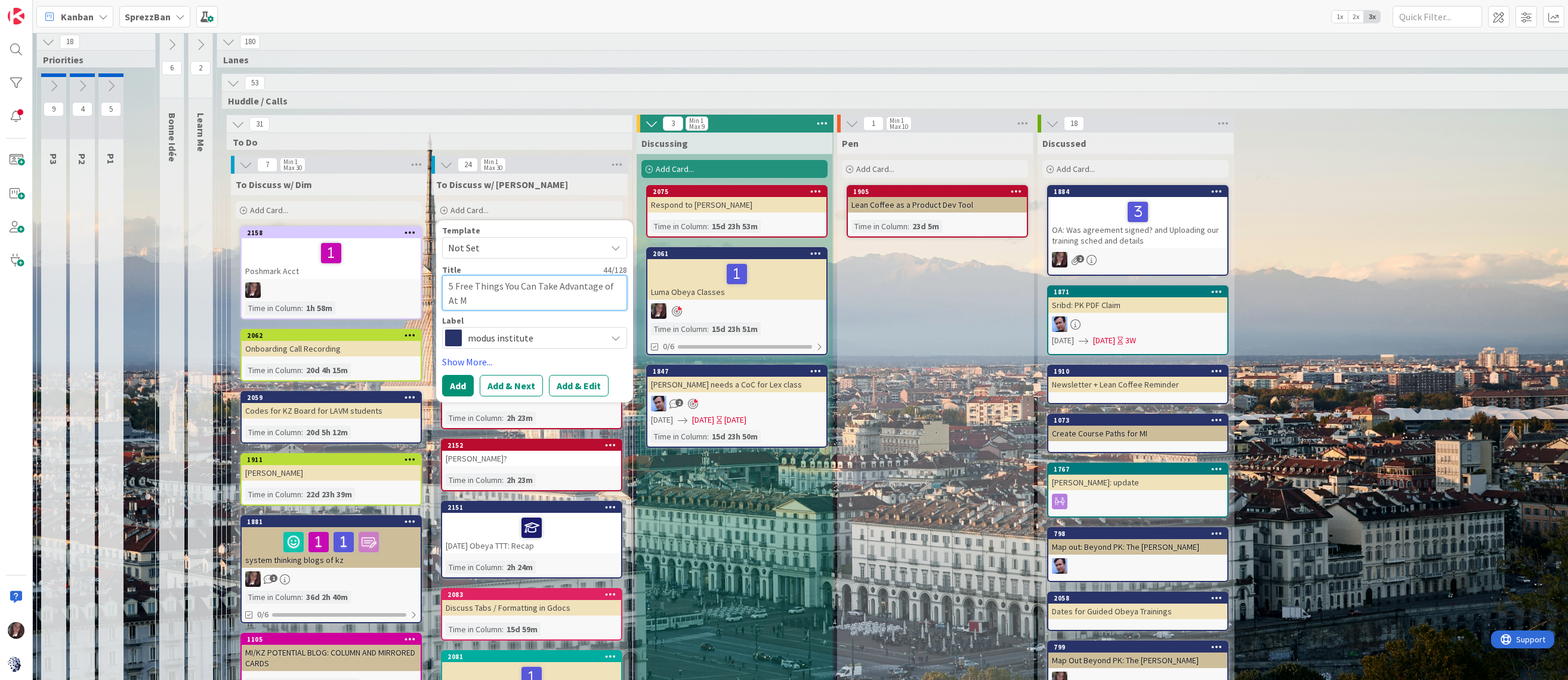
type textarea "x"
type textarea "5 Free Things You Can Take Advantage of At Mod"
type textarea "x"
type textarea "5 Free Things You Can Take Advantage of At [GEOGRAPHIC_DATA]"
type textarea "x"
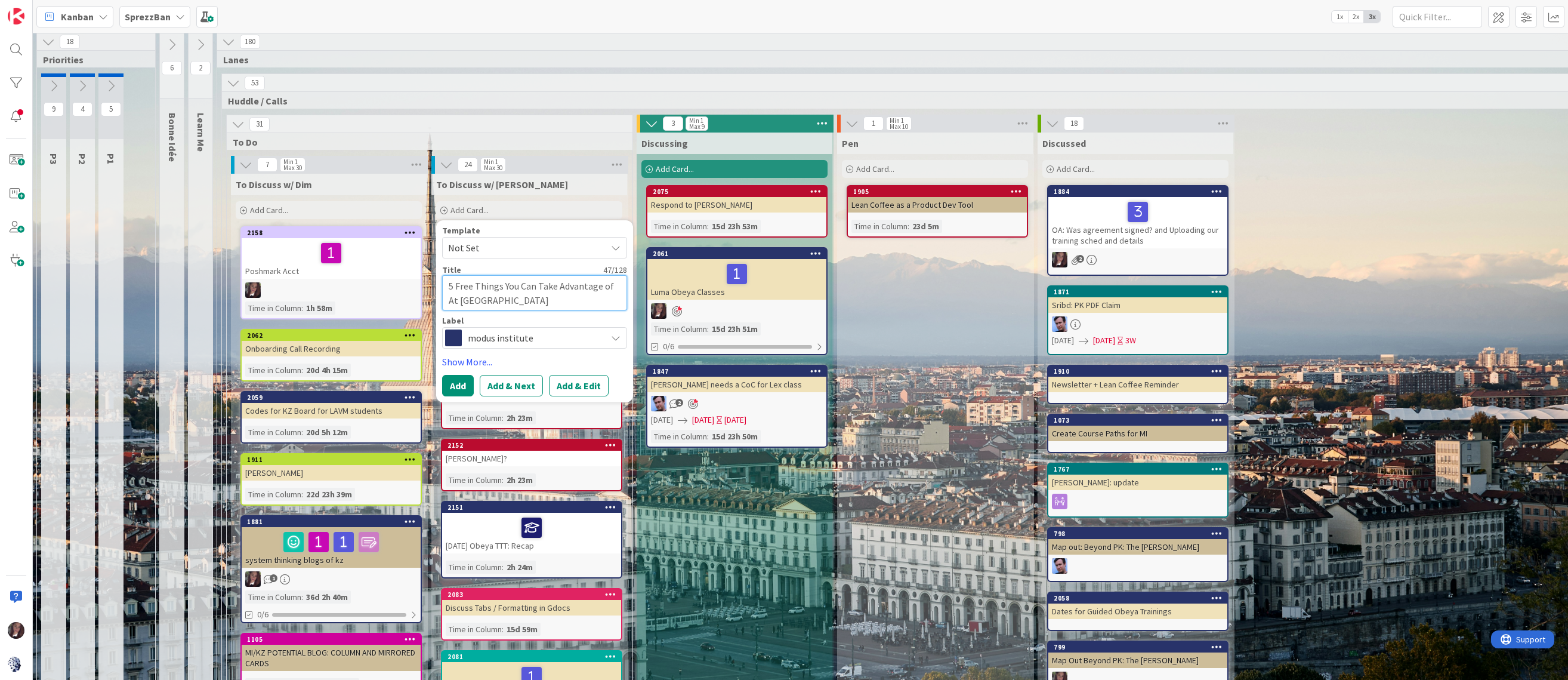
type textarea "5 Free Things You Can Take Advantage of At [GEOGRAPHIC_DATA]"
type textarea "x"
type textarea "5 Free Things You Can Take Advantage of At [GEOGRAPHIC_DATA]"
type textarea "x"
type textarea "5 Free Things You Can Take Advantage of At Modus t"
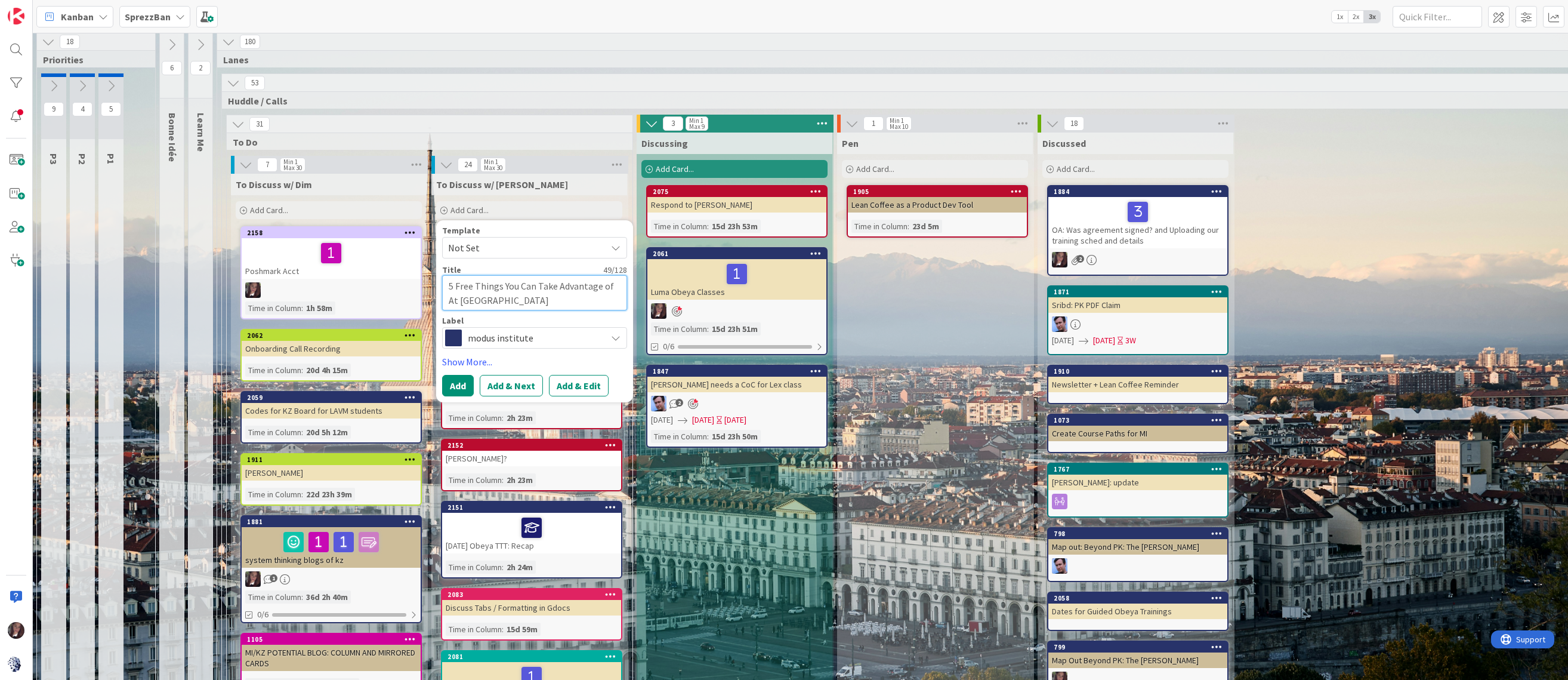
type textarea "x"
type textarea "5 Free Things You Can Take Advantage of At Modus th"
type textarea "x"
type textarea "5 Free Things You Can Take Advantage of At Modus thi"
type textarea "x"
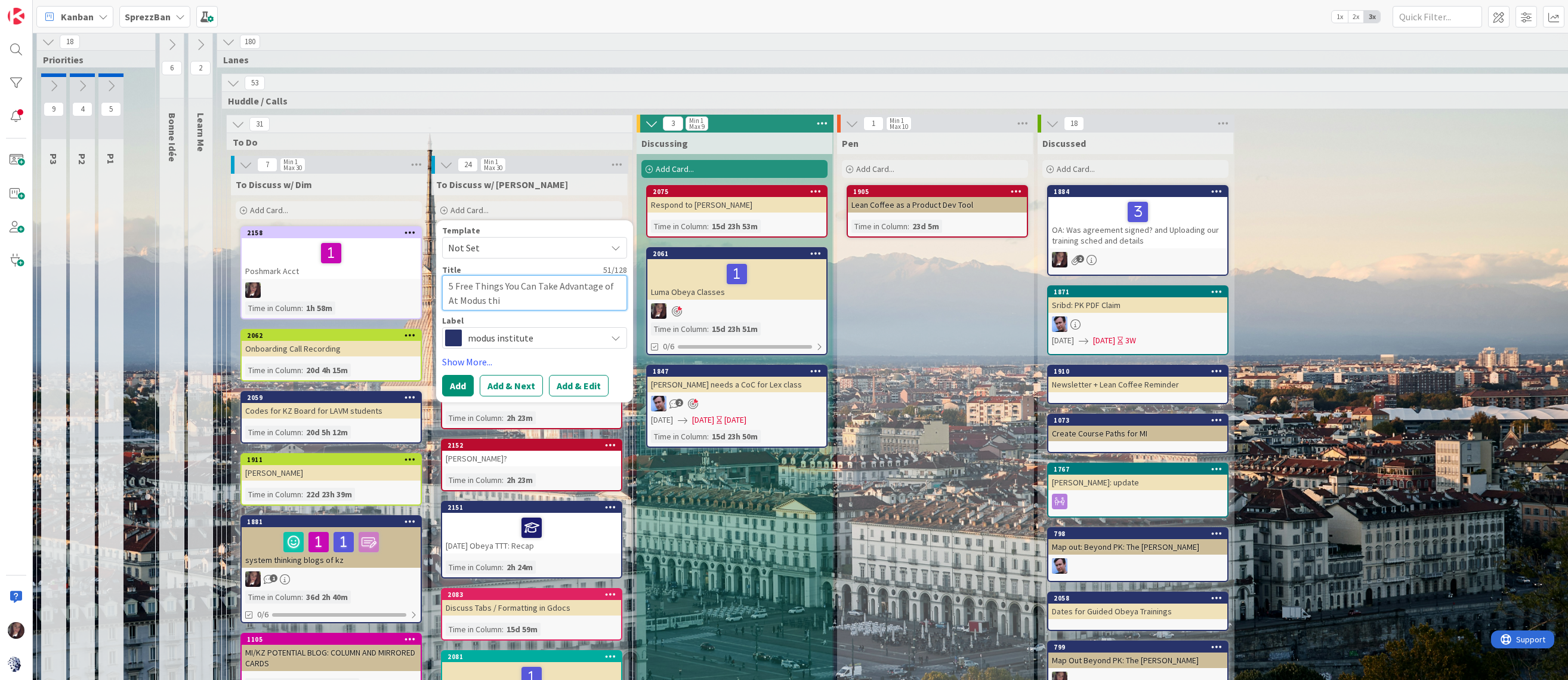
type textarea "5 Free Things You Can Take Advantage of At Modus this"
type textarea "x"
type textarea "5 Free Things You Can Take Advantage of At Modus this"
type textarea "x"
type textarea "5 Free Things You Can Take Advantage of At Modus this M"
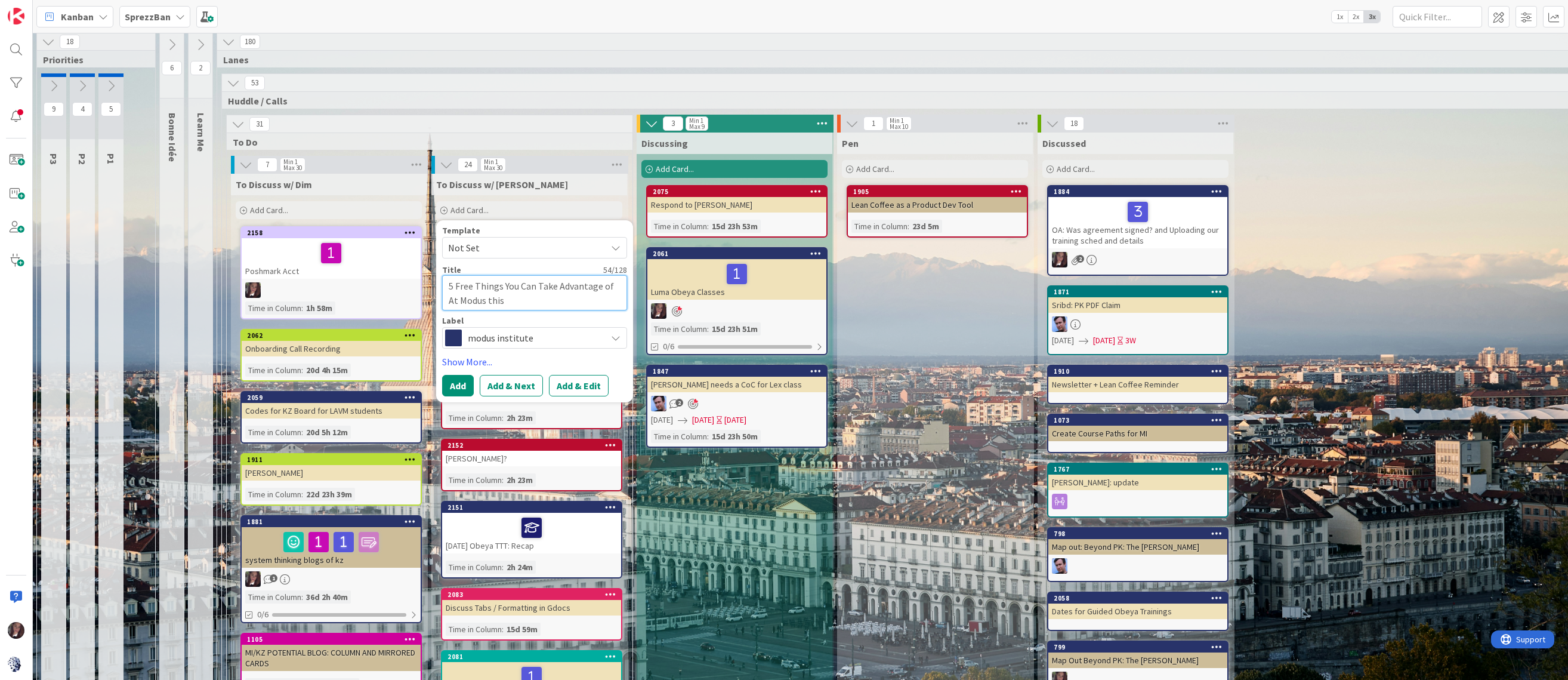
type textarea "x"
type textarea "5 Free Things You Can Take Advantage of At Modus this Mo"
type textarea "x"
type textarea "5 Free Things You Can Take Advantage of At Modus [DATE]"
type textarea "x"
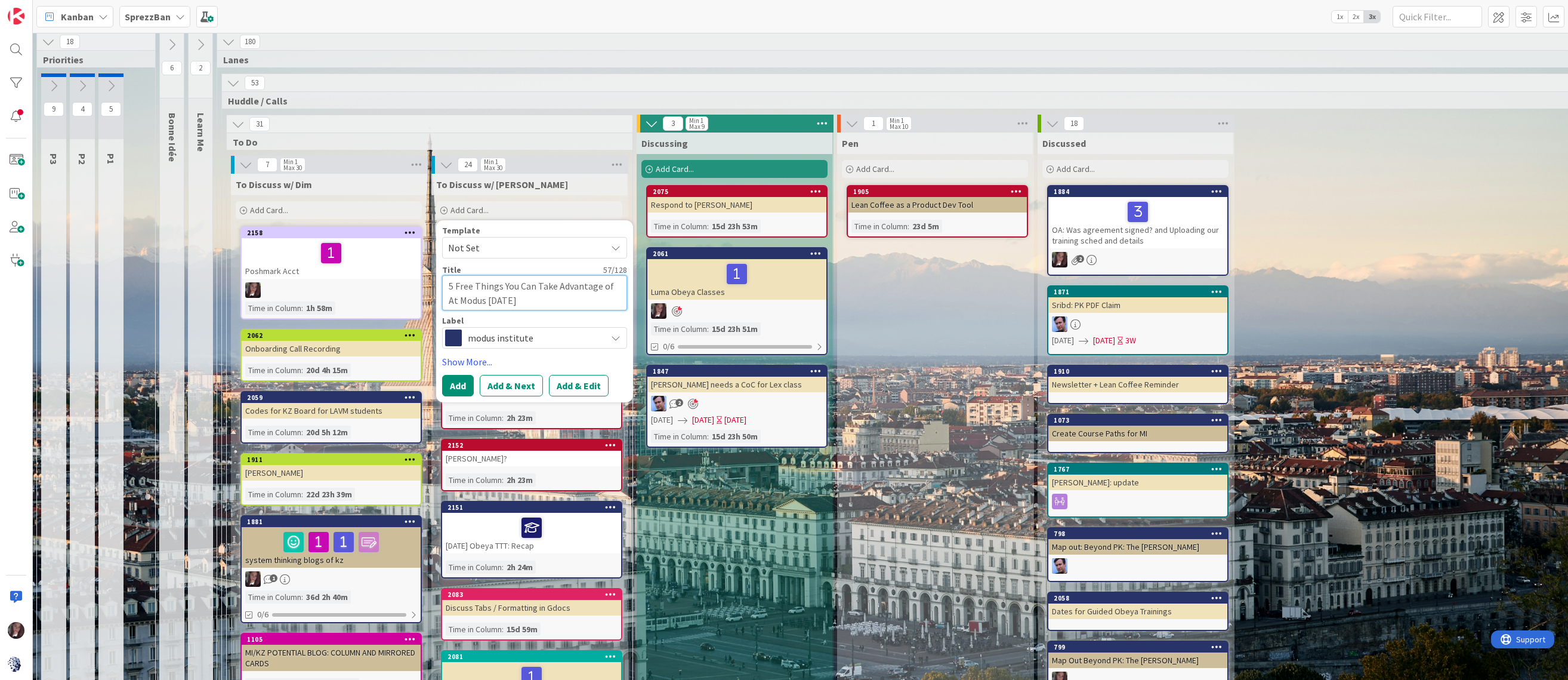
type textarea "5 Free Things You Can Take Advantage of At [GEOGRAPHIC_DATA] this Mont"
type textarea "x"
type textarea "5 Free Things You Can Take Advantage of At Modus this Month"
type textarea "x"
type textarea "5 Free Things You Can Take Advantage of At Modus this Month"
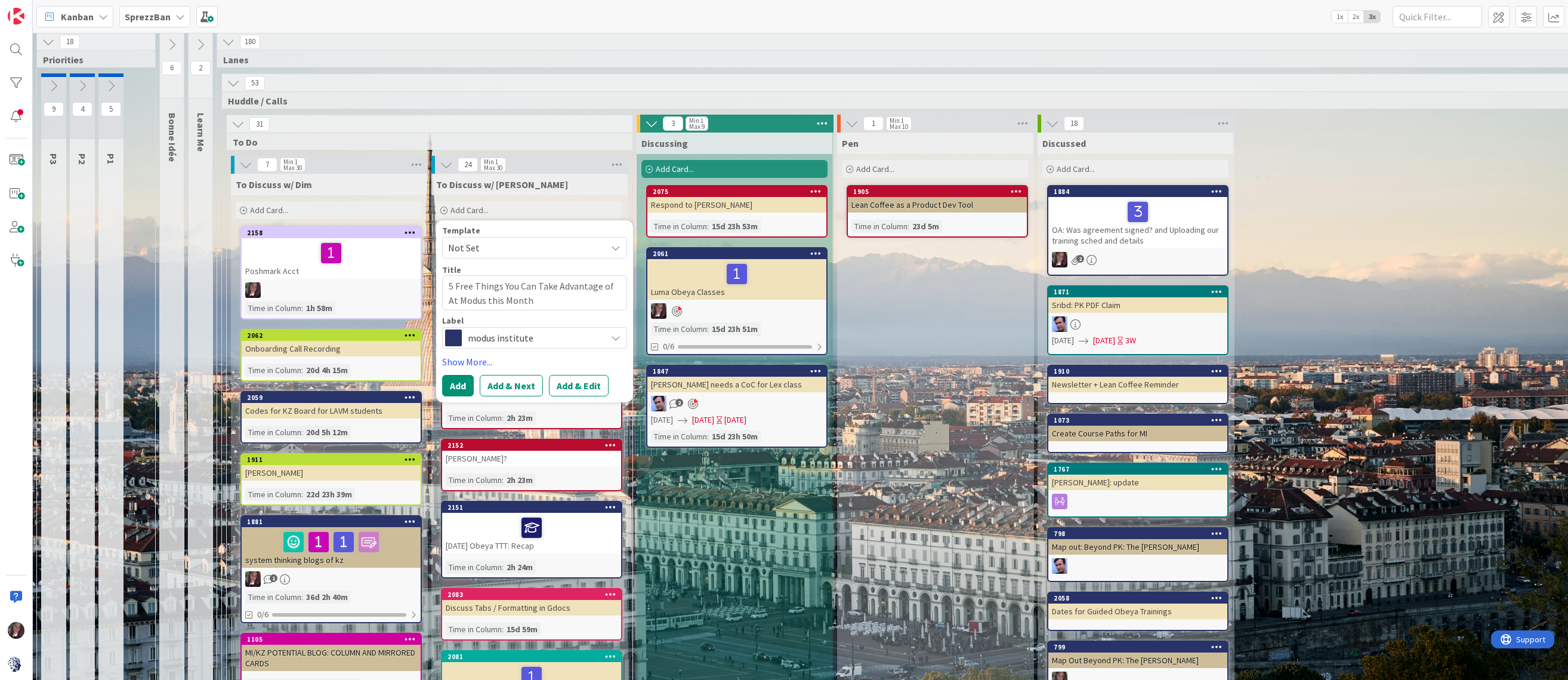
click at [517, 341] on span "modus institute" at bounding box center [534, 337] width 132 height 17
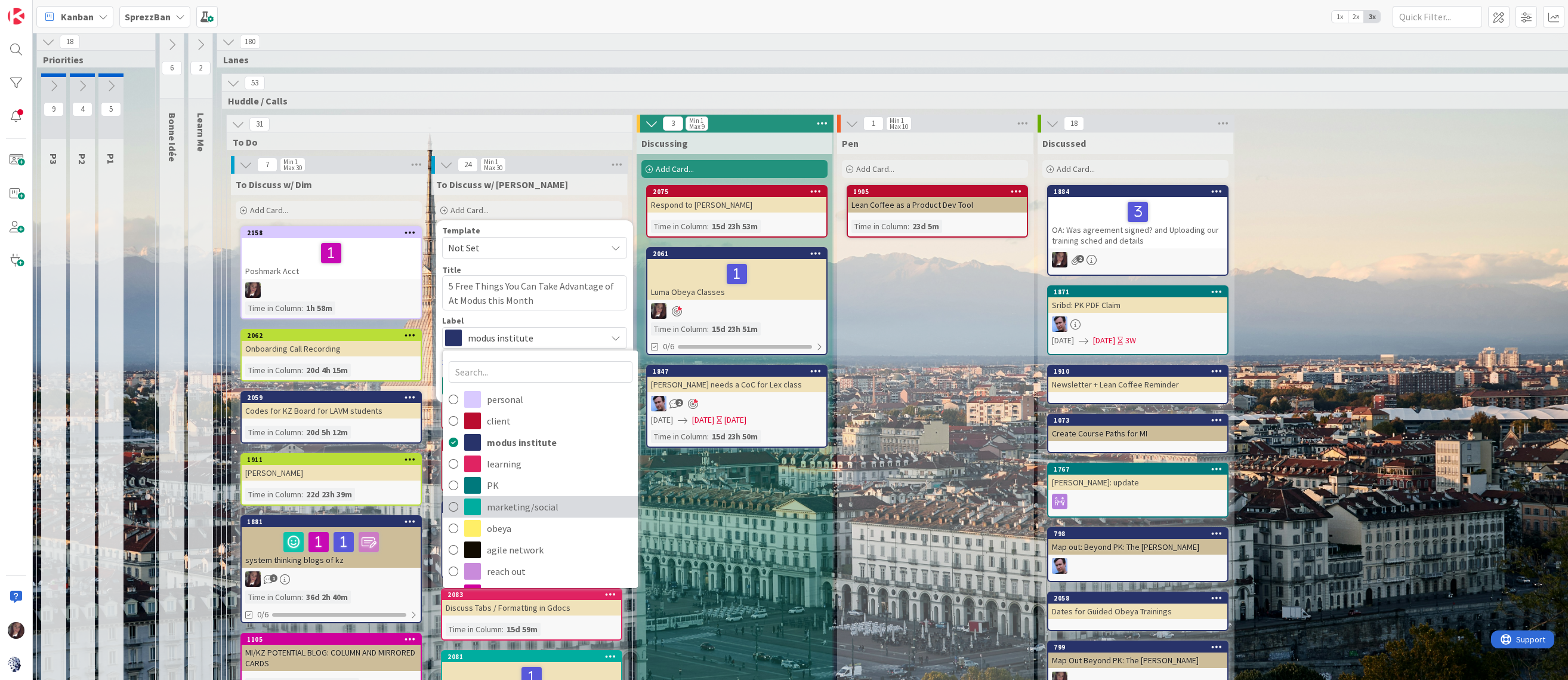
click at [455, 503] on icon at bounding box center [454, 507] width 9 height 18
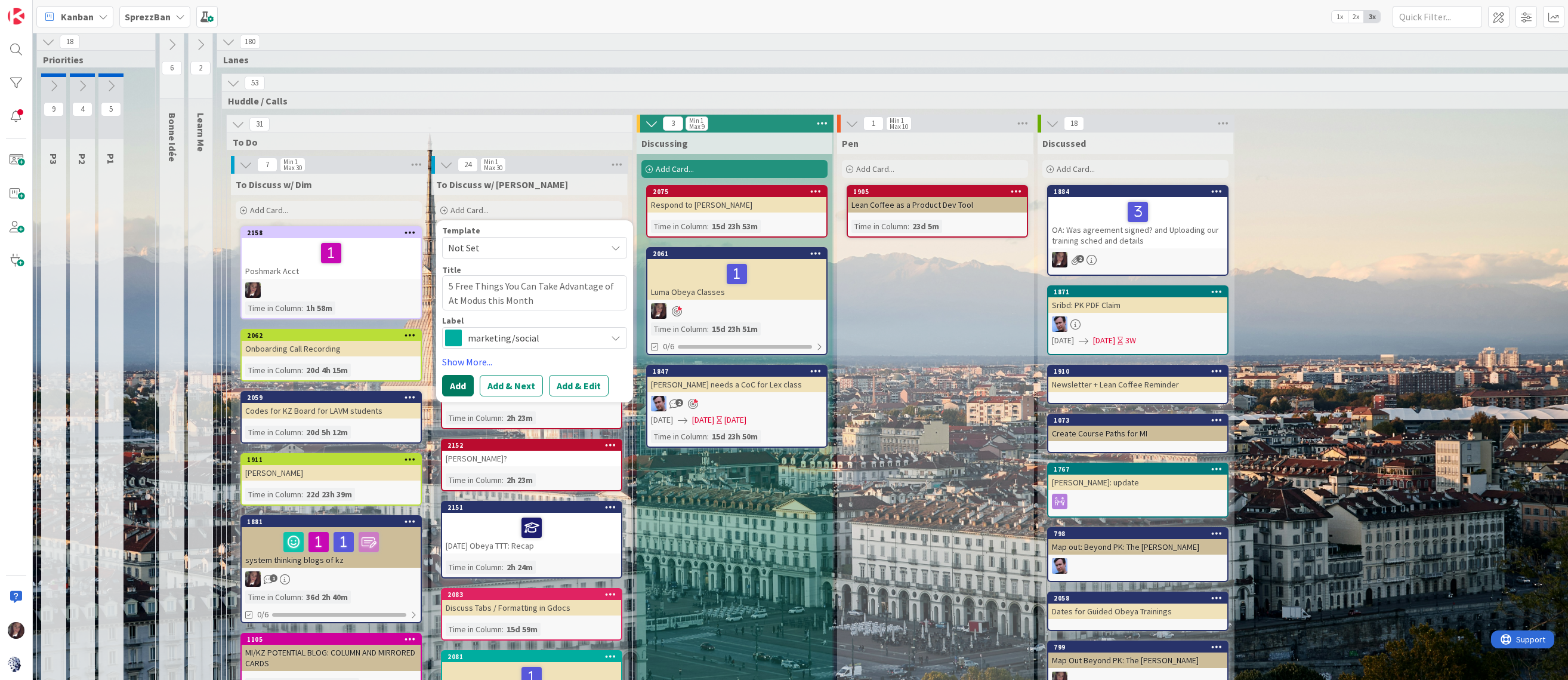
click at [457, 383] on button "Add" at bounding box center [458, 385] width 32 height 21
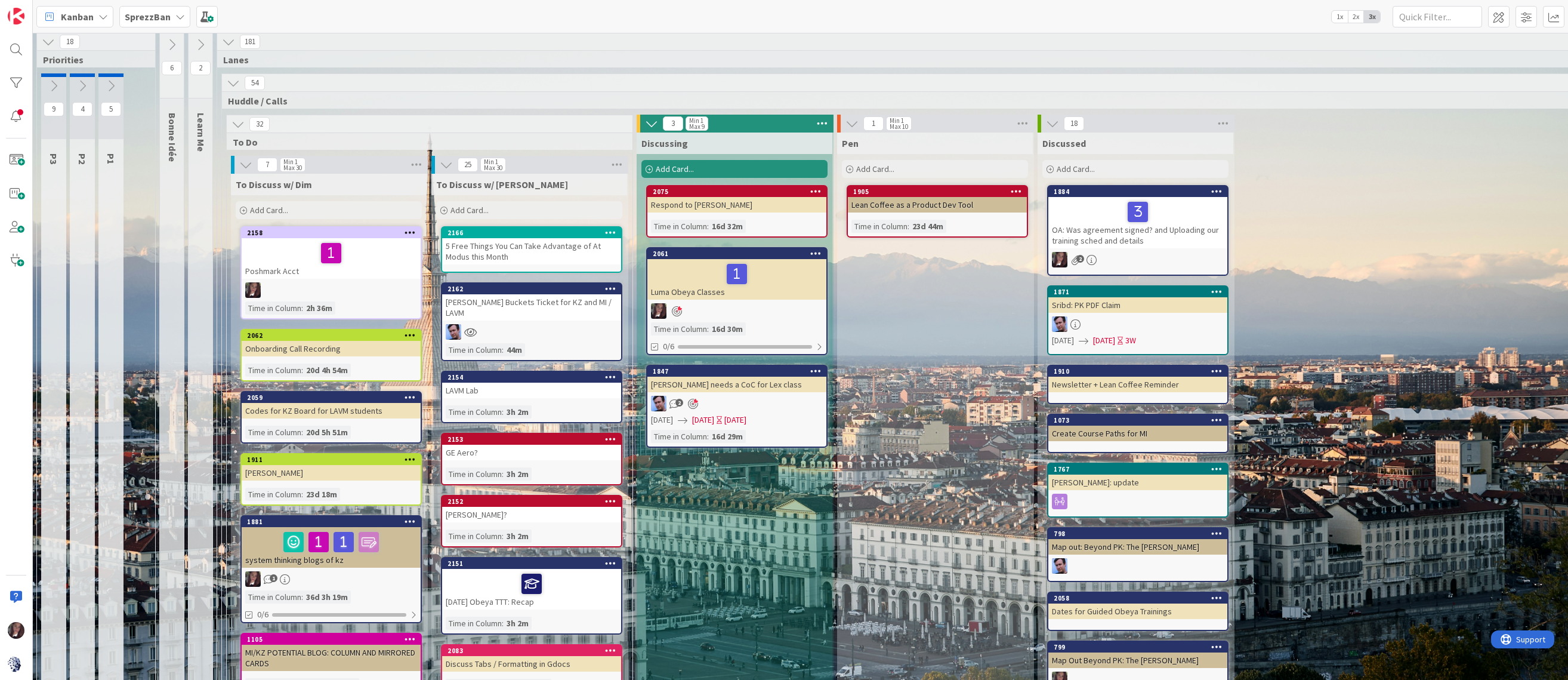
click at [154, 18] on b "SprezzBan" at bounding box center [147, 17] width 46 height 12
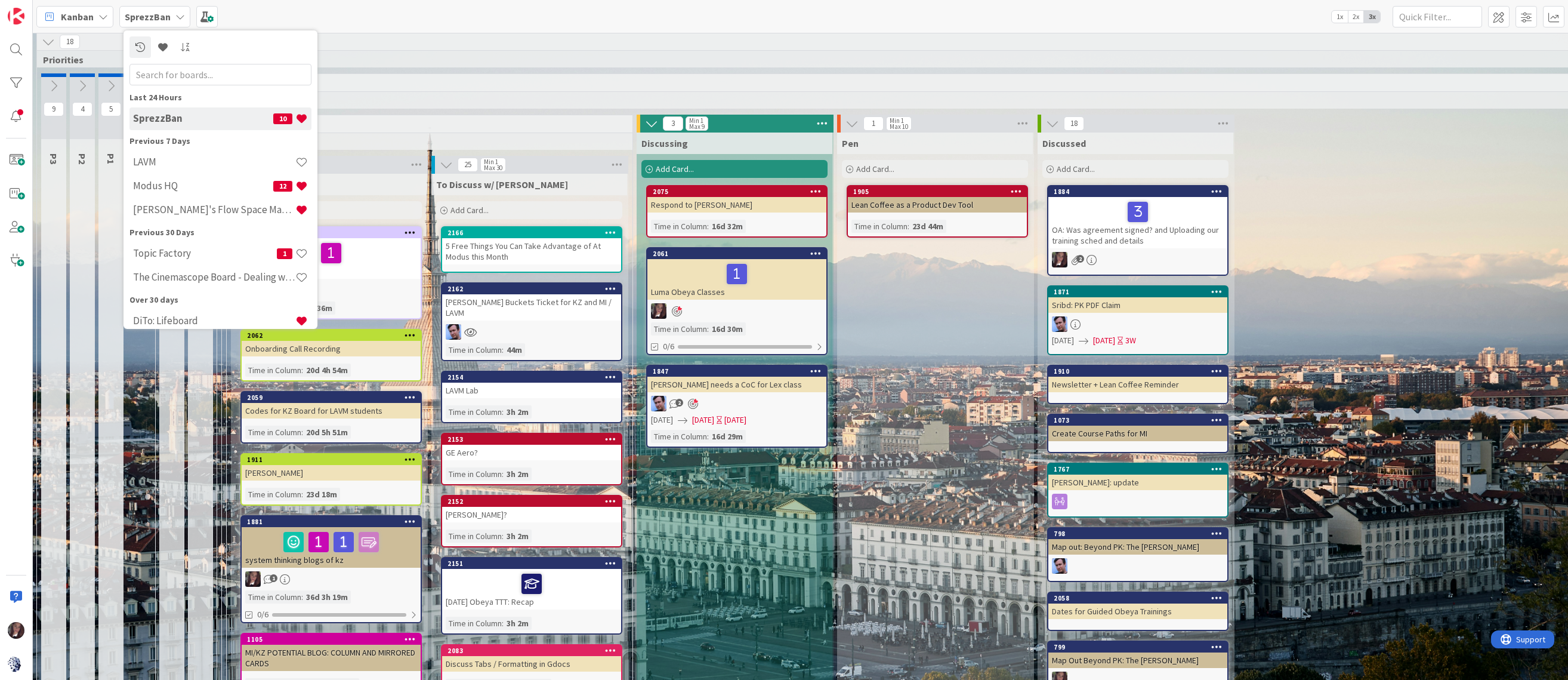
click at [155, 186] on h4 "Modus HQ" at bounding box center [203, 185] width 140 height 12
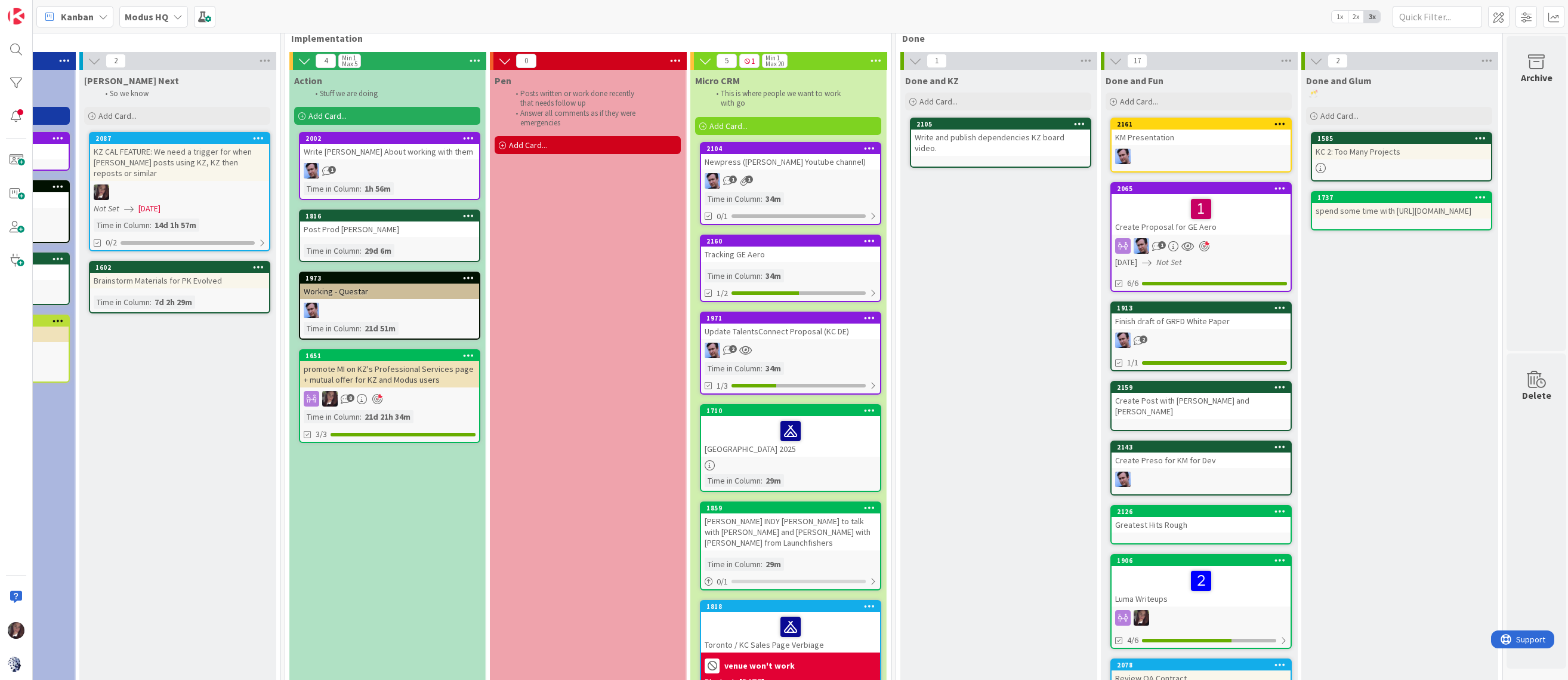
scroll to position [20, 984]
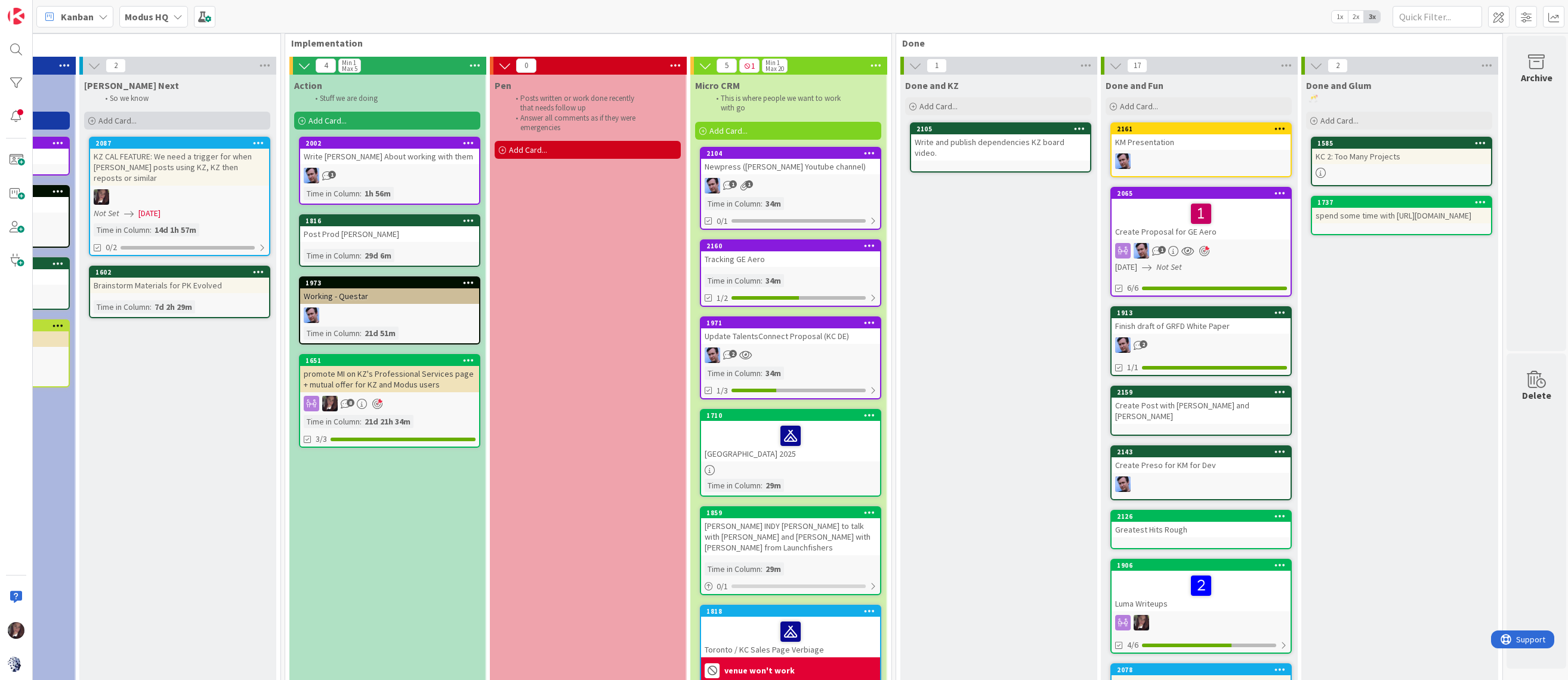
click at [141, 117] on div "Add Card..." at bounding box center [177, 121] width 186 height 18
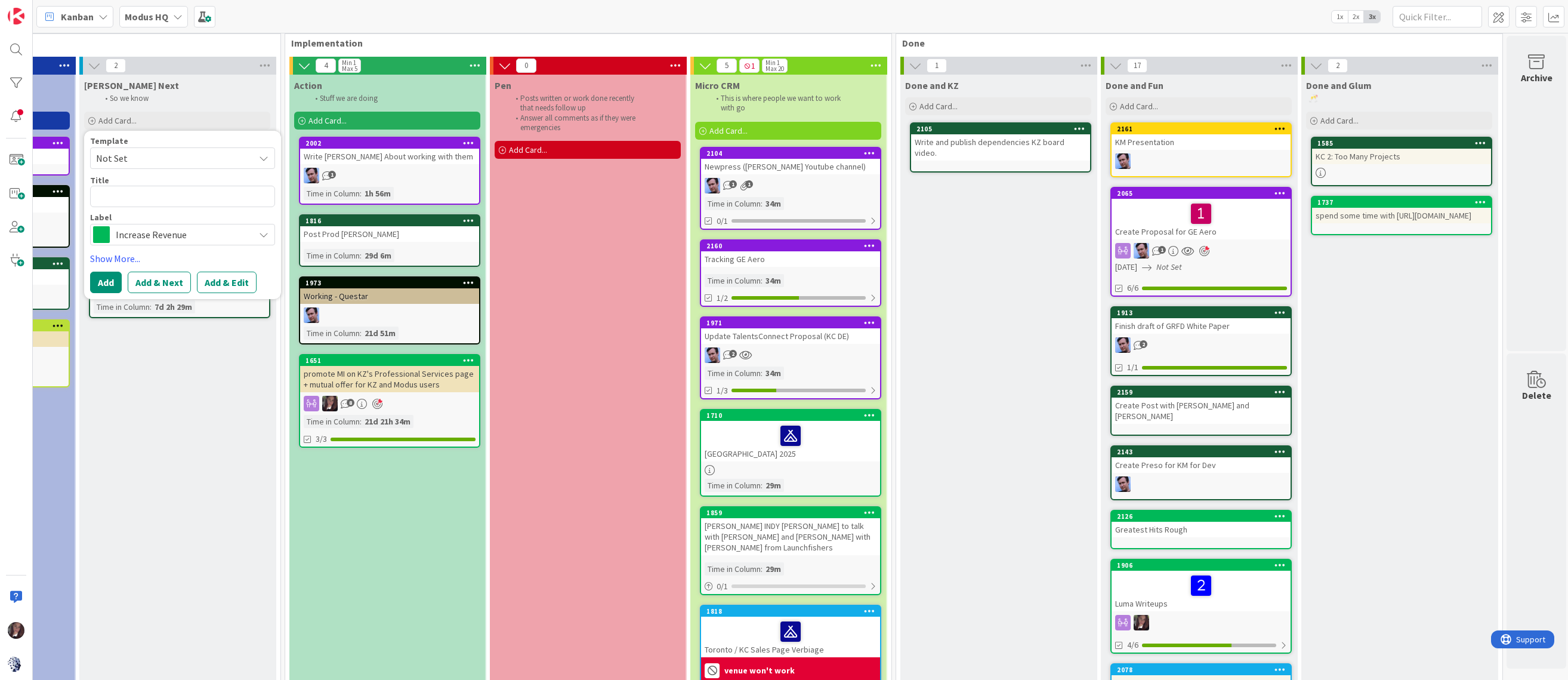
type textarea "x"
type textarea "P"
type textarea "x"
type textarea "Pv"
type textarea "x"
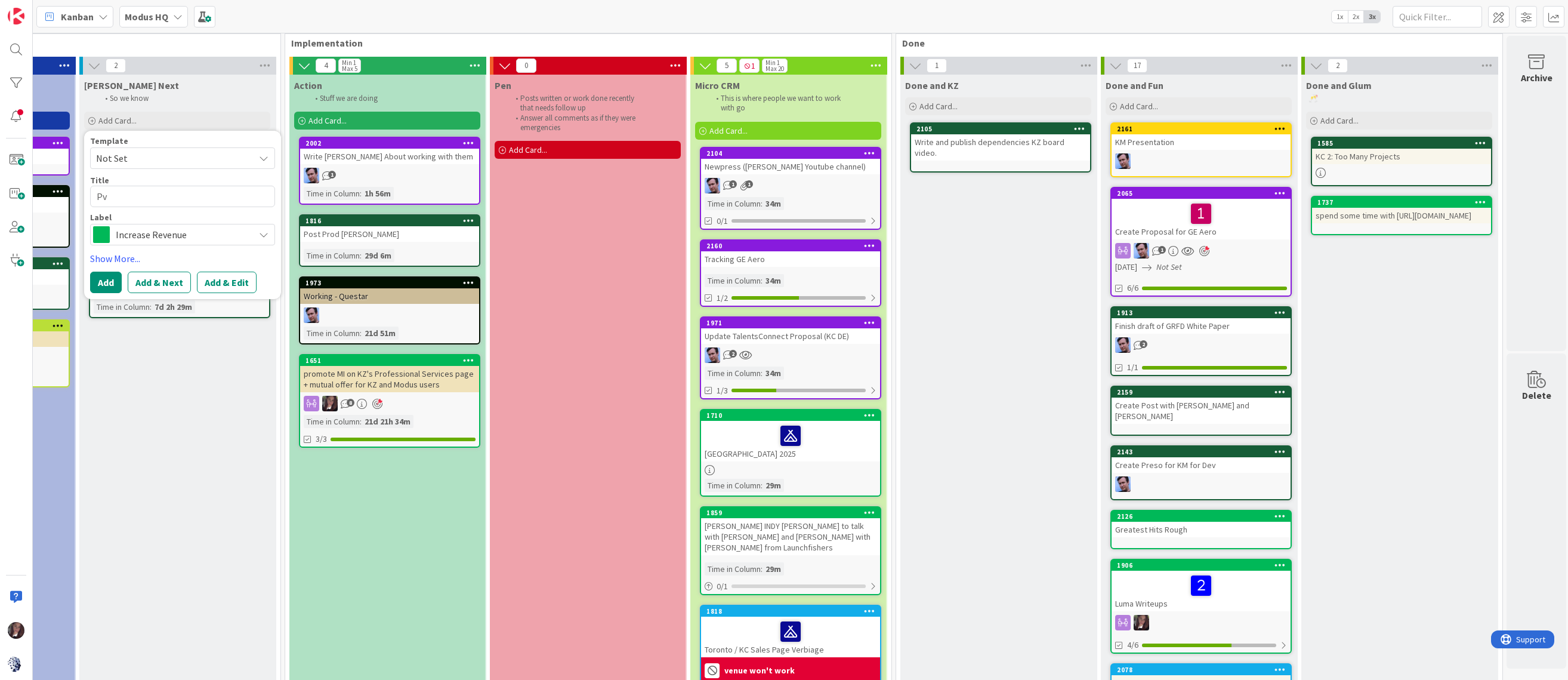
type textarea "Pvt"
type textarea "x"
type textarea "Pvt"
type textarea "x"
type textarea "Pvt E"
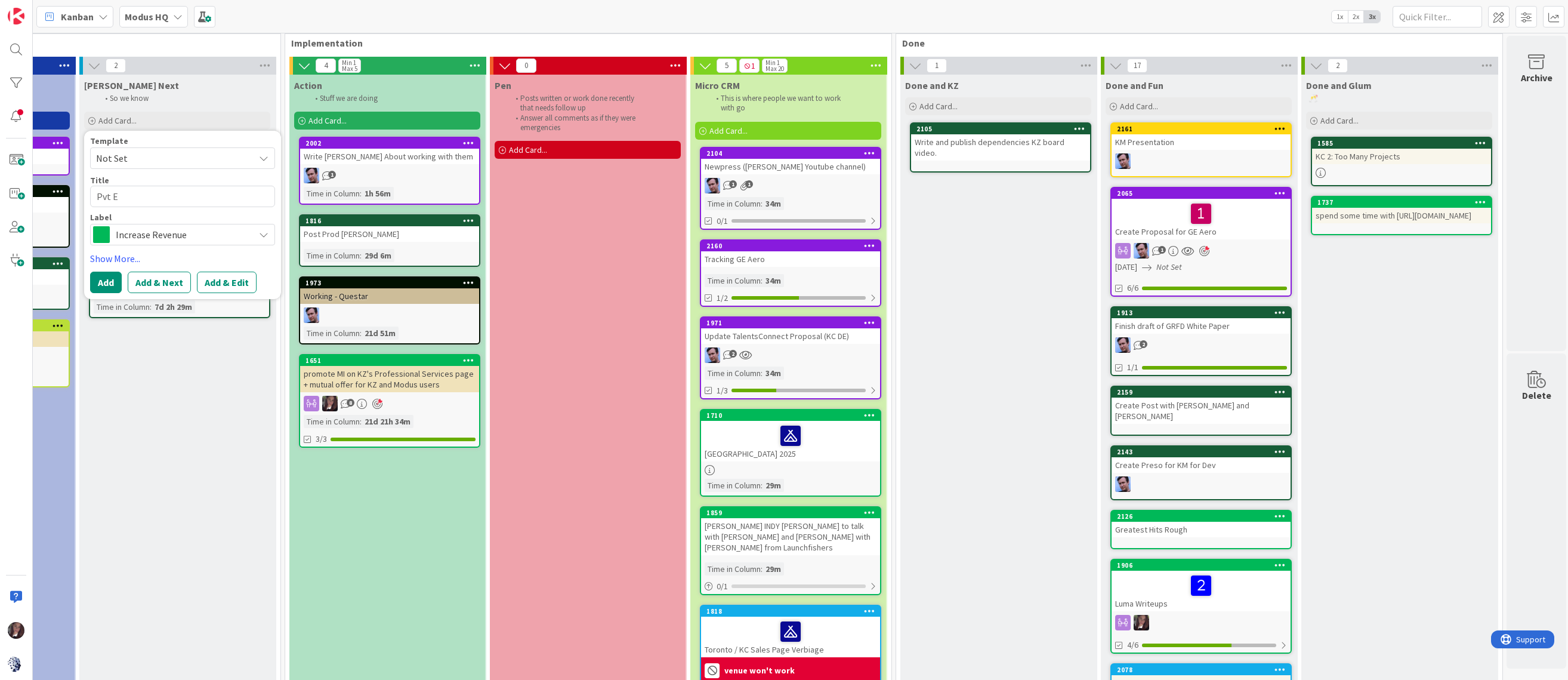
type textarea "x"
type textarea "Pvt Eq"
type textarea "x"
type textarea "Pvt Equ"
type textarea "x"
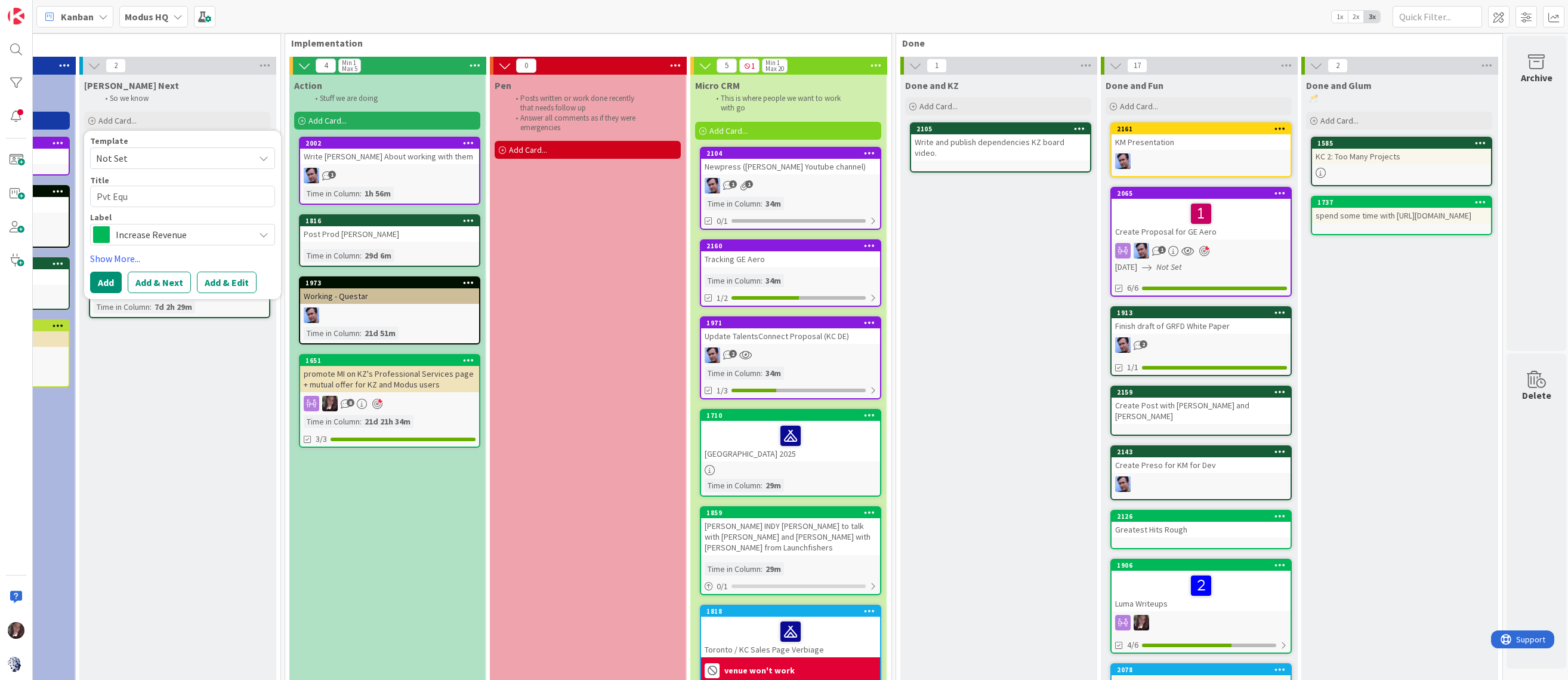
type textarea "Pvt Equi"
type textarea "x"
type textarea "Pvt Equit"
type textarea "x"
type textarea "Pvt Equity"
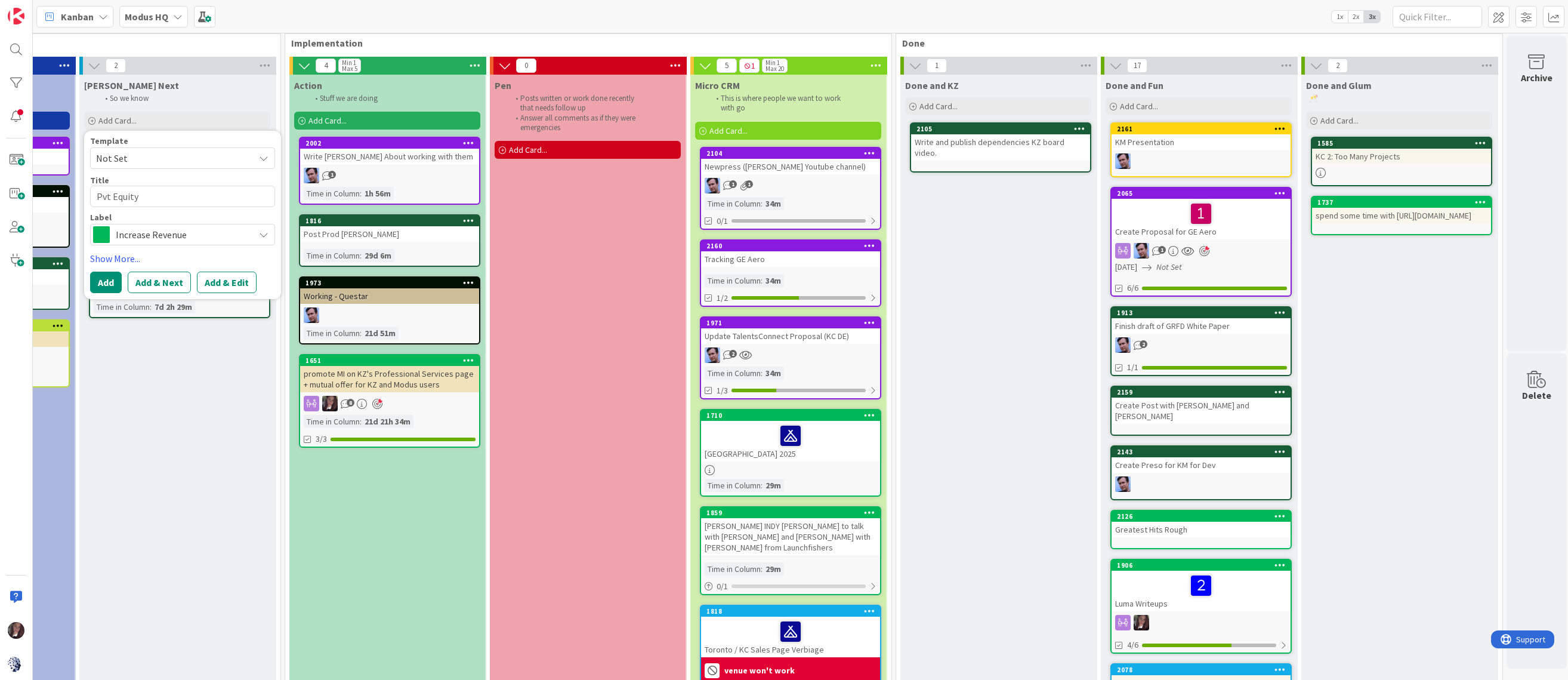
click at [95, 199] on textarea "Pvt Equity" at bounding box center [182, 196] width 185 height 21
type textarea "x"
type textarea "IPvt Equity"
type textarea "x"
type textarea "ICPvt Equity"
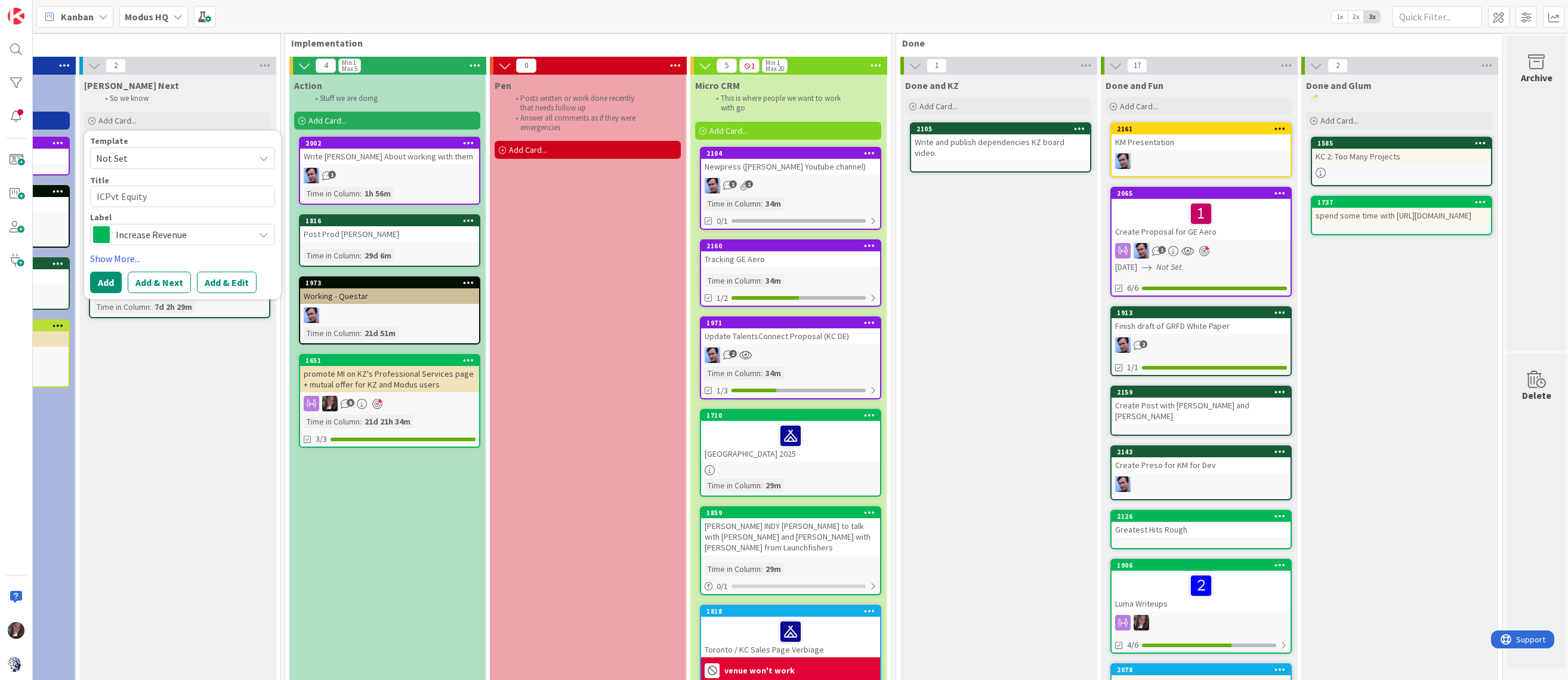
type textarea "x"
type textarea "ICPPvt Equity"
type textarea "x"
type textarea "ICP:Pvt Equity"
type textarea "x"
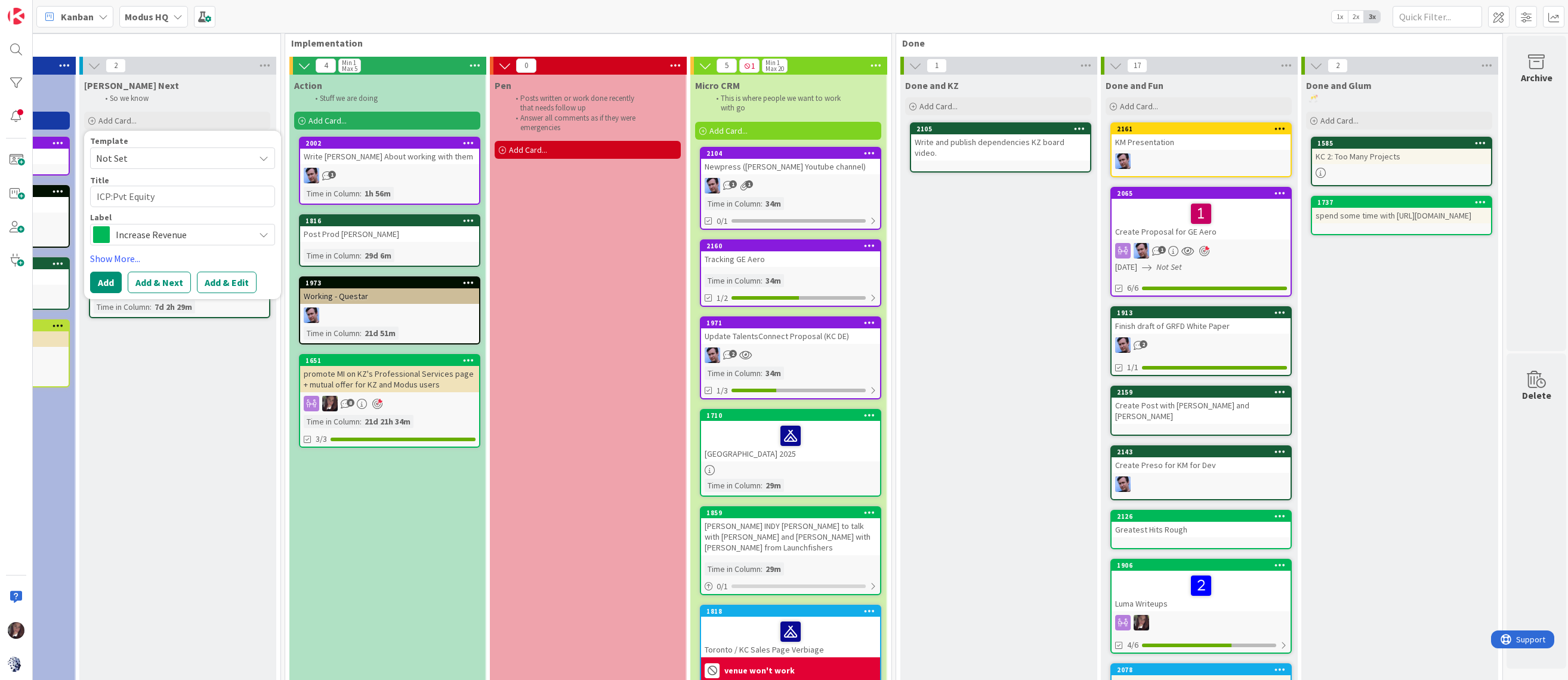
type textarea "ICP: Pvt Equity"
click at [176, 197] on textarea "ICP: Pvt Equity" at bounding box center [182, 196] width 185 height 21
type textarea "x"
type textarea "ICP: Pvt Equity"
type textarea "x"
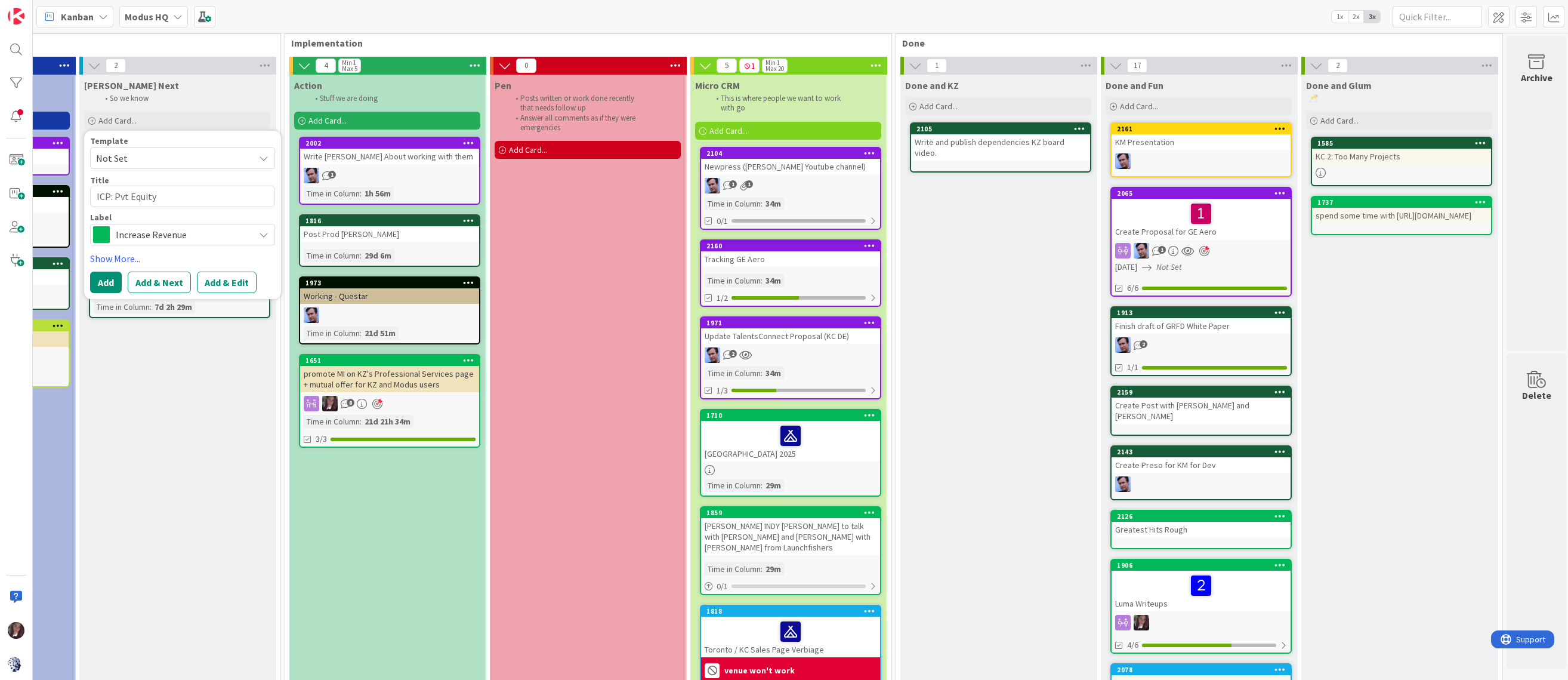
type textarea "ICP: Pvt Equity P"
type textarea "x"
type textarea "ICP: Pvt Equity Pl"
type textarea "x"
type textarea "ICP: Pvt Equity Pla"
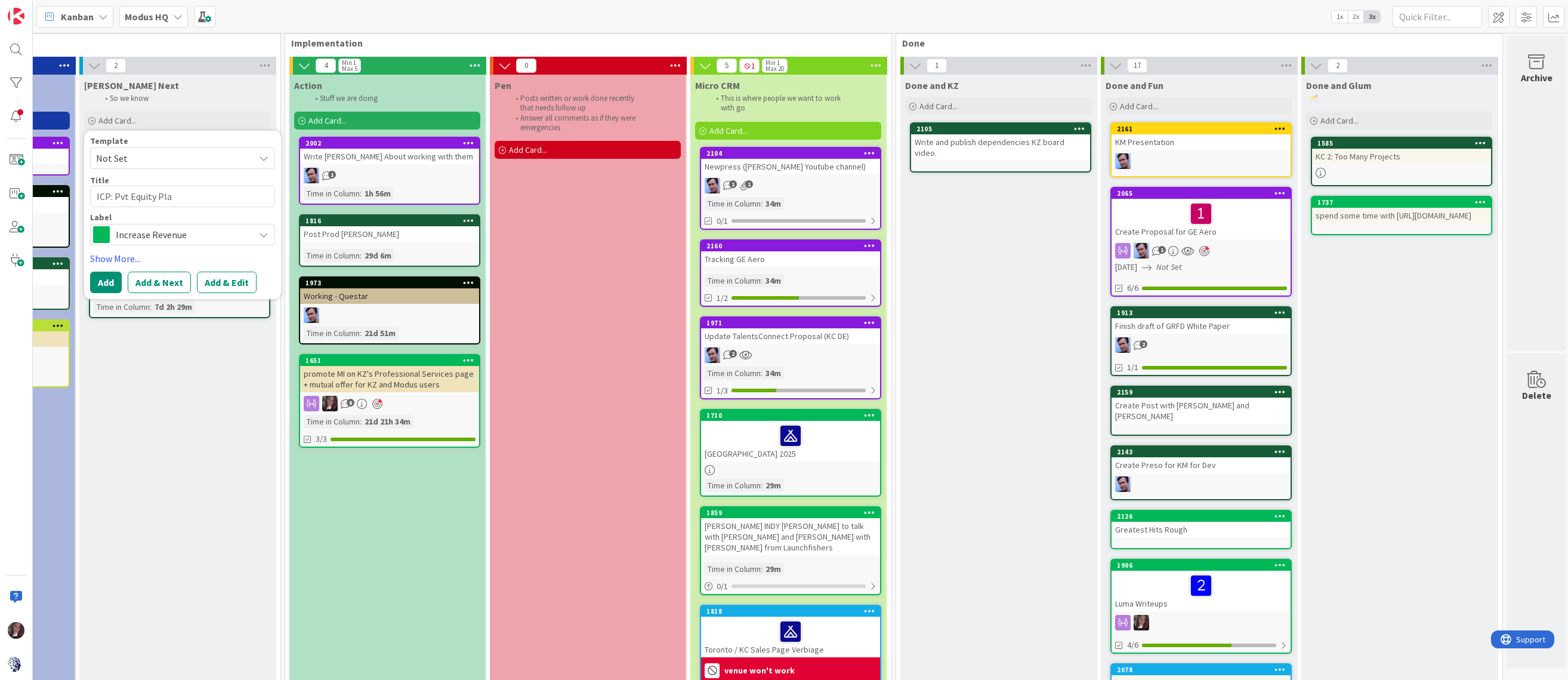
type textarea "x"
type textarea "ICP: Pvt Equity Plan"
click at [105, 280] on button "Add" at bounding box center [106, 282] width 32 height 21
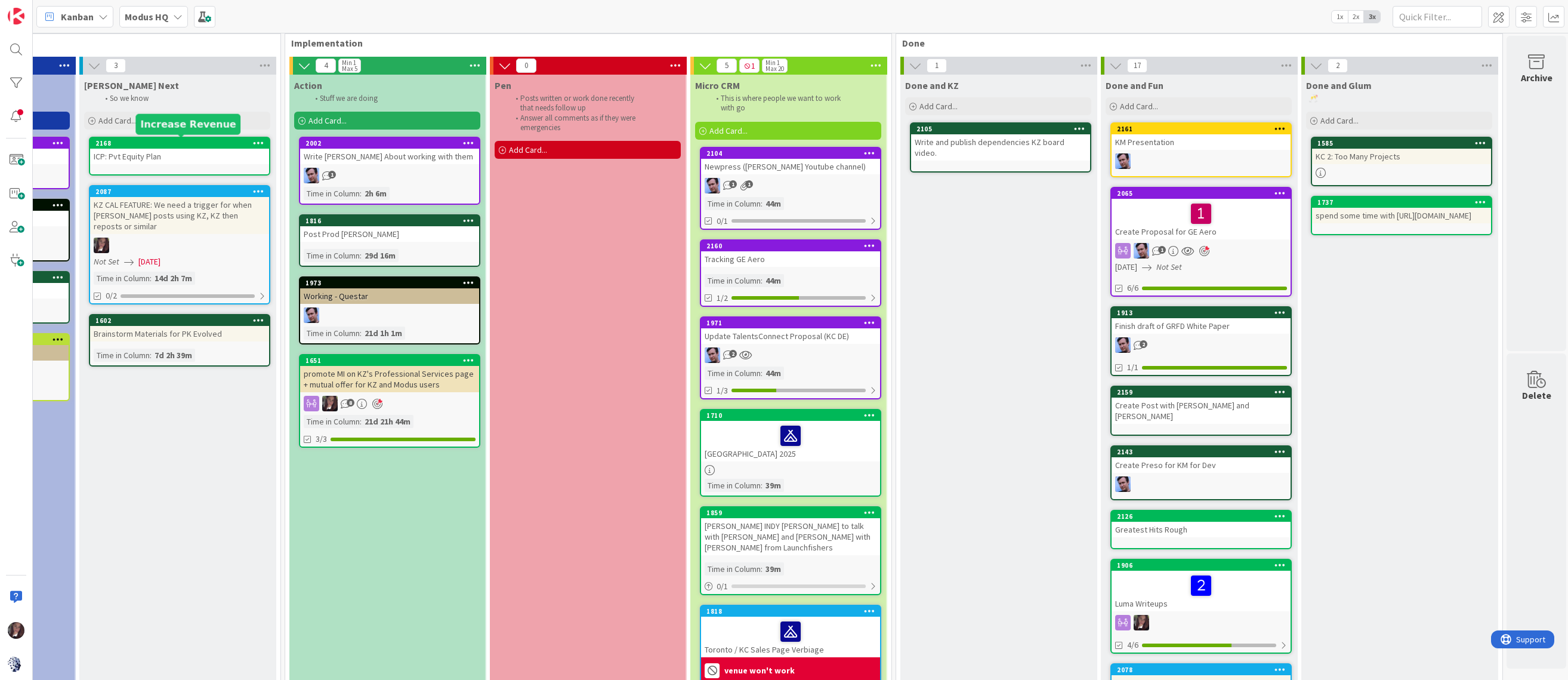
click at [143, 143] on div "2168" at bounding box center [182, 143] width 173 height 9
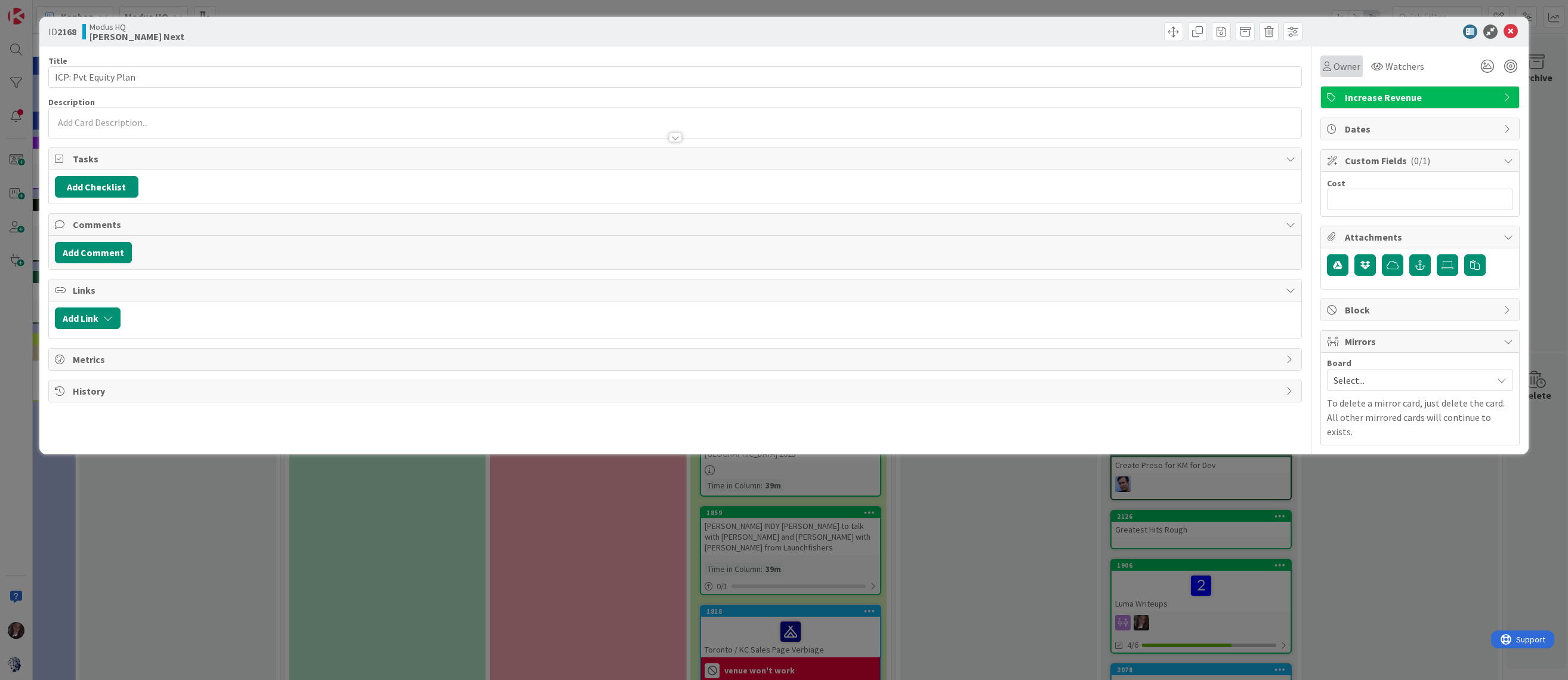
click at [1336, 68] on span "Owner" at bounding box center [1347, 66] width 27 height 14
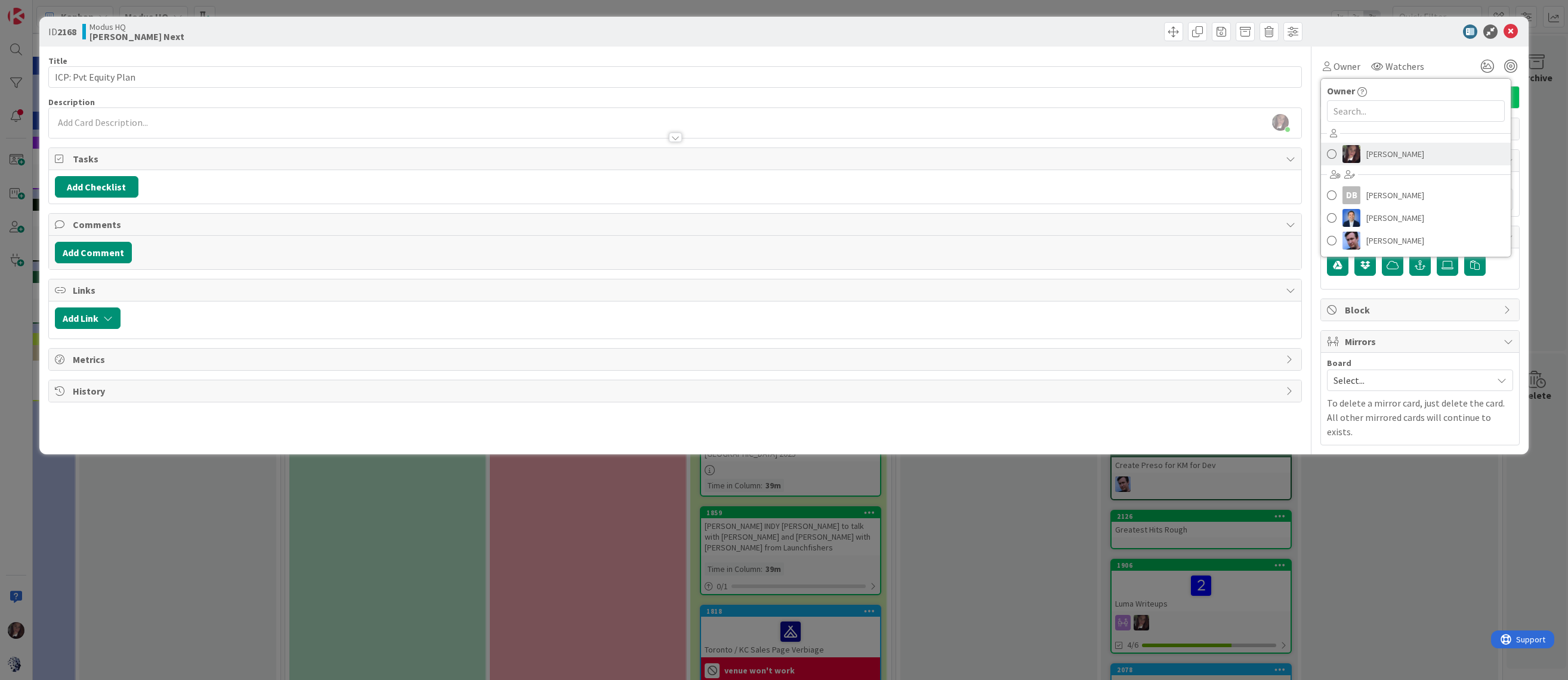
click at [1329, 153] on span at bounding box center [1332, 154] width 9 height 18
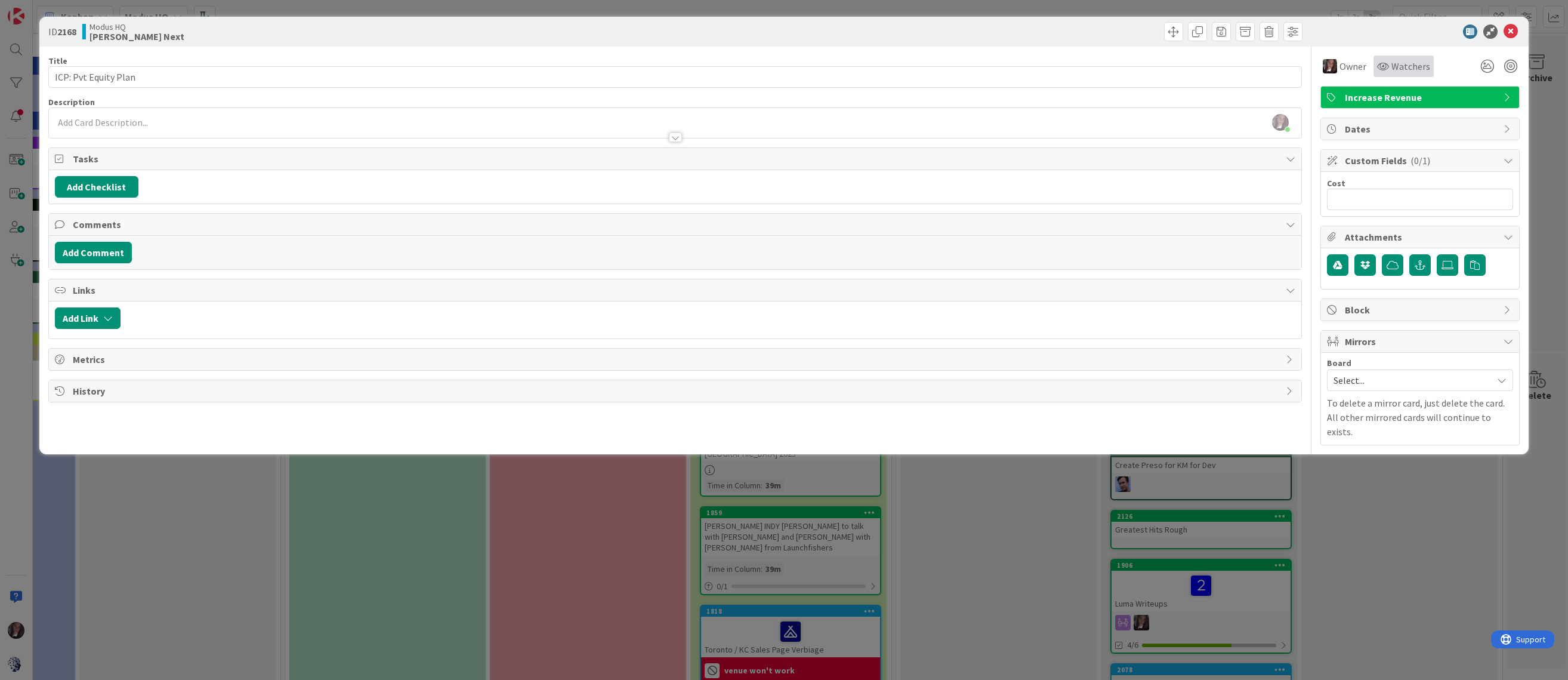
click at [1392, 63] on span "Watchers" at bounding box center [1410, 66] width 39 height 14
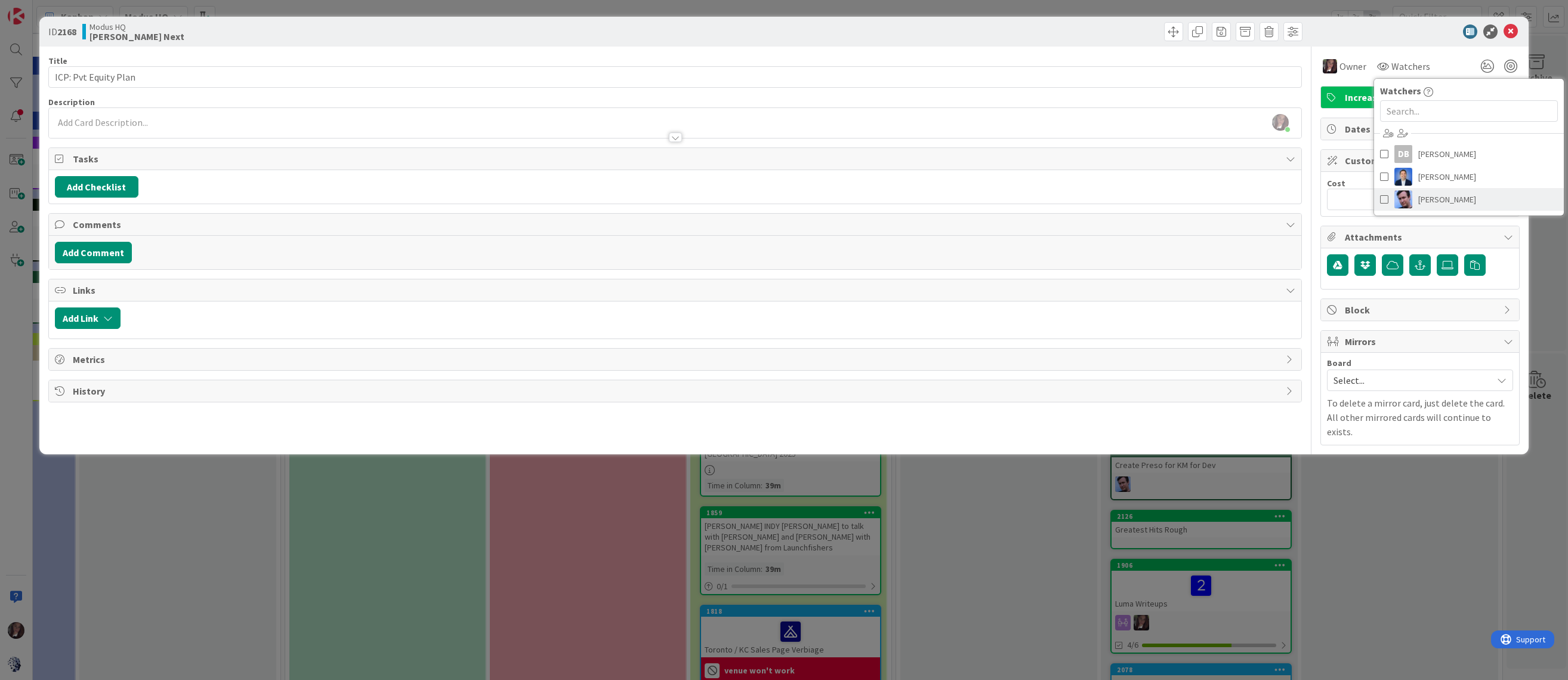
click at [1384, 198] on span at bounding box center [1384, 199] width 9 height 18
click at [1400, 176] on link "[PERSON_NAME]" at bounding box center [1482, 177] width 190 height 23
click at [1514, 28] on icon at bounding box center [1510, 32] width 14 height 14
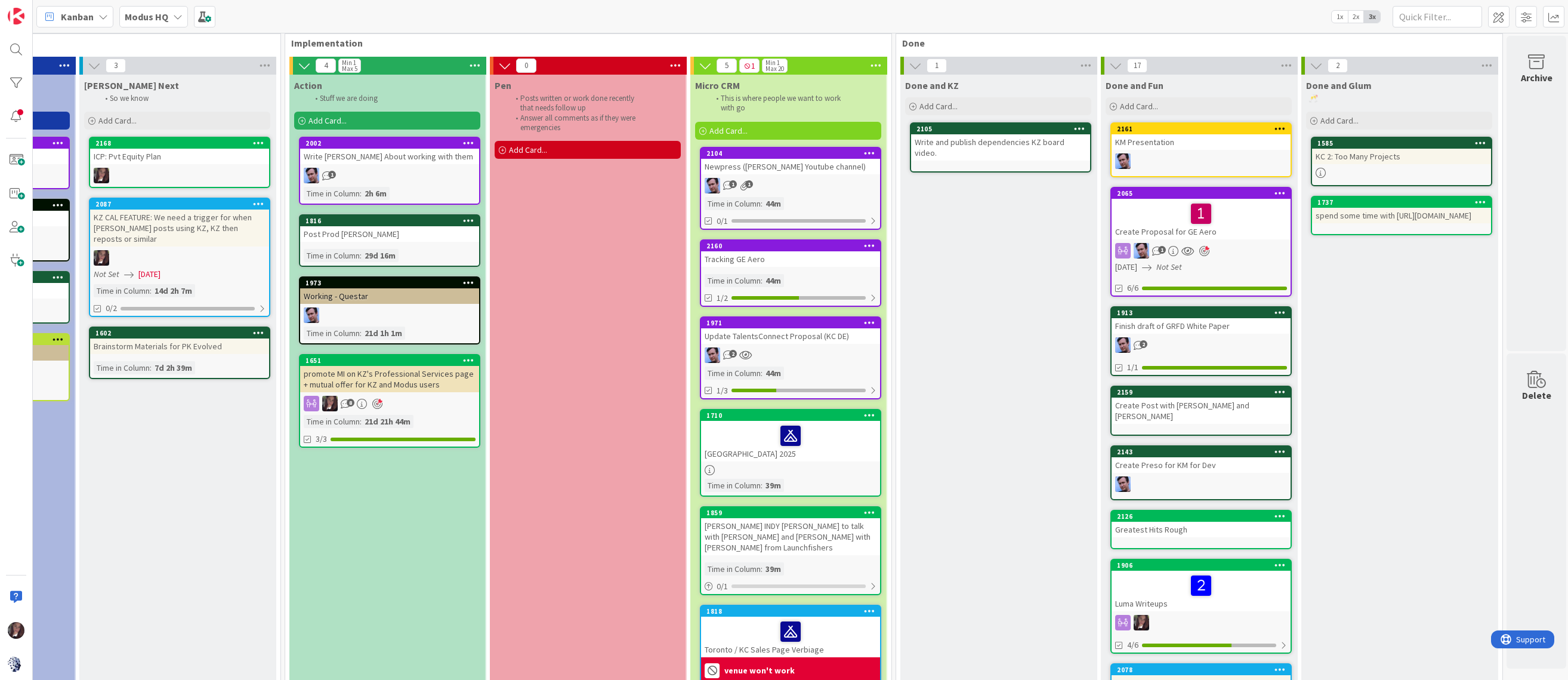
click at [173, 151] on div "ICP: Pvt Equity Plan" at bounding box center [179, 157] width 179 height 16
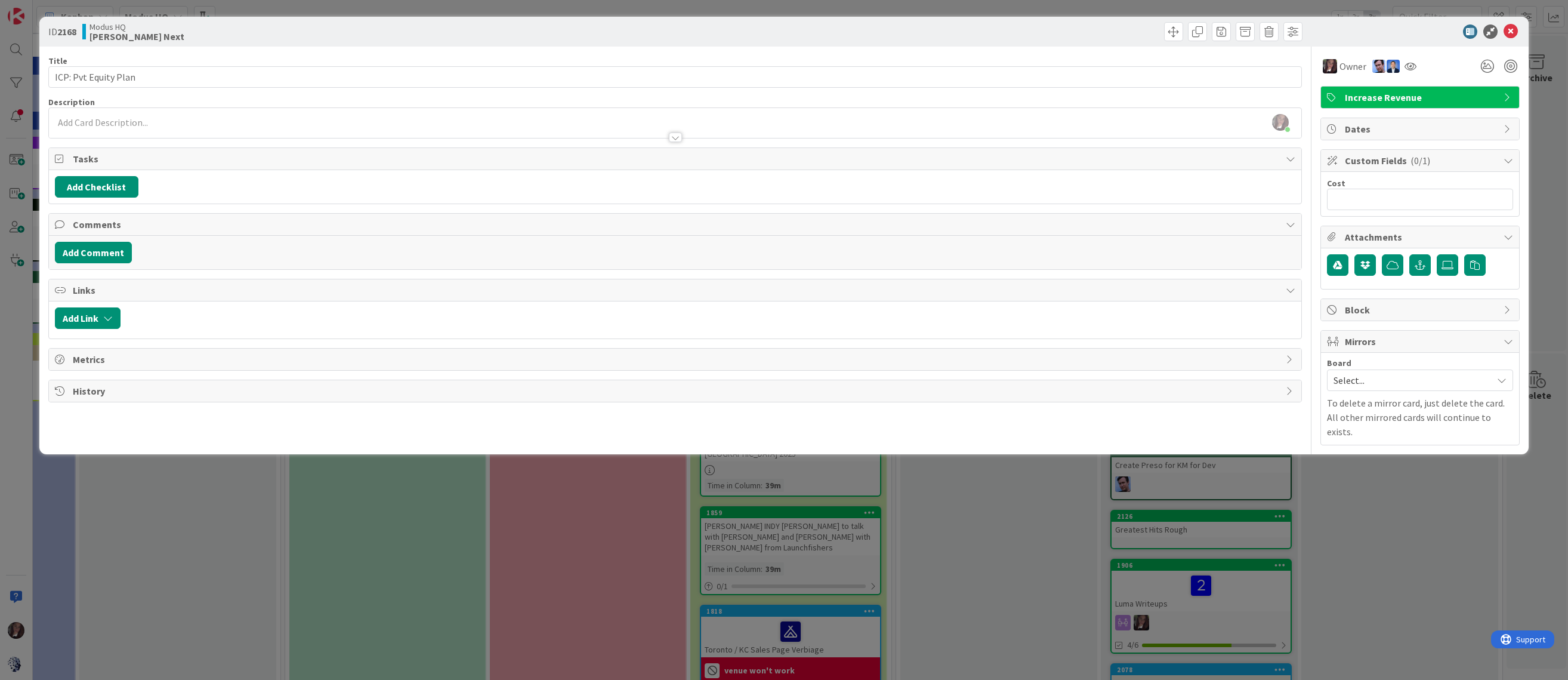
click at [1364, 337] on span "Mirrors" at bounding box center [1421, 341] width 153 height 14
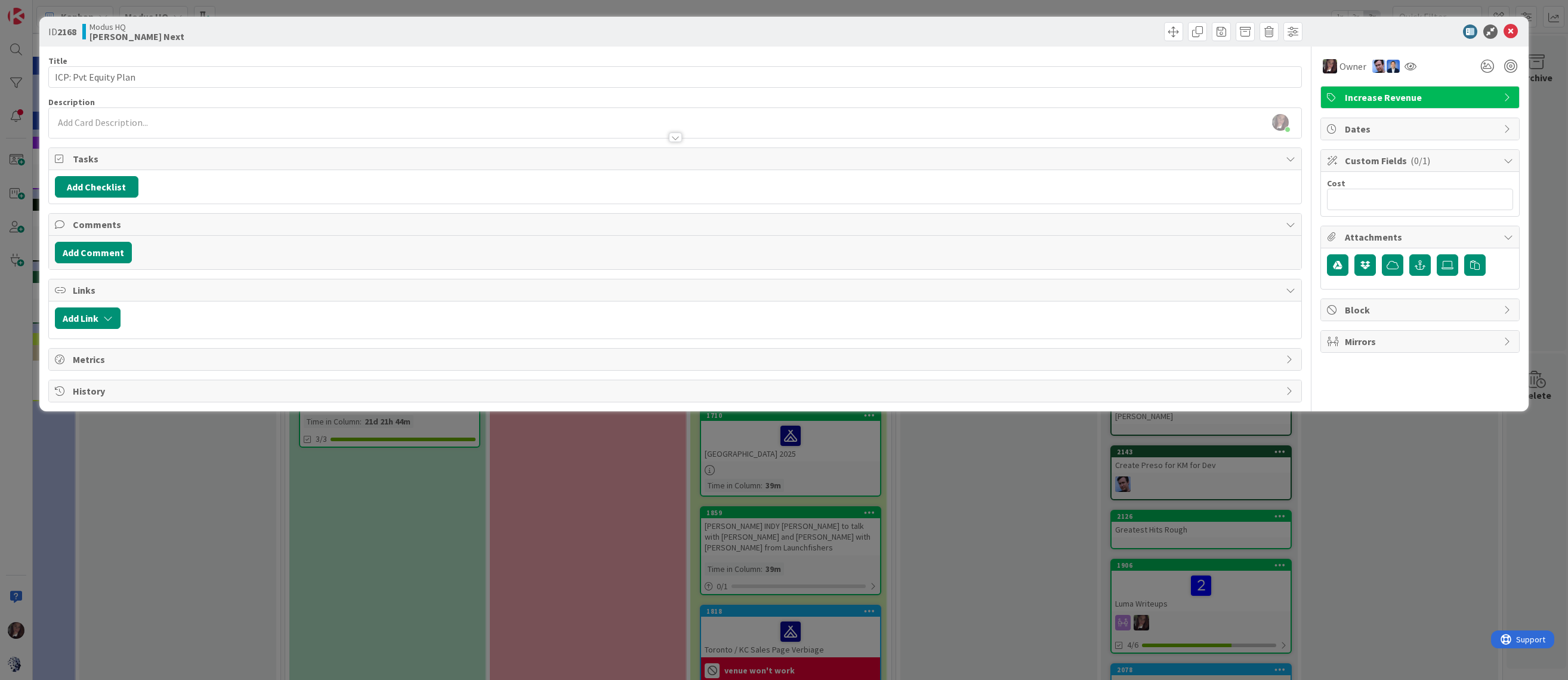
click at [1363, 336] on span "Mirrors" at bounding box center [1421, 341] width 153 height 14
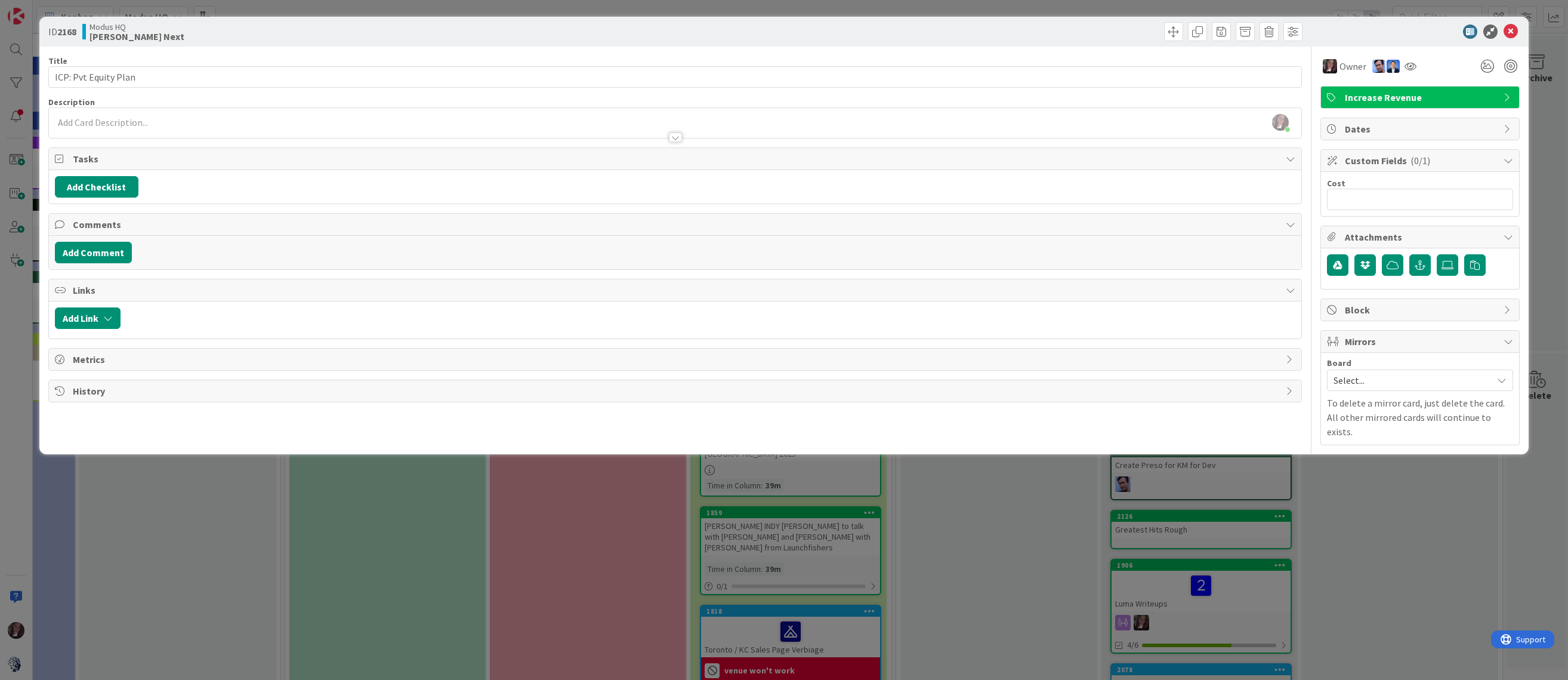
click at [1353, 374] on span "Select..." at bounding box center [1410, 380] width 153 height 17
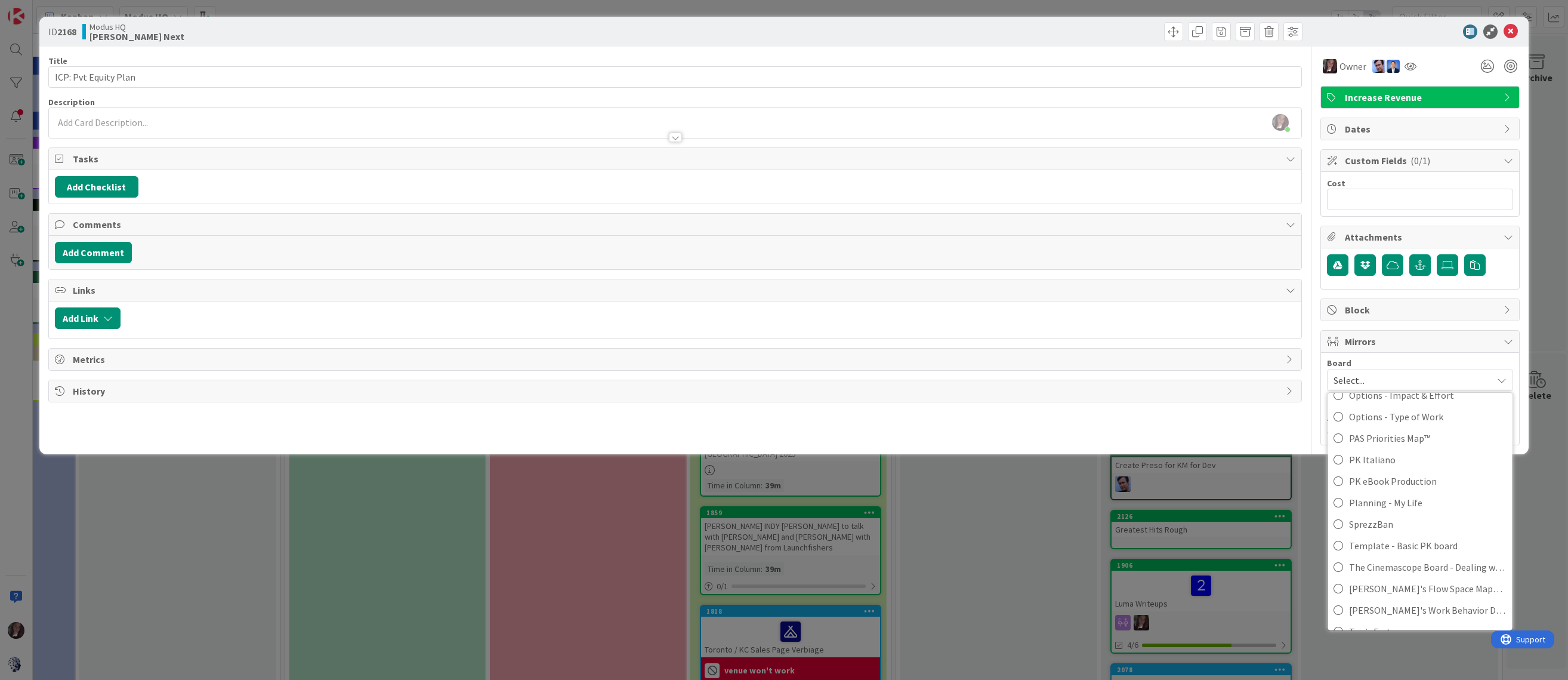
scroll to position [734, 0]
click at [1334, 461] on icon at bounding box center [1339, 465] width 9 height 18
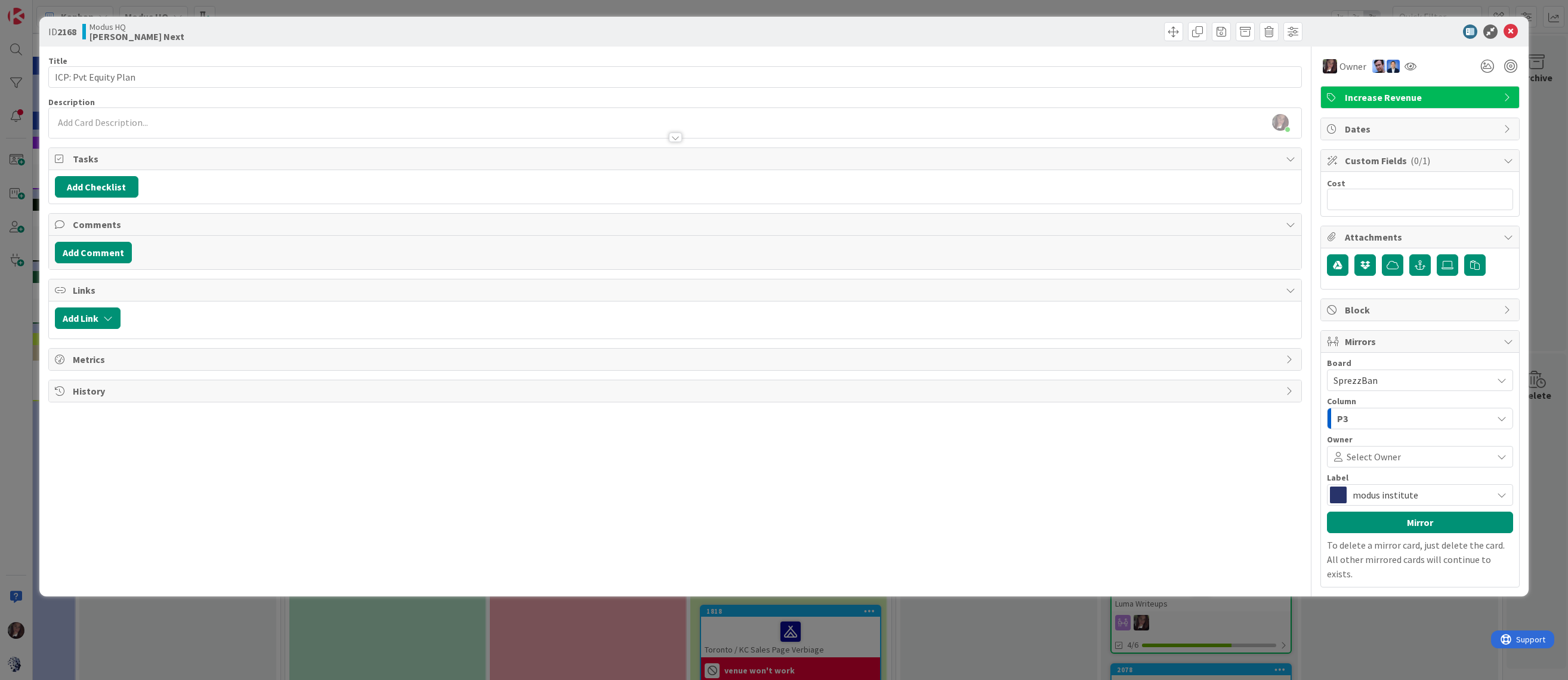
click at [1373, 414] on div "P3" at bounding box center [1413, 418] width 158 height 19
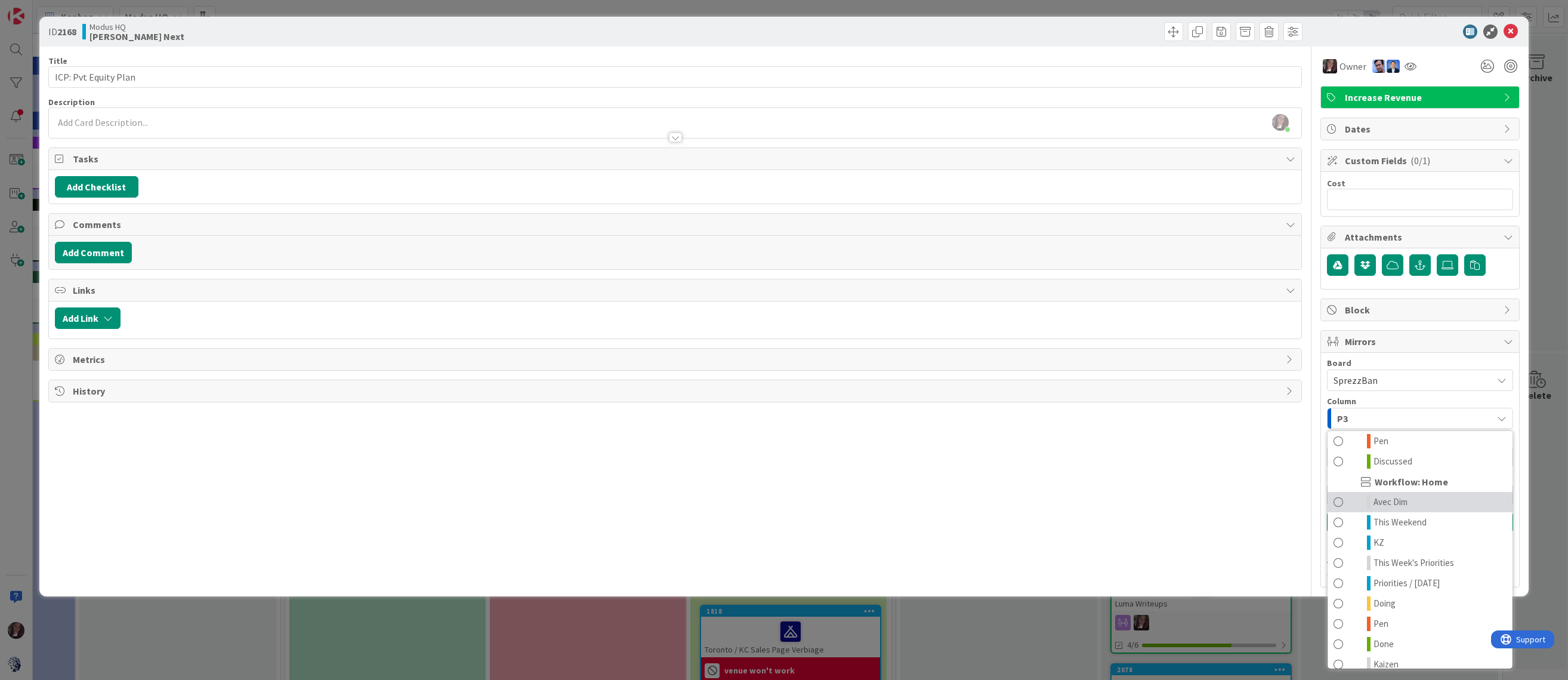
scroll to position [290, 0]
click at [1339, 578] on span at bounding box center [1339, 582] width 9 height 14
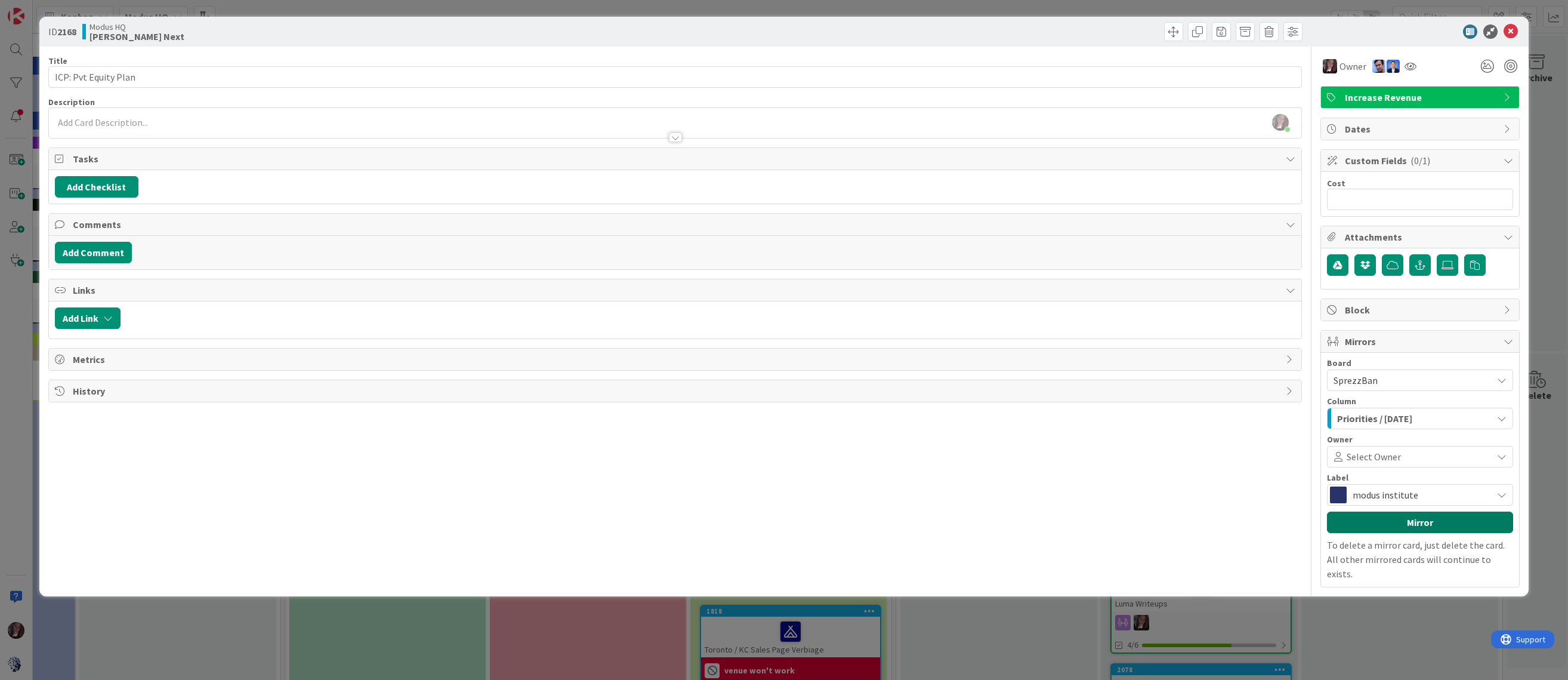
click at [1439, 522] on button "Mirror" at bounding box center [1420, 522] width 186 height 21
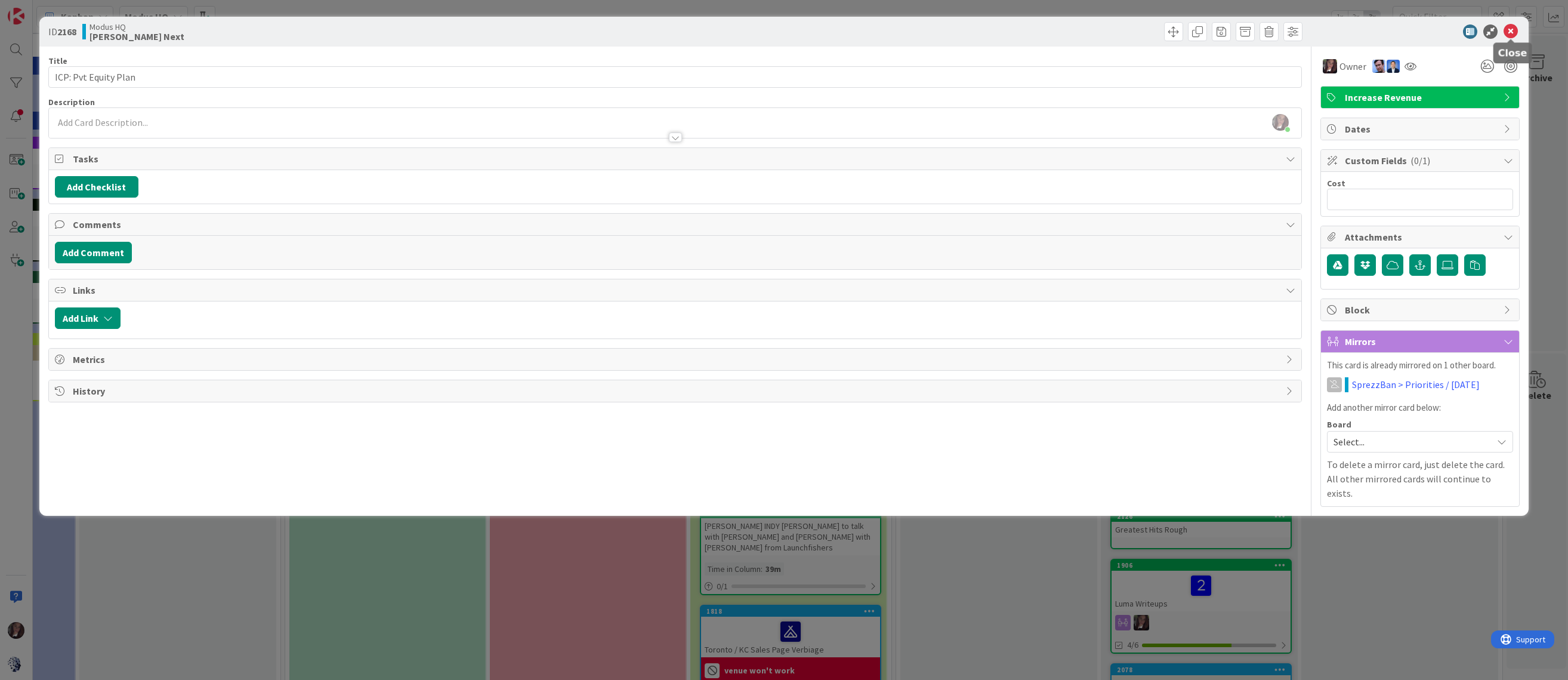
click at [1510, 29] on icon at bounding box center [1510, 32] width 14 height 14
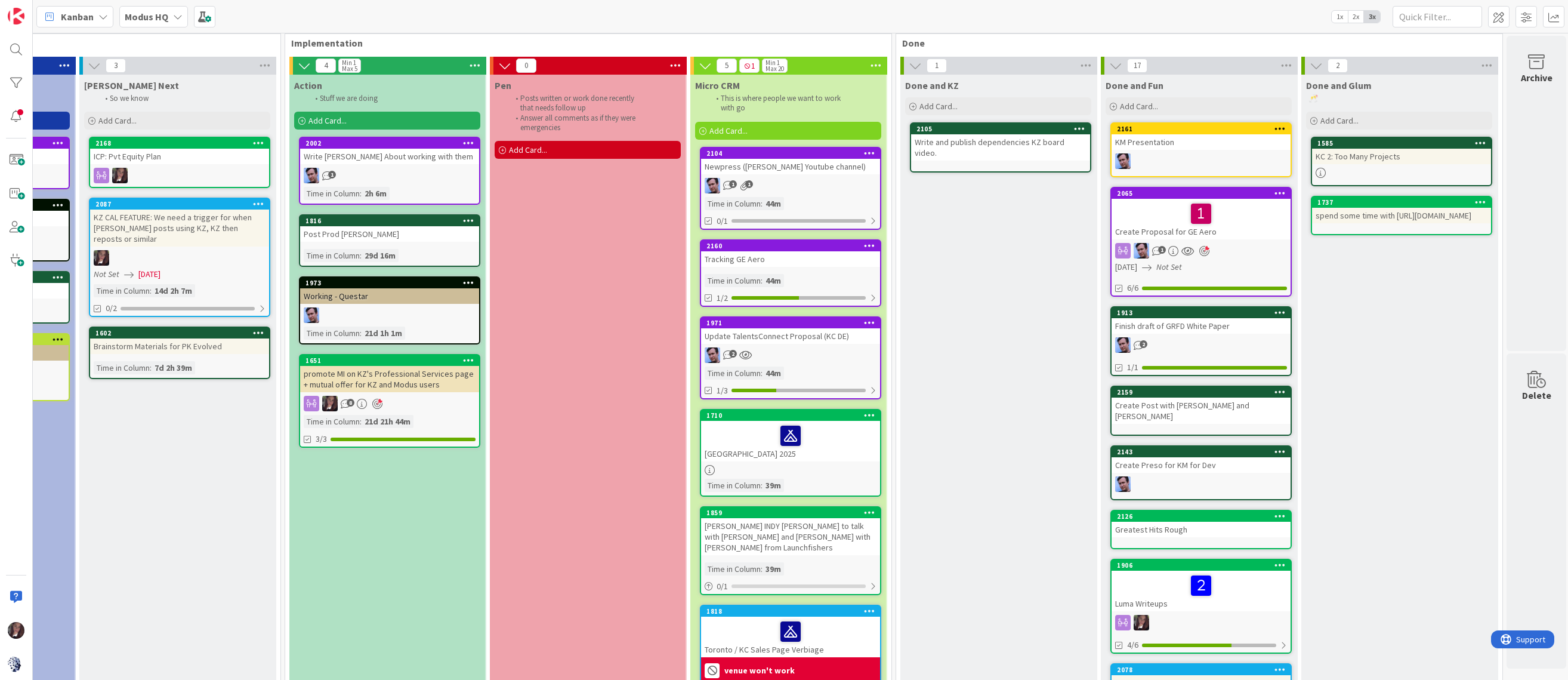
click at [139, 20] on b "Modus HQ" at bounding box center [146, 17] width 43 height 12
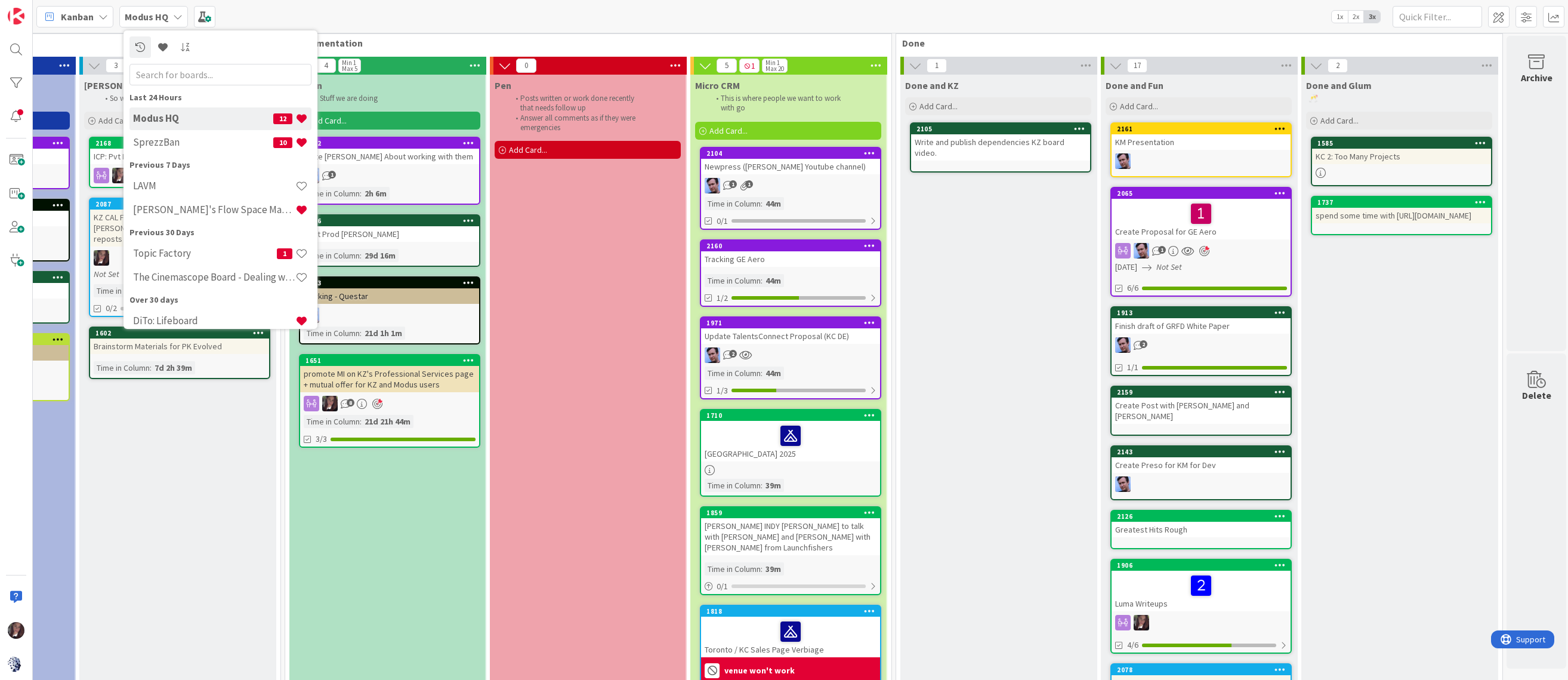
click at [166, 147] on h4 "SprezzBan" at bounding box center [203, 142] width 140 height 12
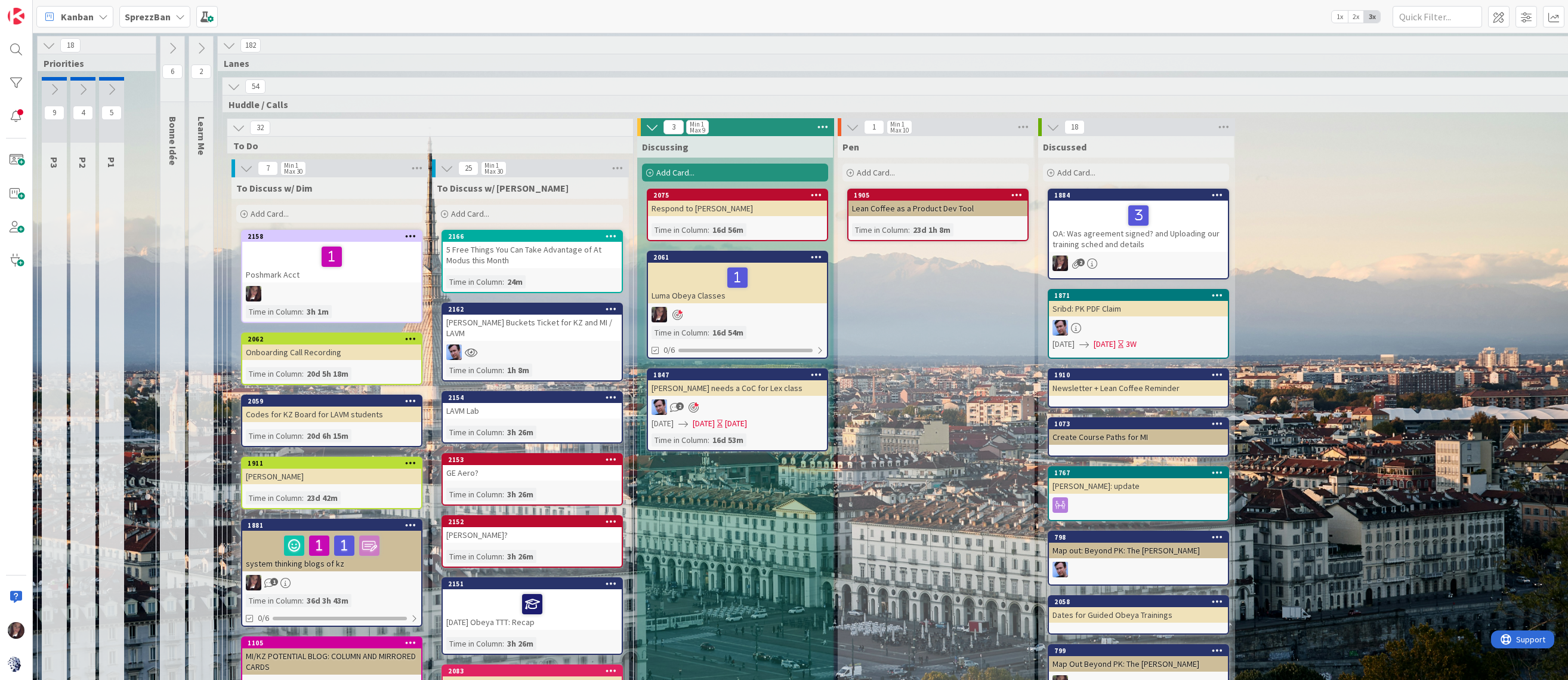
click at [142, 16] on b "SprezzBan" at bounding box center [147, 17] width 46 height 12
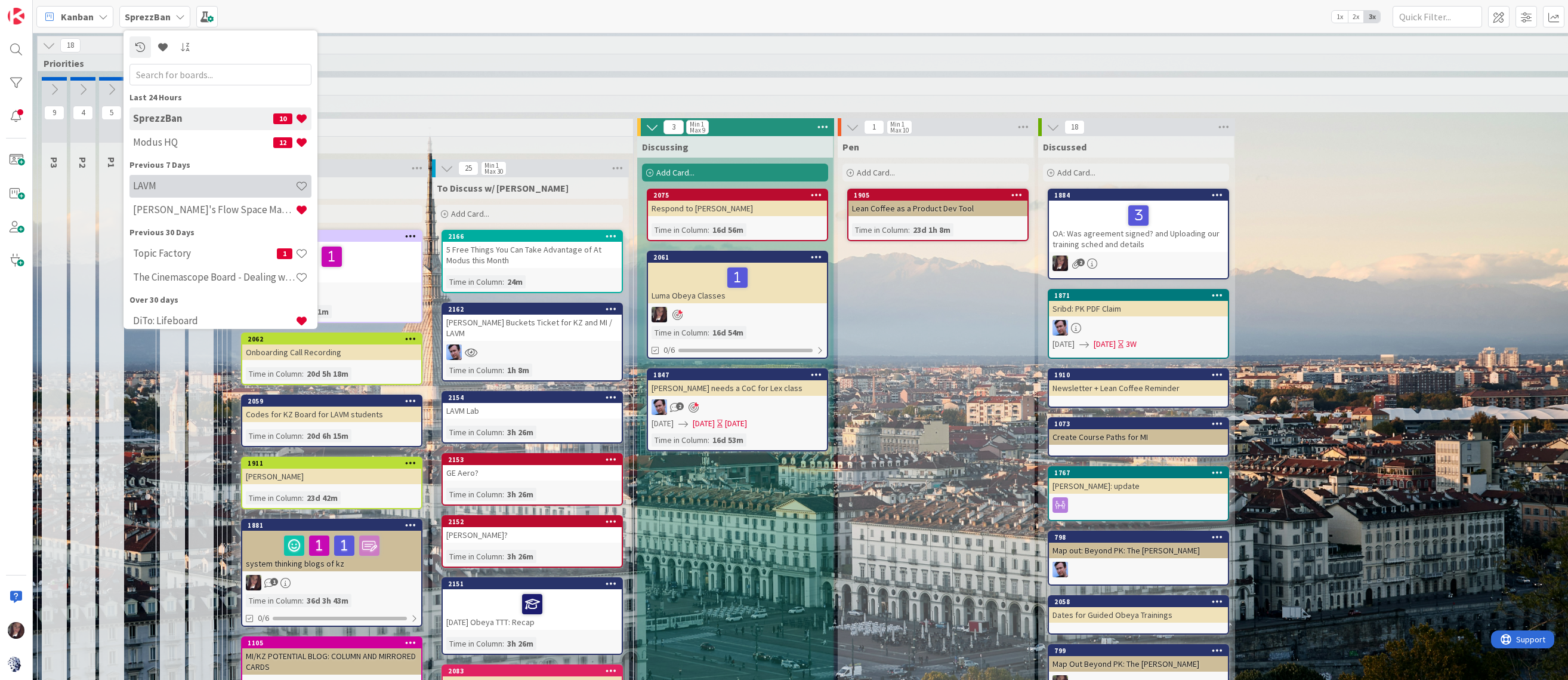
click at [168, 191] on h4 "LAVM" at bounding box center [214, 185] width 162 height 12
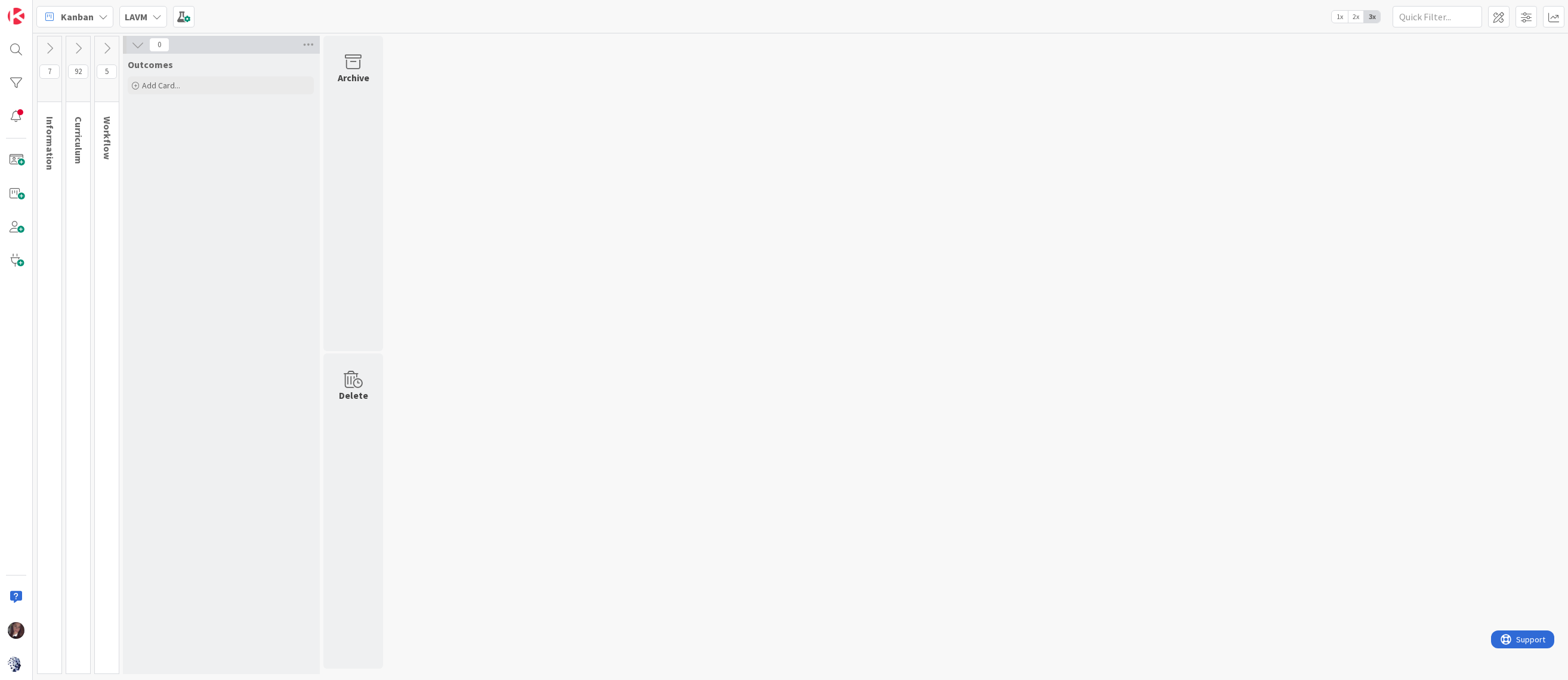
click at [50, 50] on icon at bounding box center [50, 48] width 13 height 13
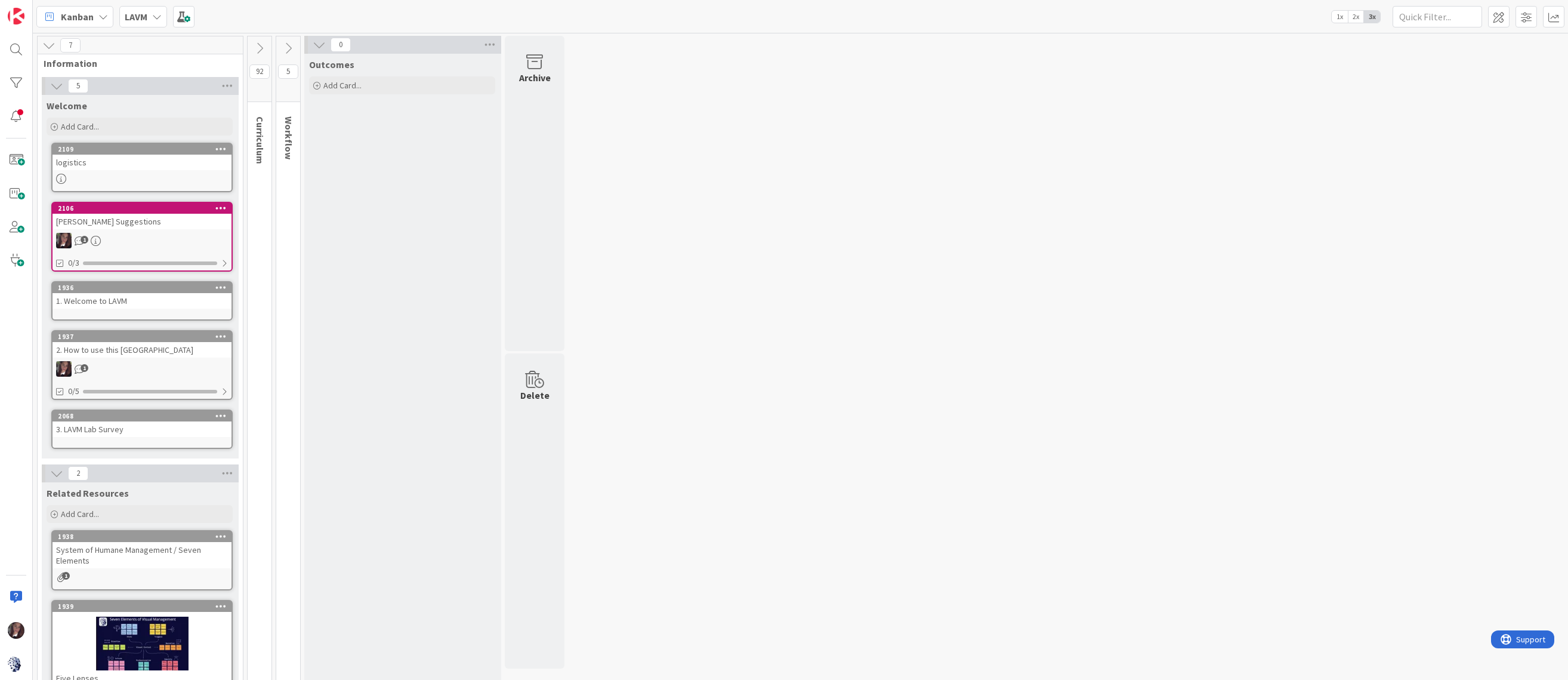
click at [140, 215] on div "[PERSON_NAME] Suggestions" at bounding box center [142, 221] width 179 height 16
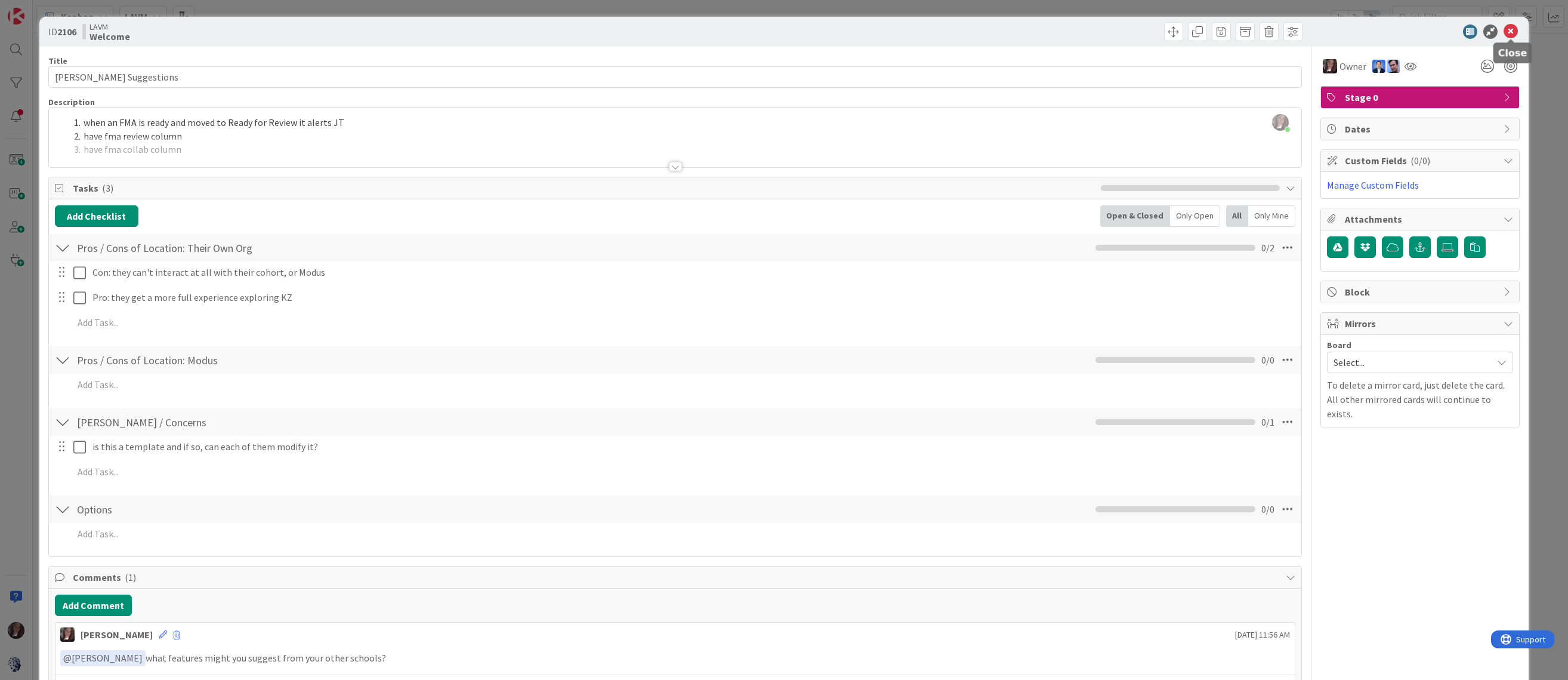
click at [1507, 29] on icon at bounding box center [1510, 32] width 14 height 14
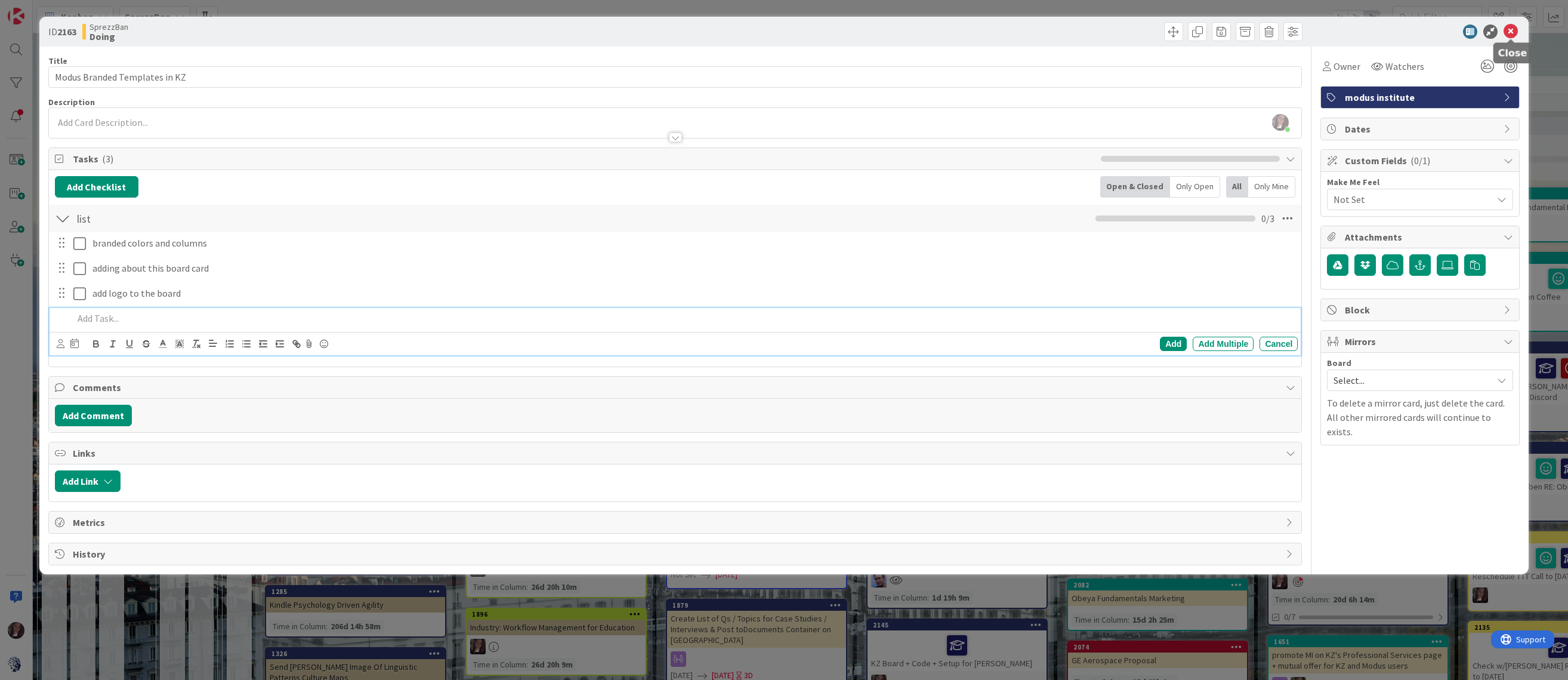
click at [1510, 27] on icon at bounding box center [1510, 32] width 14 height 14
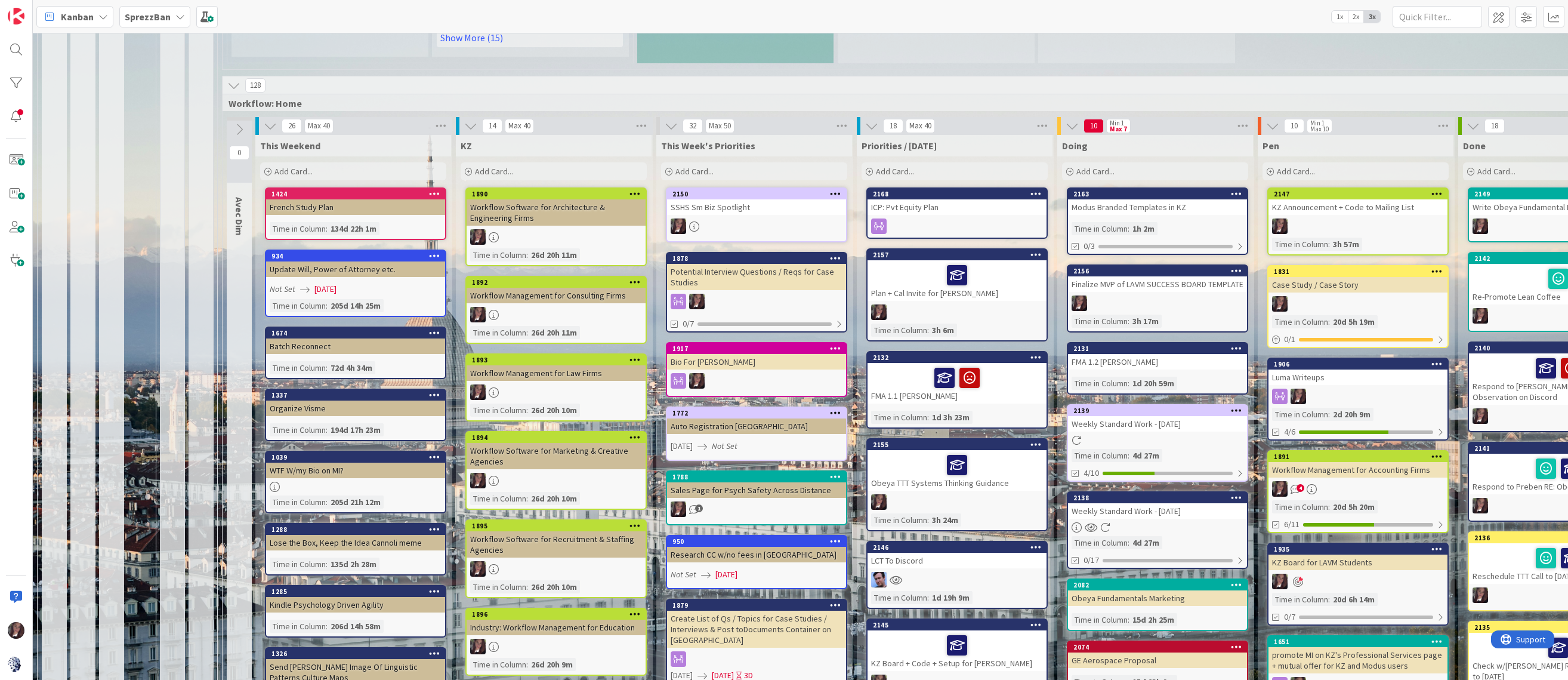
click at [124, 17] on b "SprezzBan" at bounding box center [147, 17] width 46 height 12
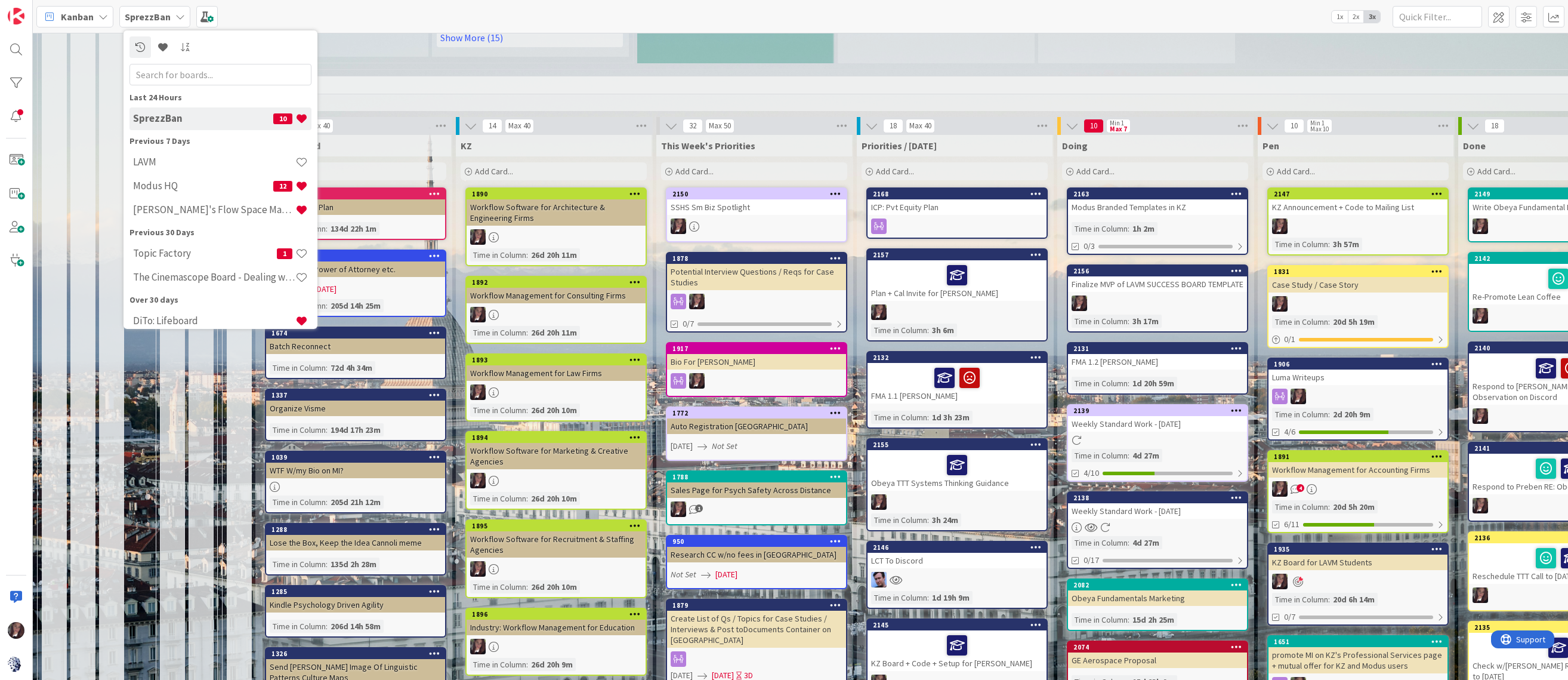
click at [148, 187] on h4 "Modus HQ" at bounding box center [203, 185] width 140 height 12
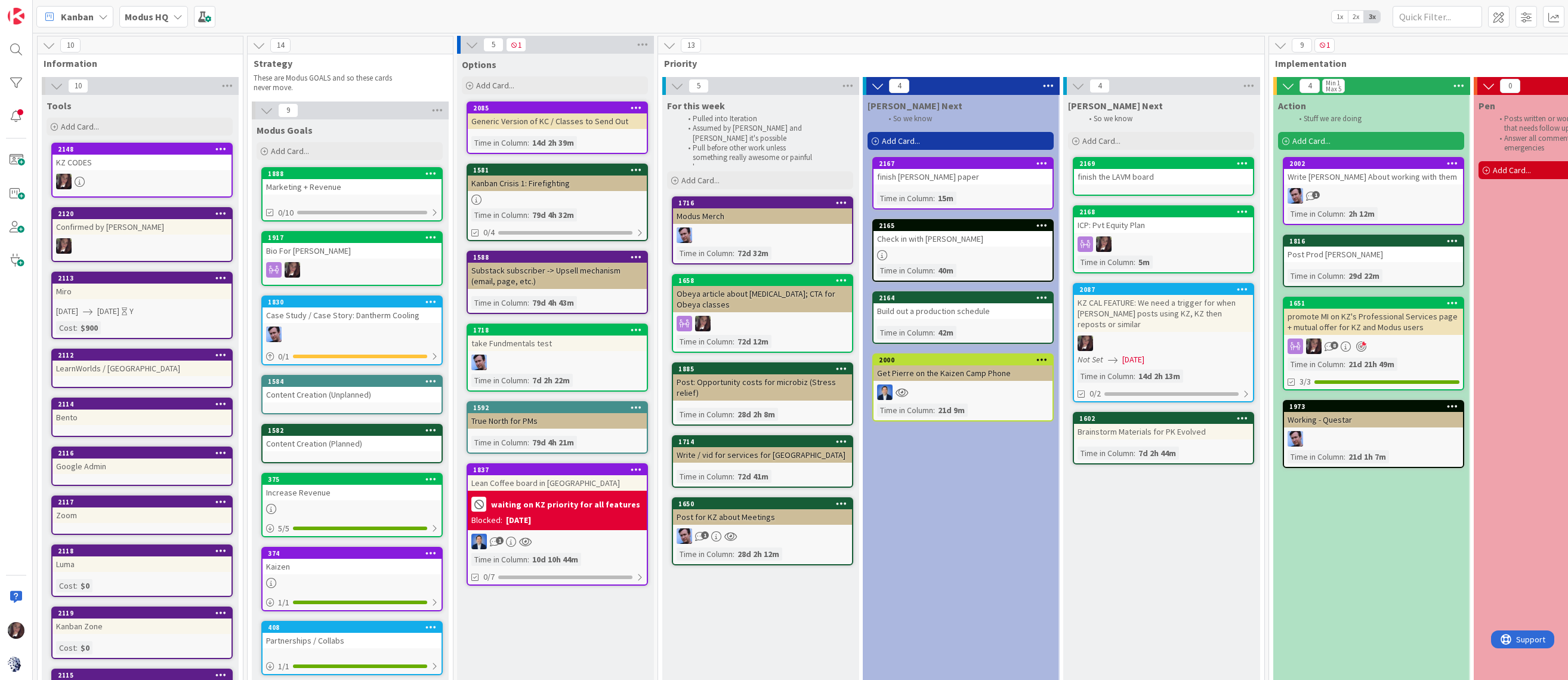
click at [158, 16] on b "Modus HQ" at bounding box center [146, 17] width 43 height 12
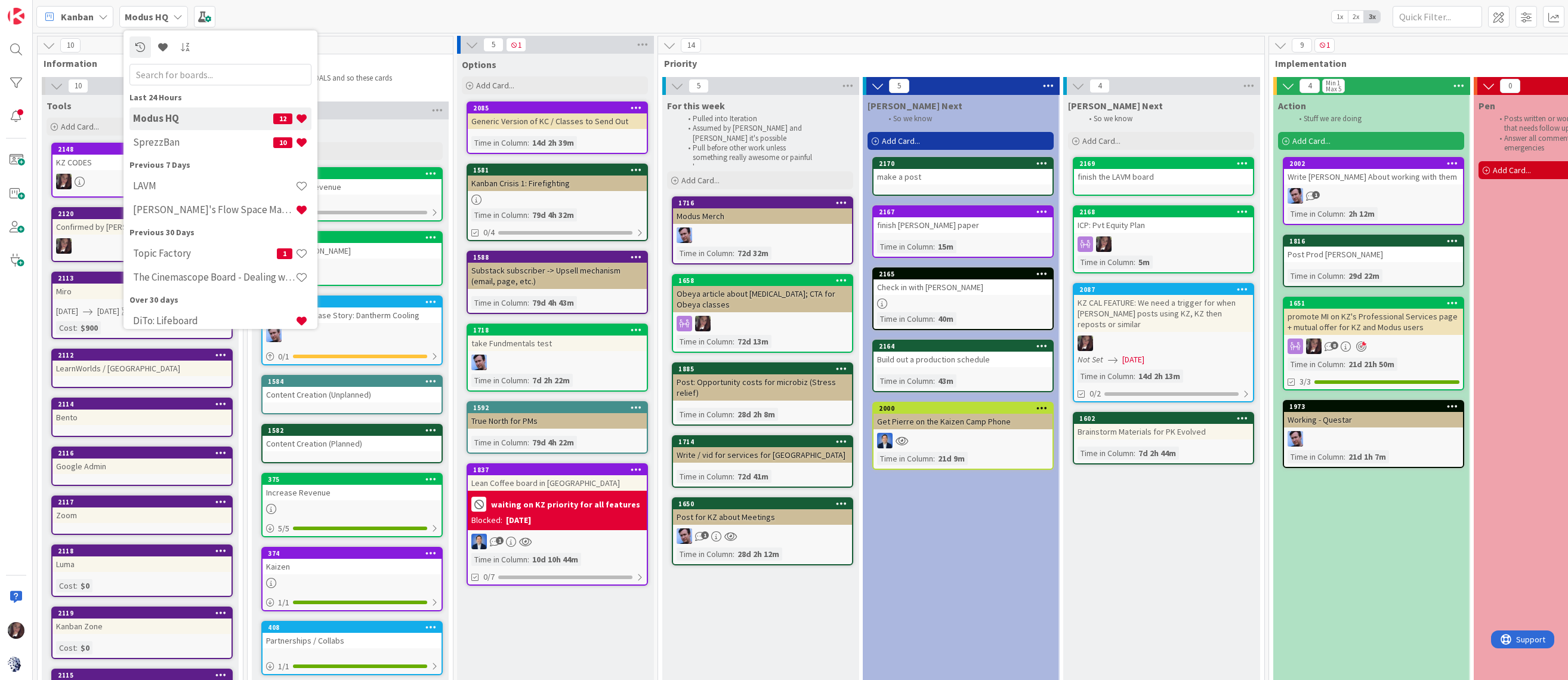
click at [154, 143] on h4 "SprezzBan" at bounding box center [203, 142] width 140 height 12
